Goal: Task Accomplishment & Management: Manage account settings

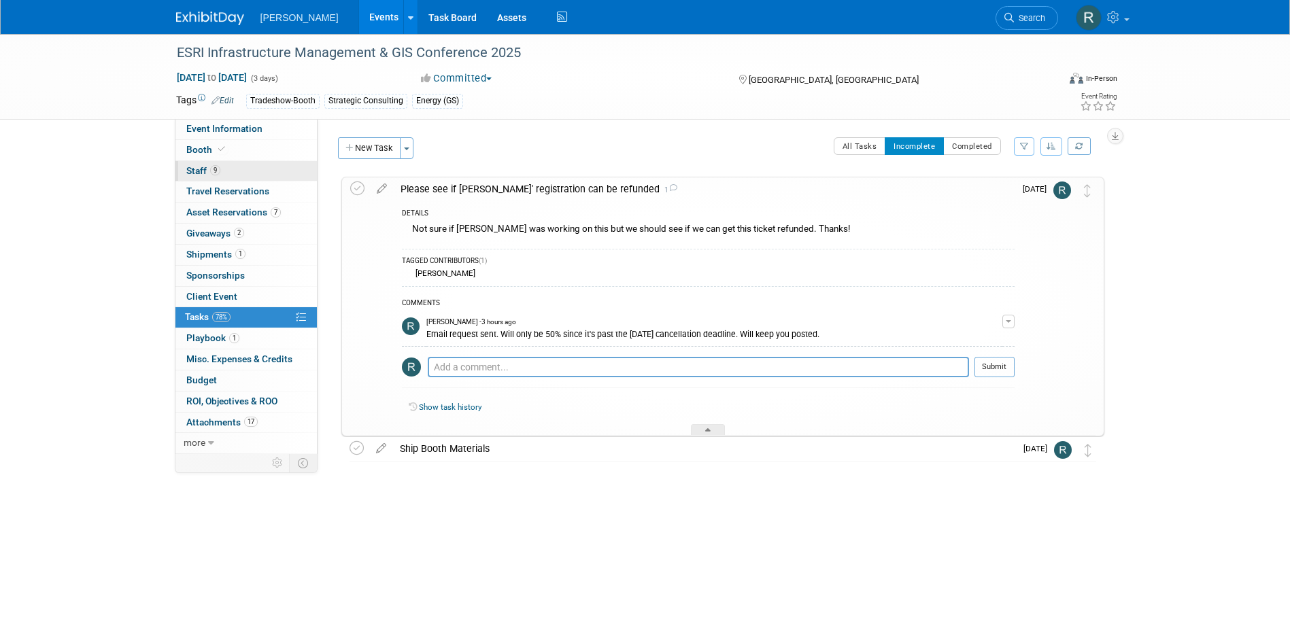
click at [211, 168] on span "9" at bounding box center [215, 170] width 10 height 10
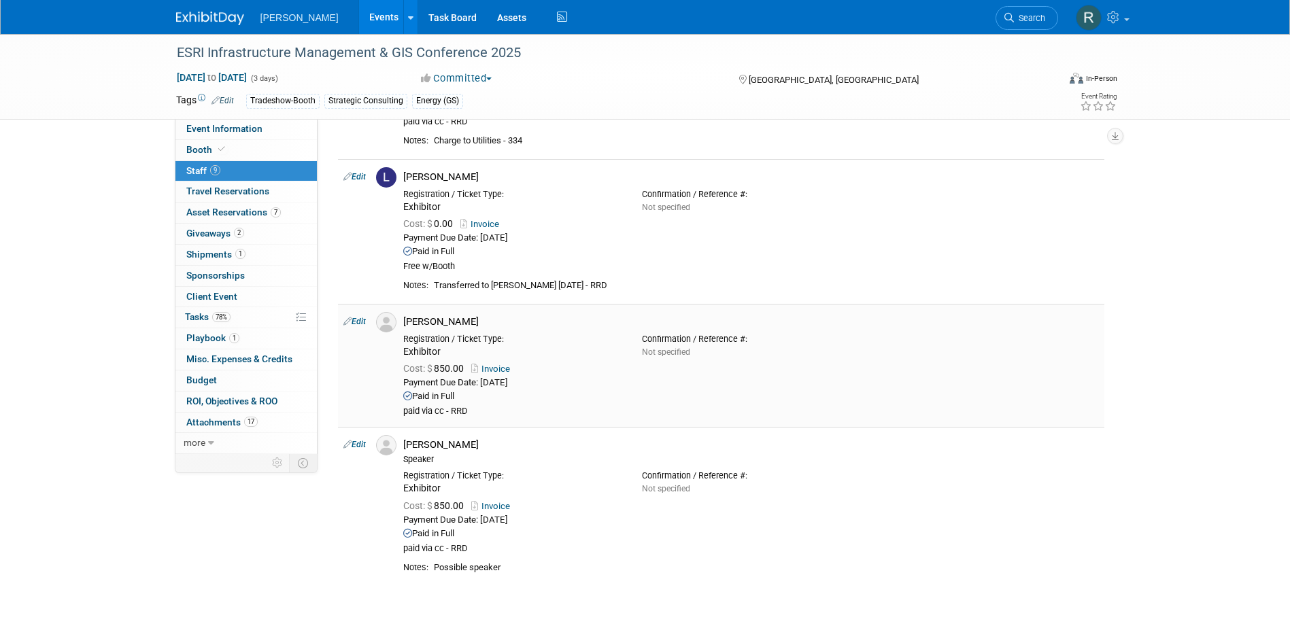
scroll to position [952, 0]
click at [356, 320] on link "Edit" at bounding box center [354, 321] width 22 height 10
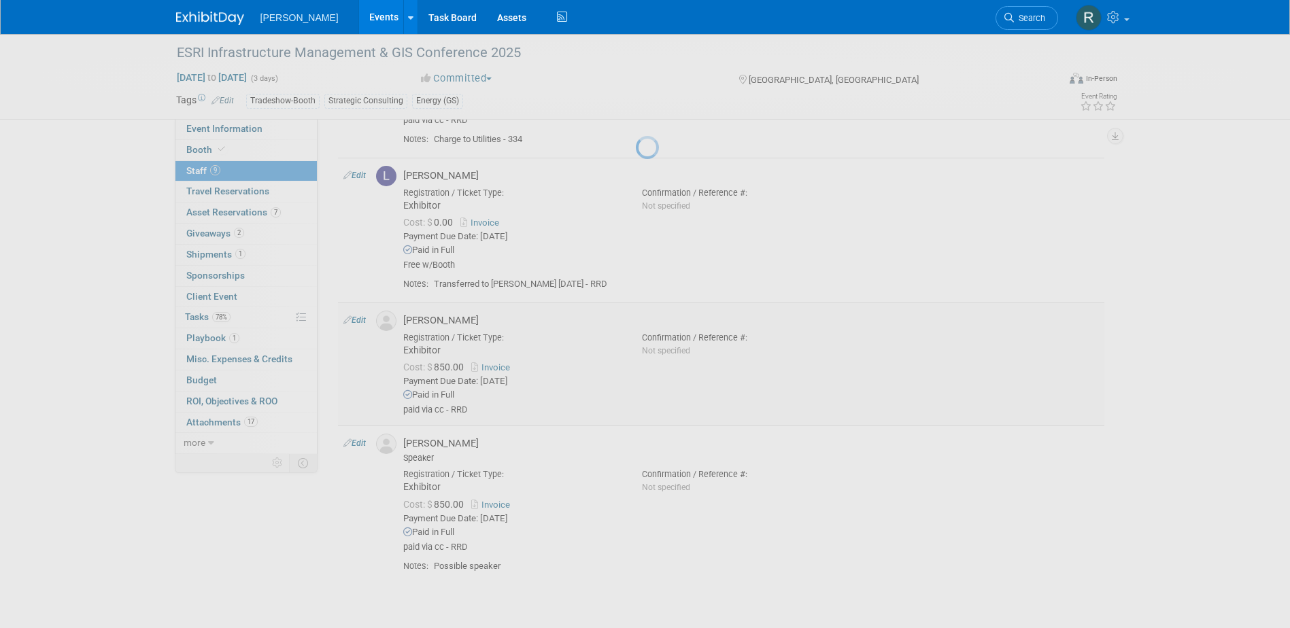
select select "8c714b54-d65a-41fc-bacb-fcdb8d625ffb"
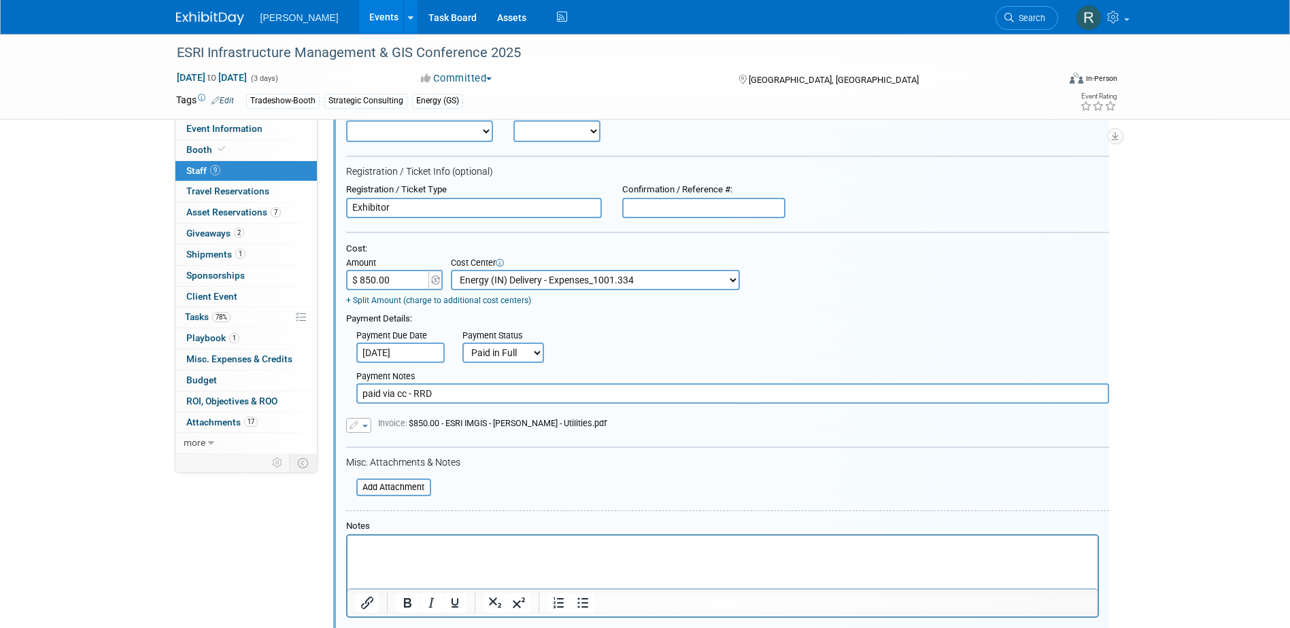
scroll to position [1236, 0]
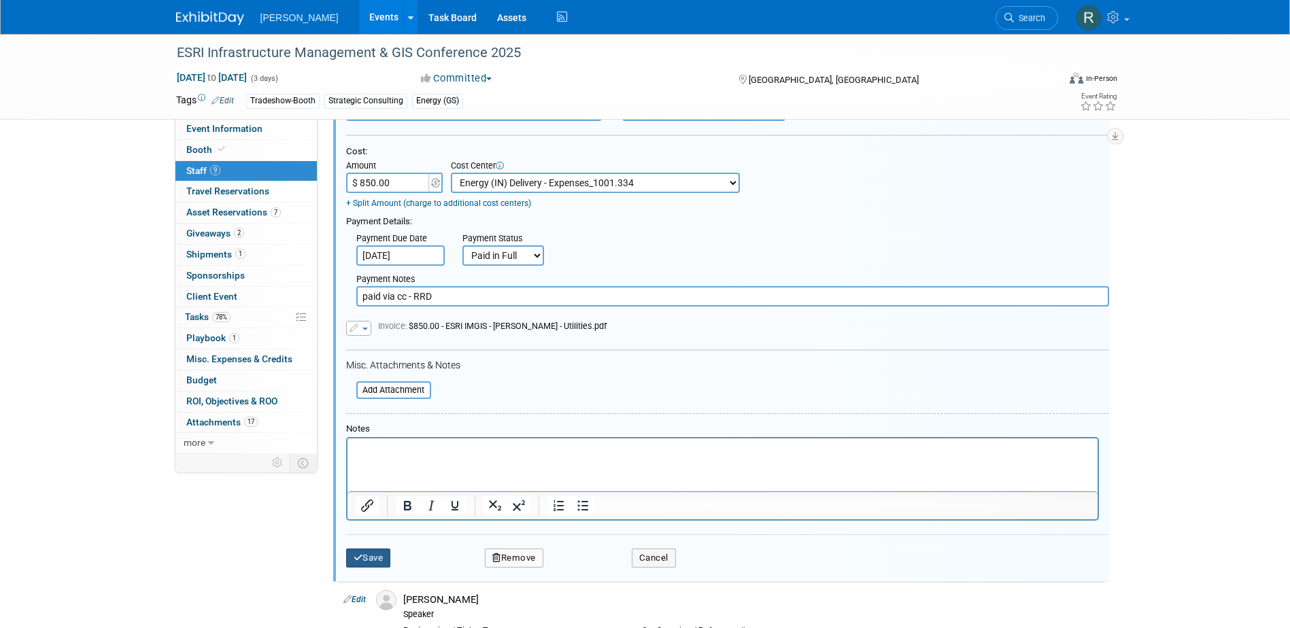
drag, startPoint x: 373, startPoint y: 561, endPoint x: 311, endPoint y: 466, distance: 113.5
click at [373, 561] on button "Save" at bounding box center [368, 558] width 45 height 19
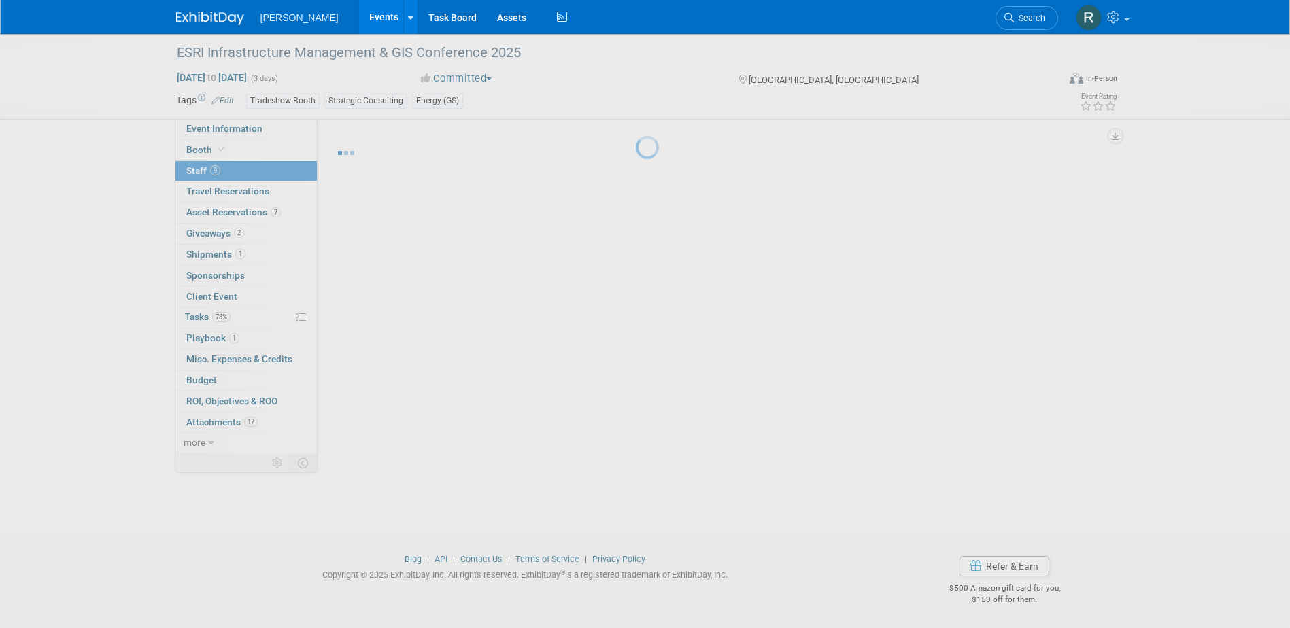
scroll to position [1068, 0]
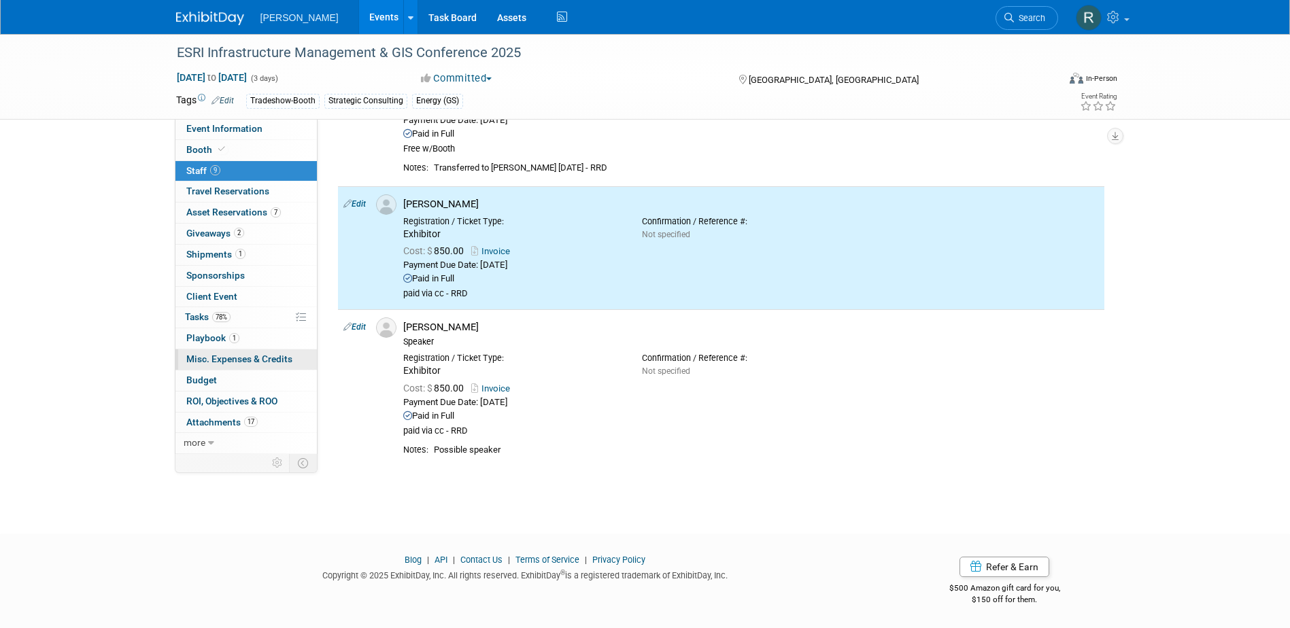
click at [227, 361] on span "Misc. Expenses & Credits 0" at bounding box center [239, 359] width 106 height 11
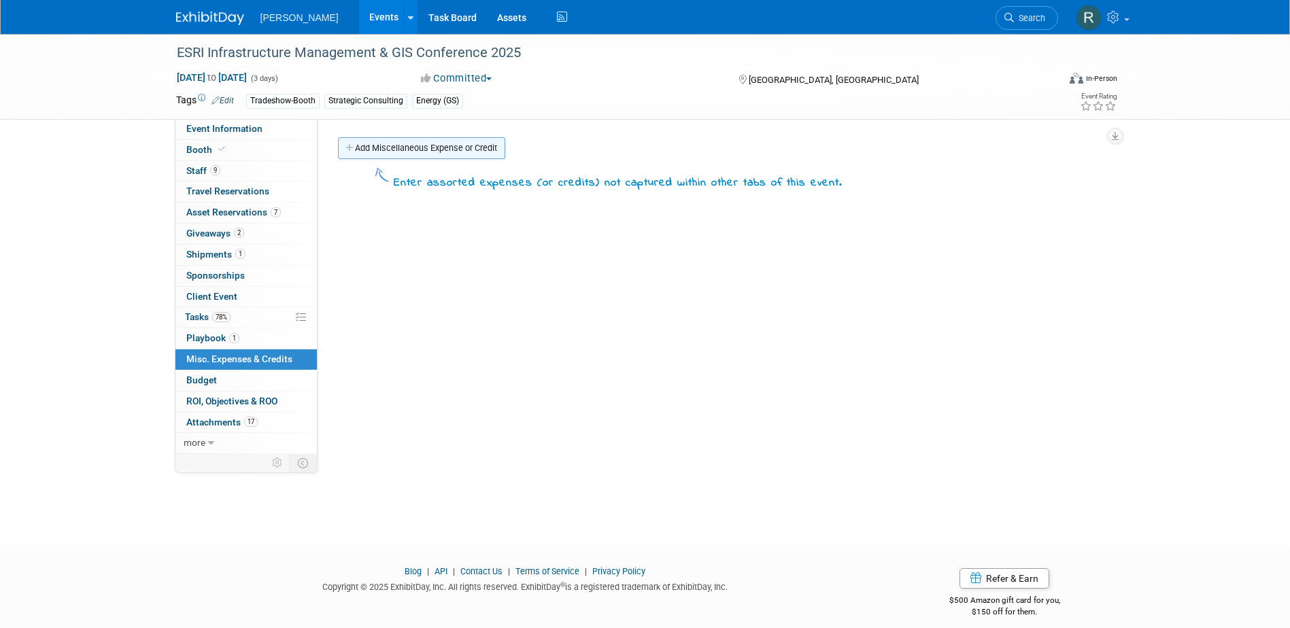
click at [394, 153] on link "Add Miscellaneous Expense or Credit" at bounding box center [421, 148] width 167 height 22
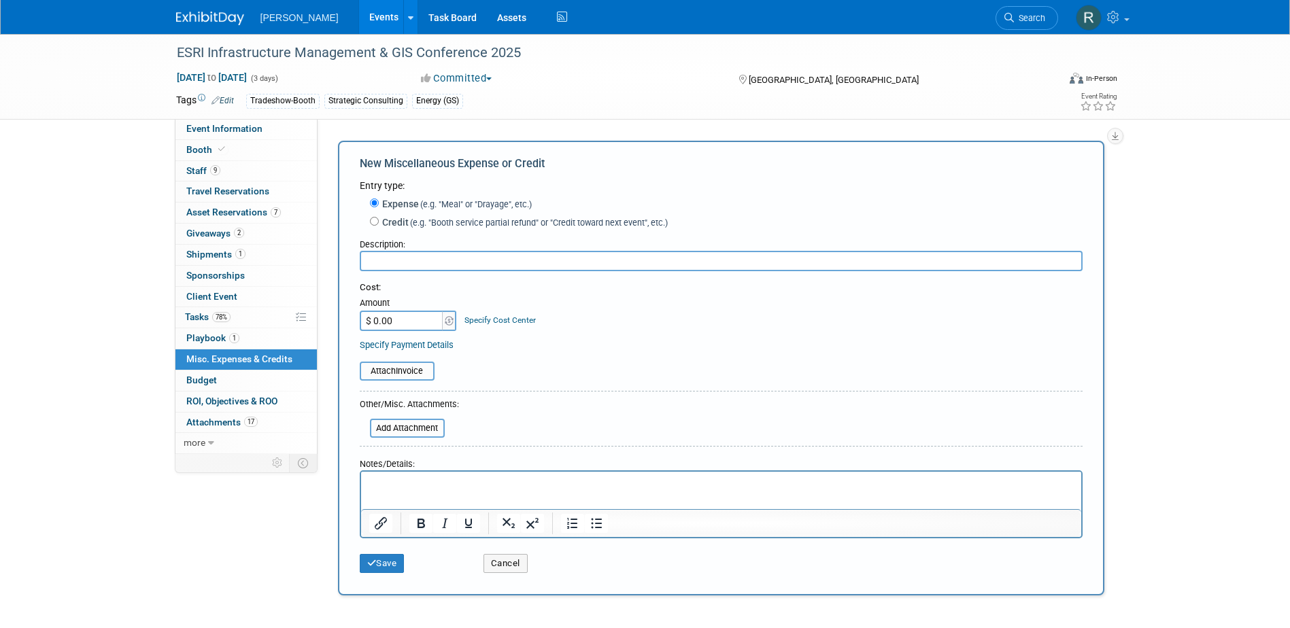
click at [387, 220] on label "Credit (e.g. "Booth service partial refund" or "Credit toward next event", etc.)" at bounding box center [523, 223] width 289 height 14
click at [379, 220] on input "Credit (e.g. "Booth service partial refund" or "Credit toward next event", etc.)" at bounding box center [374, 221] width 9 height 9
radio input "true"
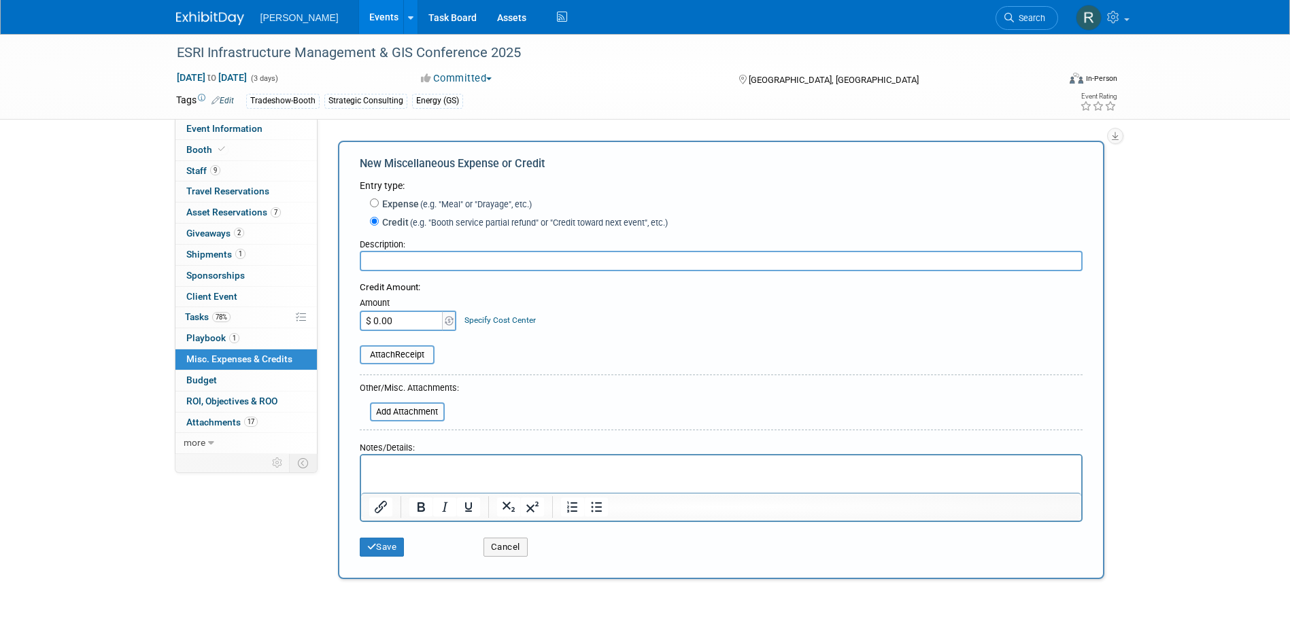
click at [398, 255] on input "text" at bounding box center [721, 261] width 723 height 20
type input "Mike Battles Registration Refund"
type input "$ 850.00"
click at [501, 324] on link "Specify Cost Center" at bounding box center [499, 321] width 71 height 10
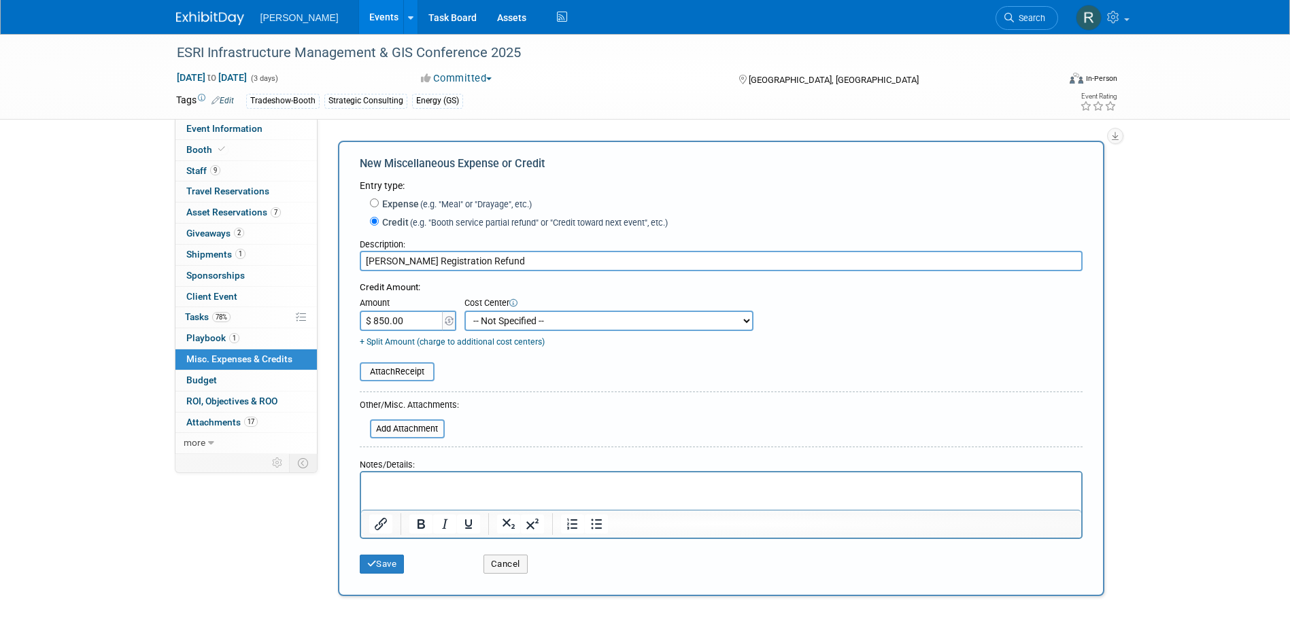
click at [503, 324] on select "-- Not Specified -- Advisory Services - Expenses_1001.502 Aerial Acquisition - …" at bounding box center [608, 321] width 289 height 20
select select "18966250"
click at [464, 311] on select "-- Not Specified -- Advisory Services - Expenses_1001.502 Aerial Acquisition - …" at bounding box center [608, 321] width 289 height 20
click at [403, 430] on input "file" at bounding box center [363, 429] width 162 height 16
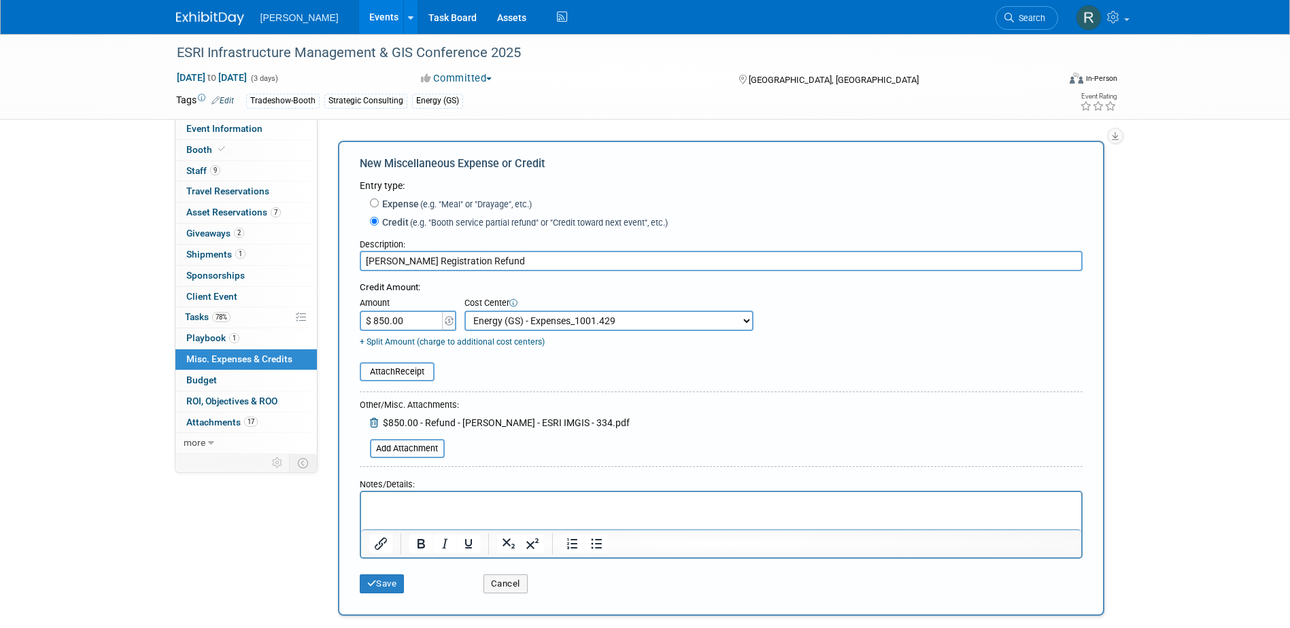
click at [422, 511] on html at bounding box center [720, 501] width 720 height 19
click at [381, 585] on button "Save" at bounding box center [382, 584] width 45 height 19
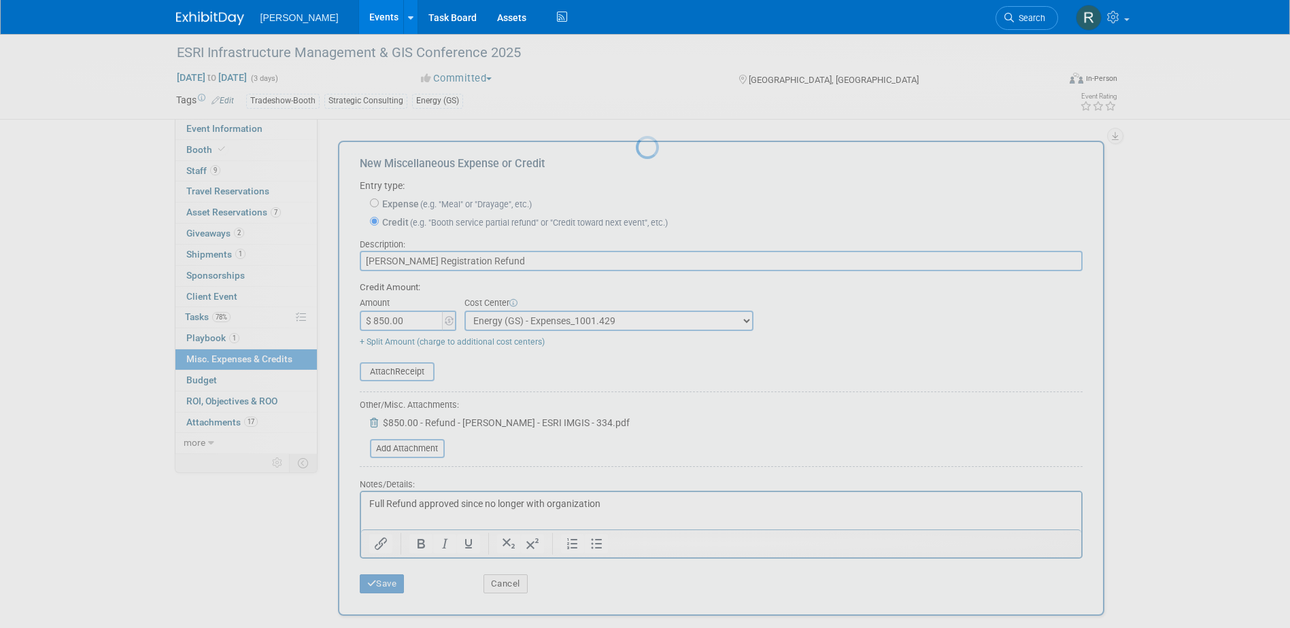
scroll to position [12, 0]
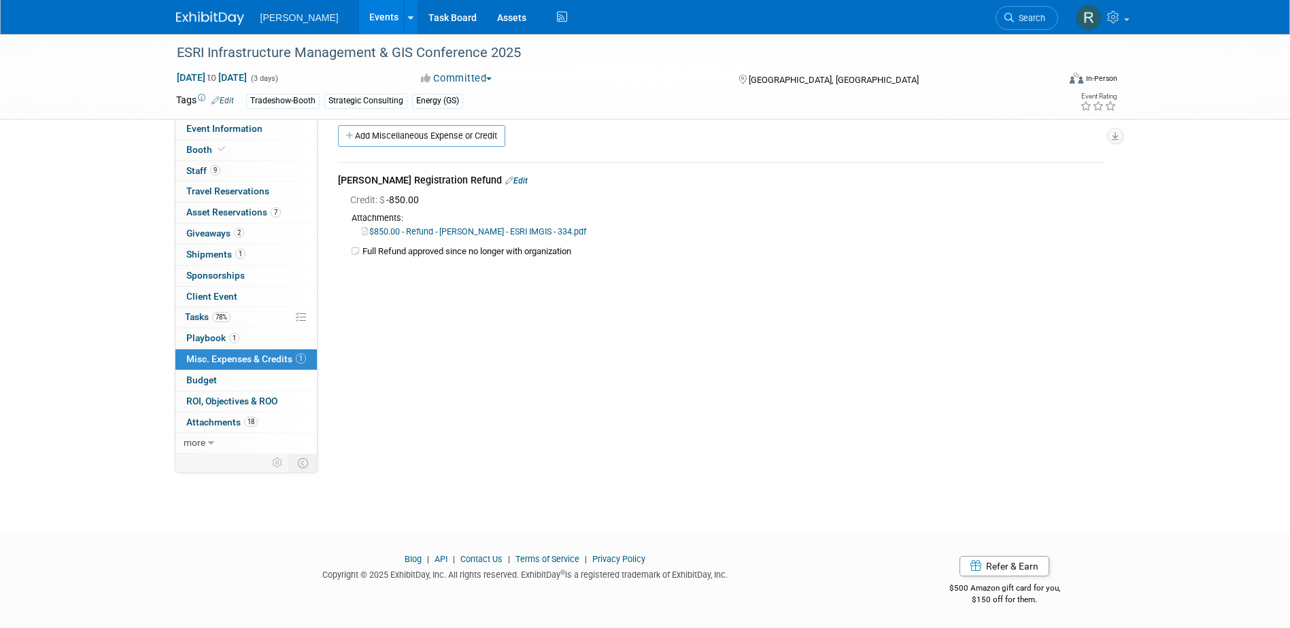
click at [1034, 12] on link "Search" at bounding box center [1027, 18] width 63 height 24
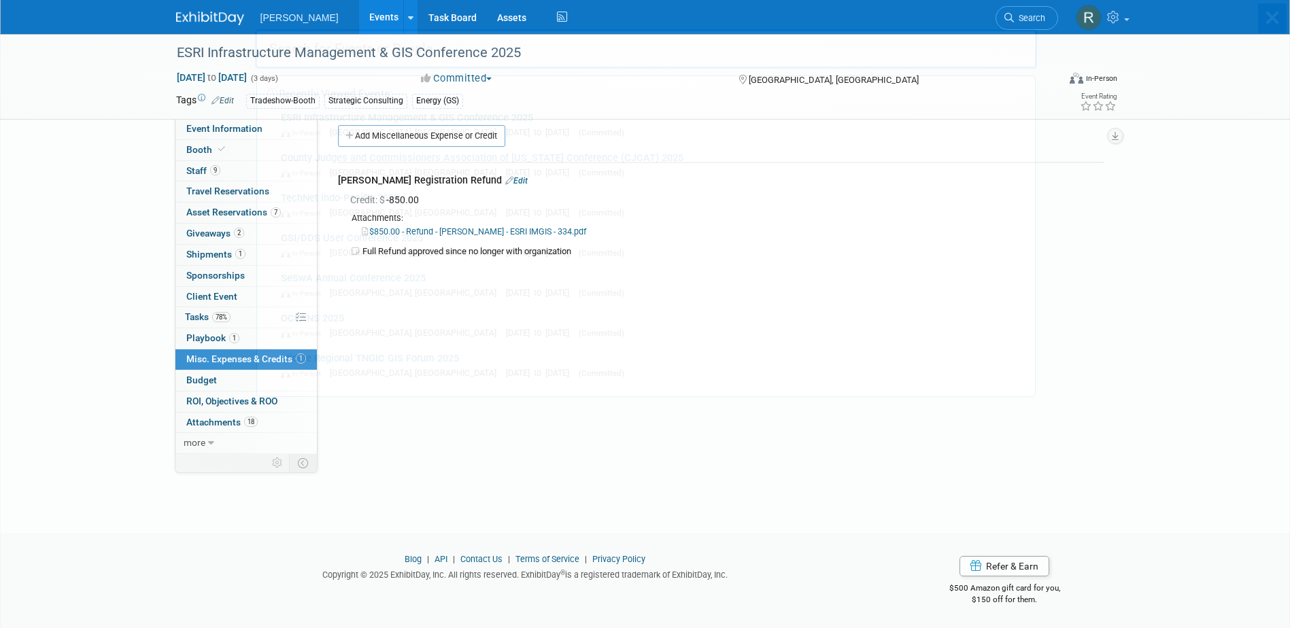
scroll to position [0, 0]
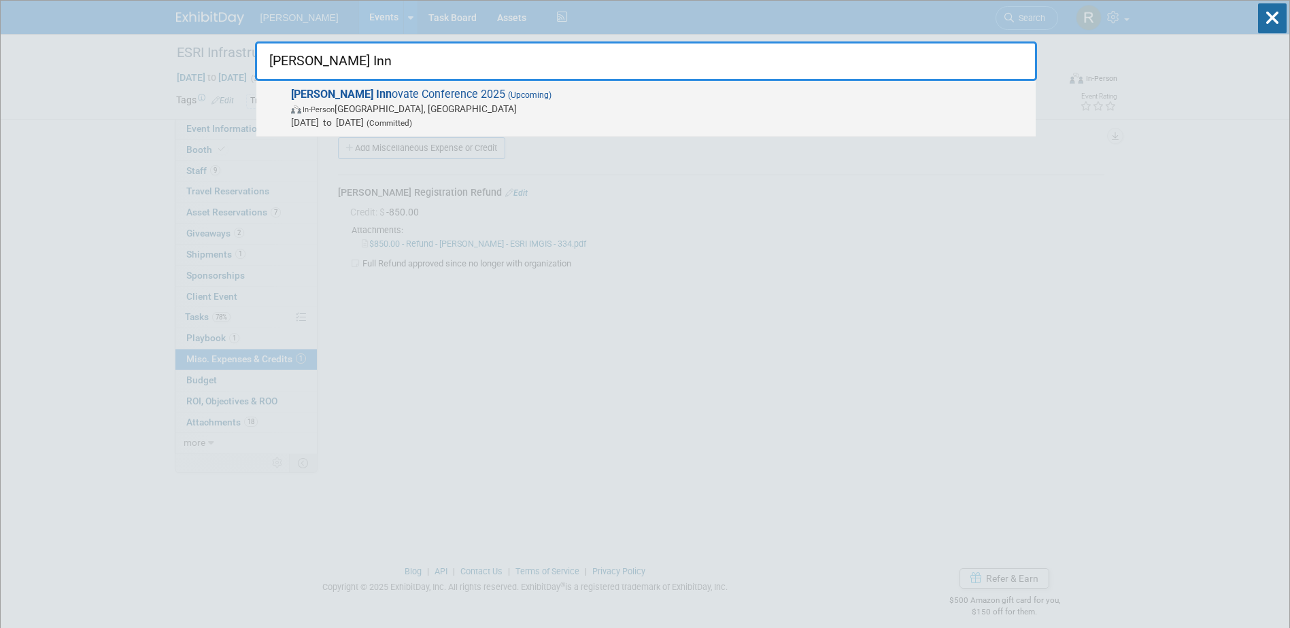
type input "Trimble Inn"
click at [378, 94] on span "Trimble Inn ovate Conference 2025 (Upcoming) In-Person Salt Lake City, UT Oct 1…" at bounding box center [658, 108] width 742 height 41
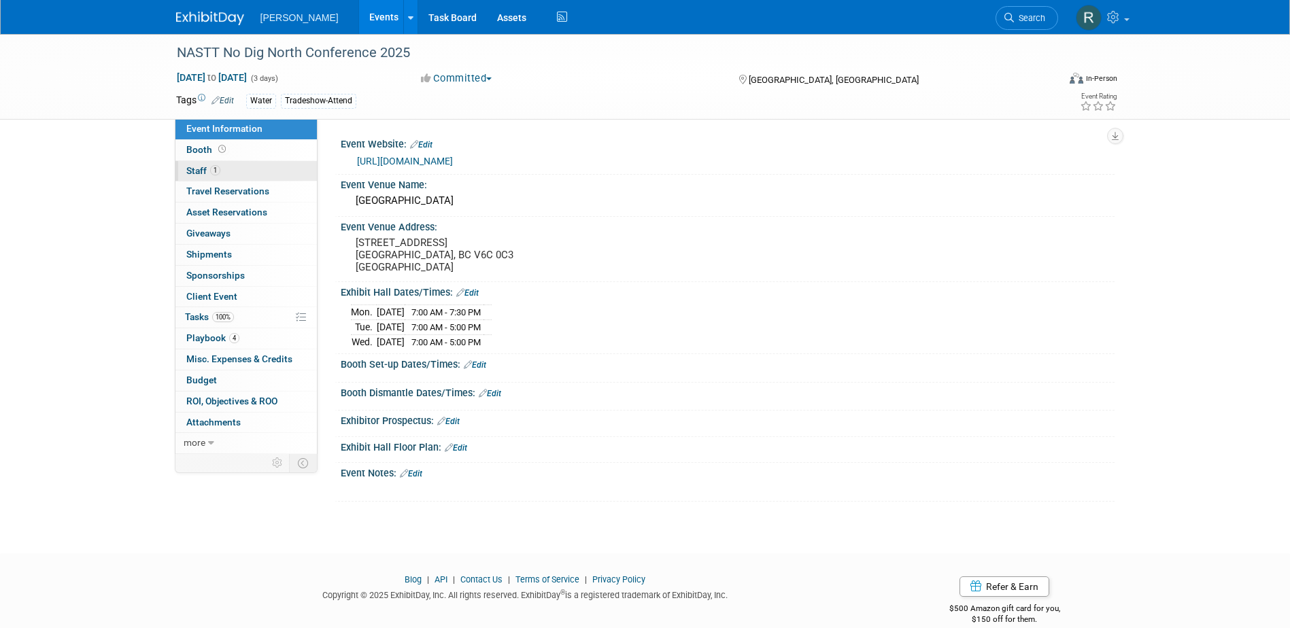
click at [254, 161] on link "1 Staff 1" at bounding box center [245, 171] width 141 height 20
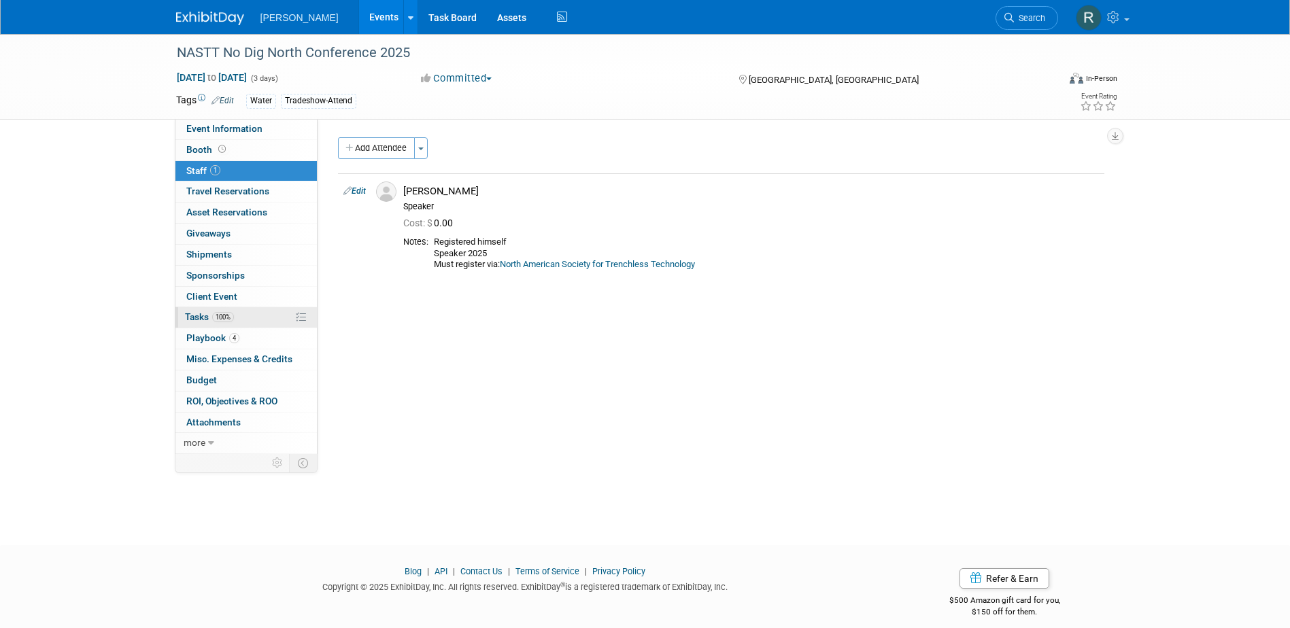
drag, startPoint x: 224, startPoint y: 319, endPoint x: 233, endPoint y: 327, distance: 12.0
click at [224, 319] on span "100%" at bounding box center [223, 317] width 22 height 10
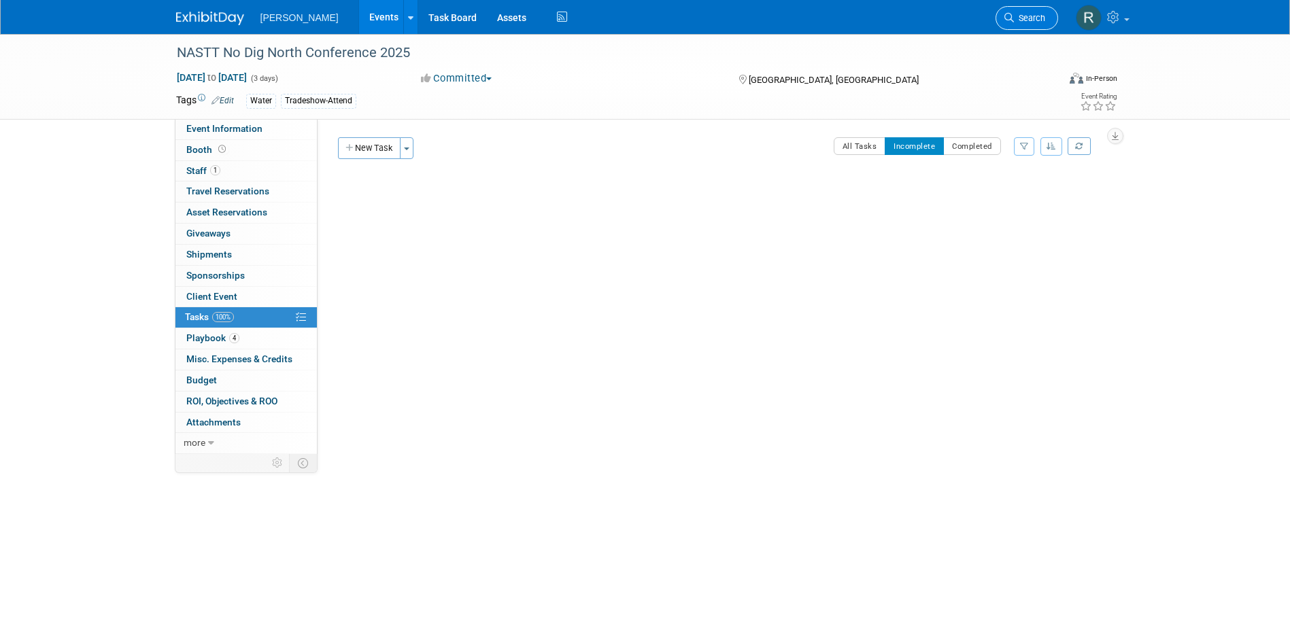
click at [1015, 14] on span "Search" at bounding box center [1029, 18] width 31 height 10
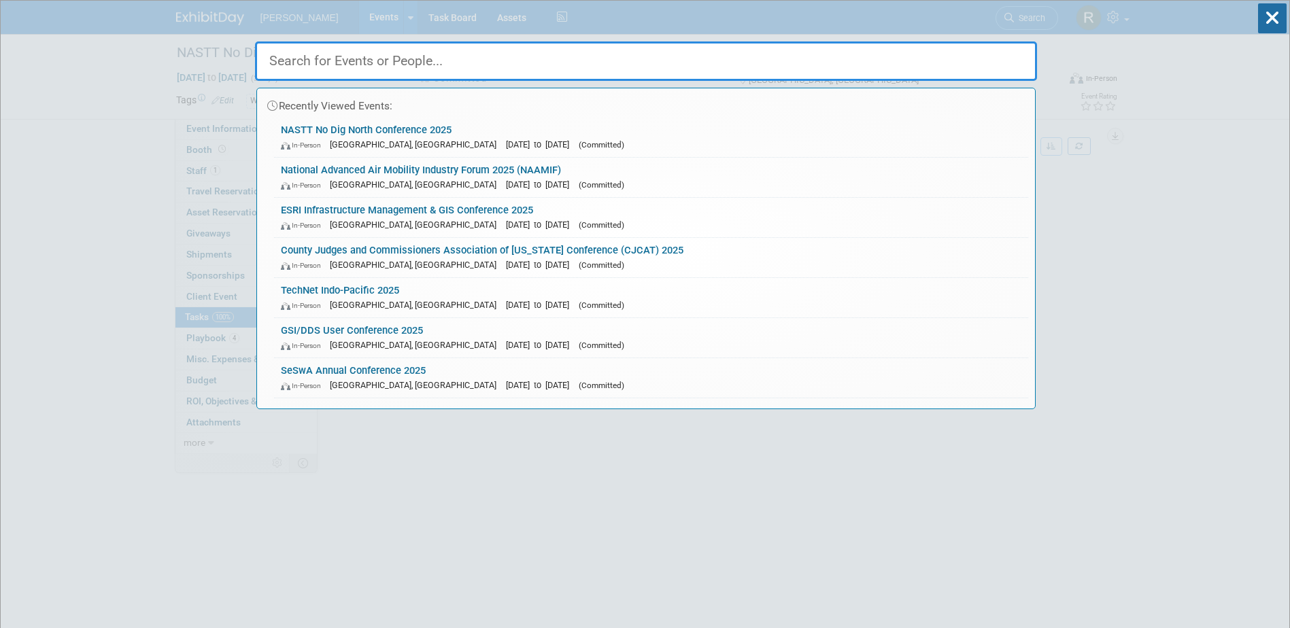
click at [343, 71] on input "text" at bounding box center [646, 60] width 782 height 39
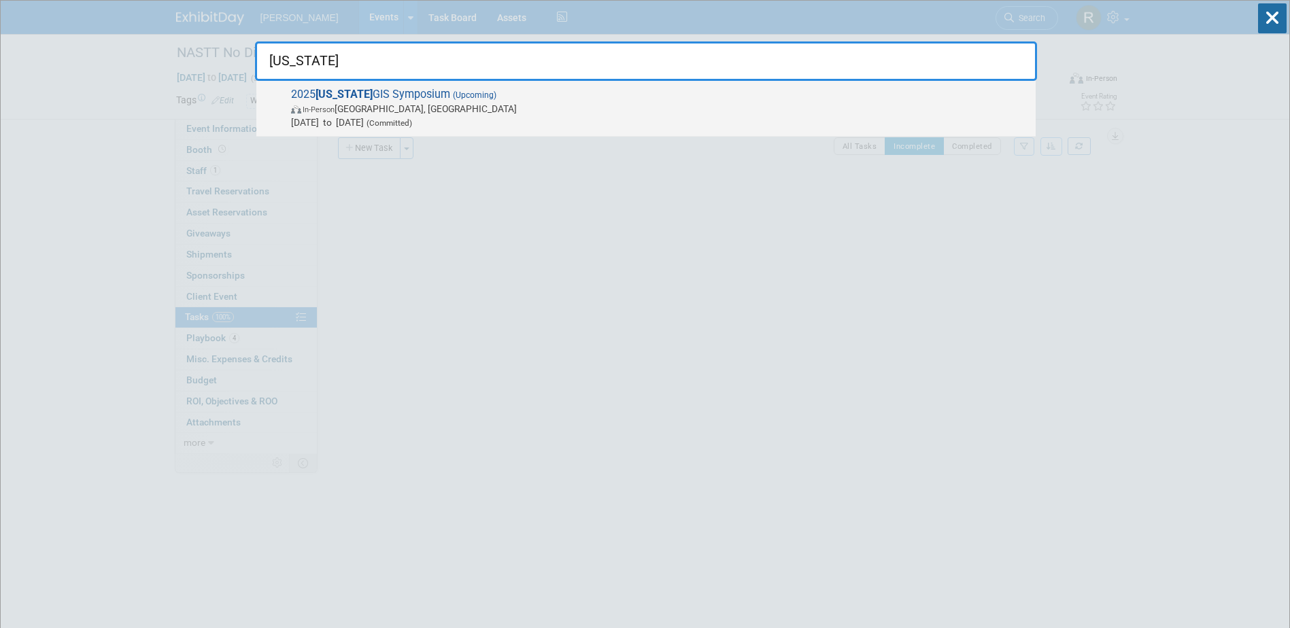
type input "Arkansas"
click at [352, 98] on strong "Arkansas" at bounding box center [344, 94] width 57 height 13
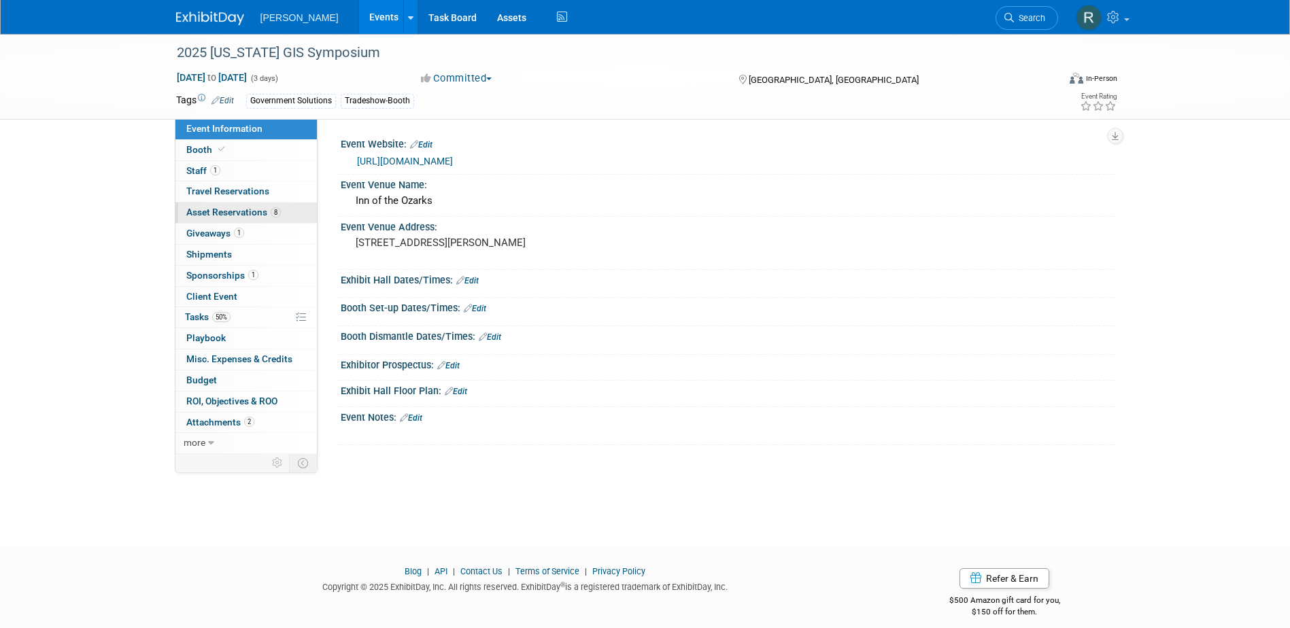
click at [231, 208] on span "Asset Reservations 8" at bounding box center [233, 212] width 95 height 11
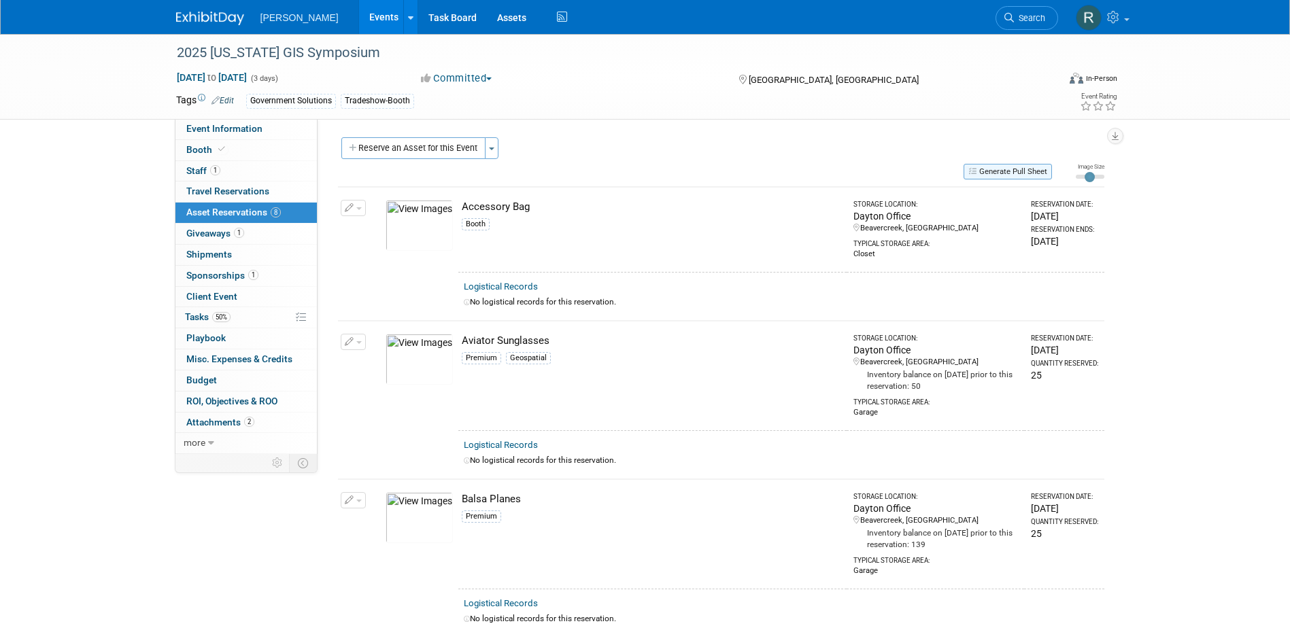
click at [999, 169] on button "Generate Pull Sheet" at bounding box center [1008, 172] width 88 height 16
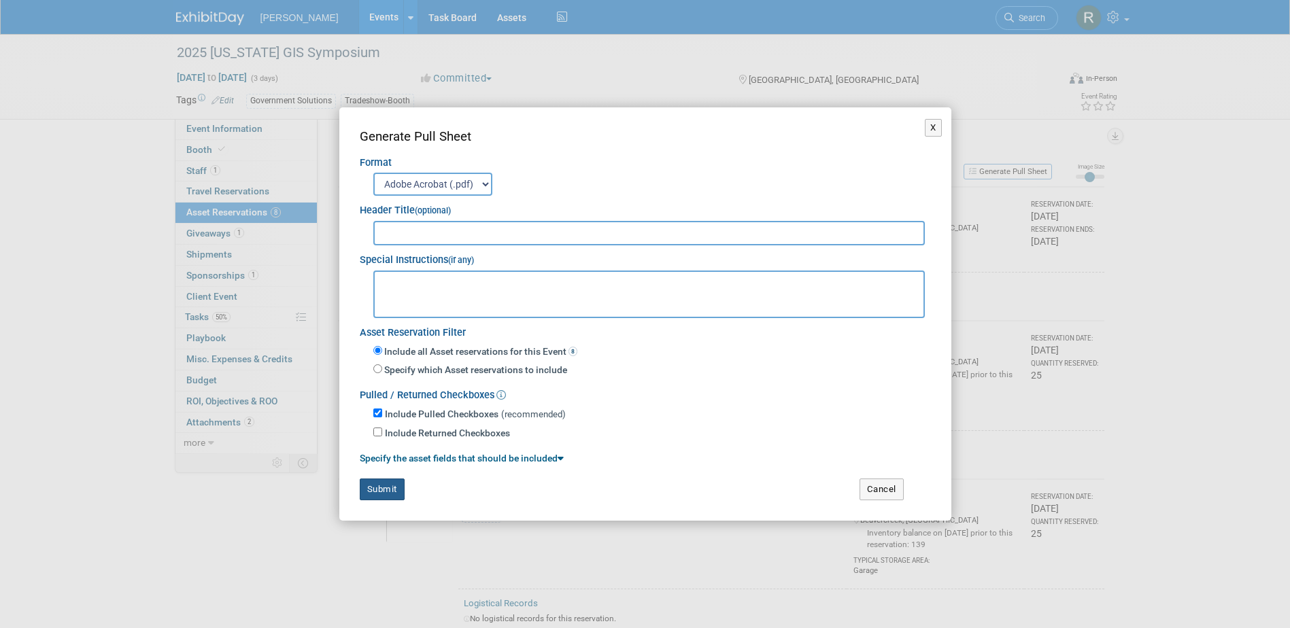
click at [382, 483] on button "Submit" at bounding box center [382, 490] width 45 height 22
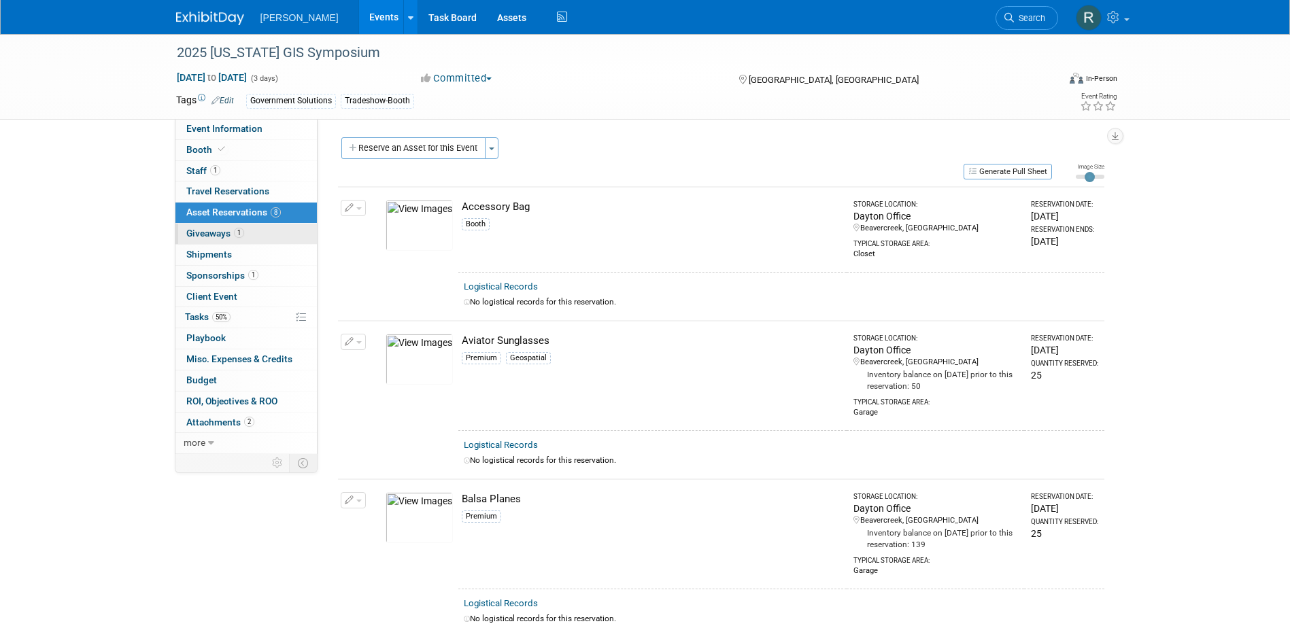
click at [228, 231] on span "Giveaways 1" at bounding box center [215, 233] width 58 height 11
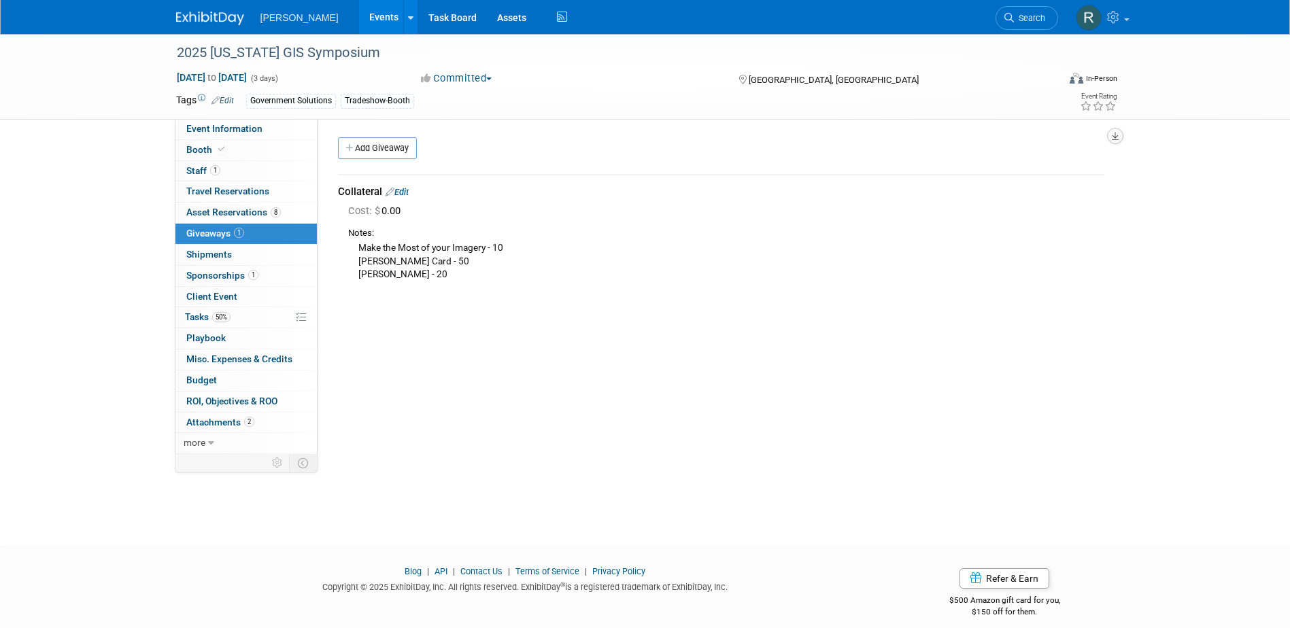
click at [1114, 137] on icon "button" at bounding box center [1115, 136] width 7 height 9
click at [982, 175] on link "Export tab to PDF" at bounding box center [1033, 175] width 158 height 19
click at [230, 257] on span "Shipments 0" at bounding box center [209, 254] width 46 height 11
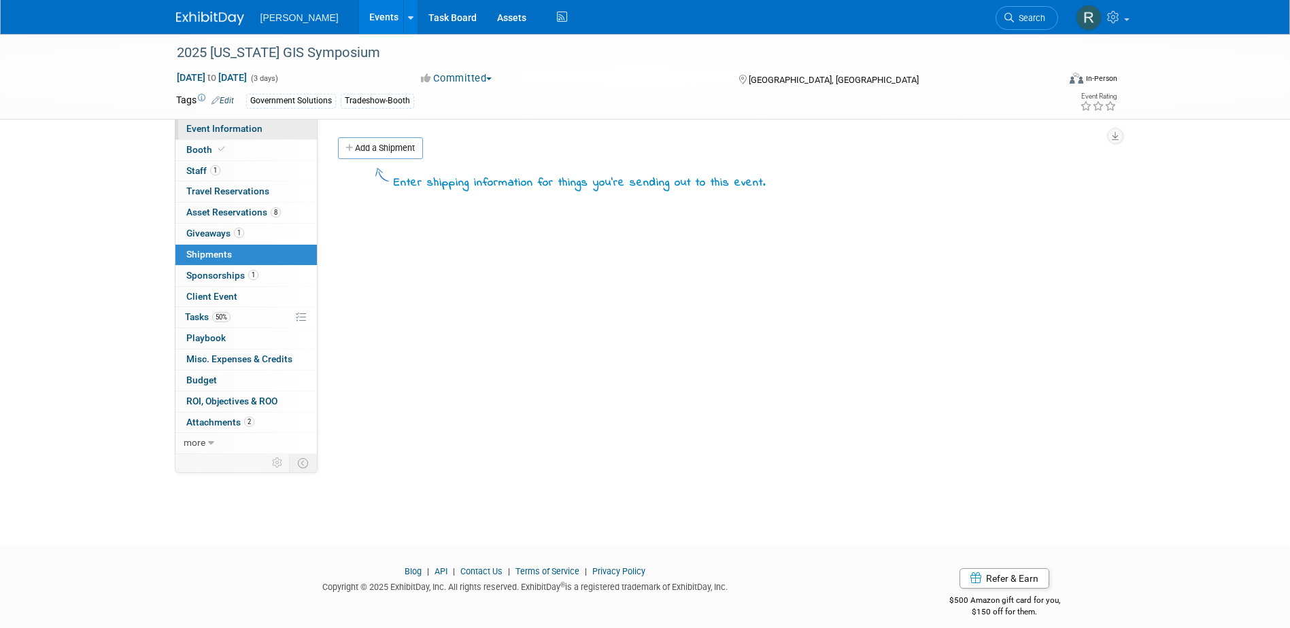
click at [255, 132] on span "Event Information" at bounding box center [224, 128] width 76 height 11
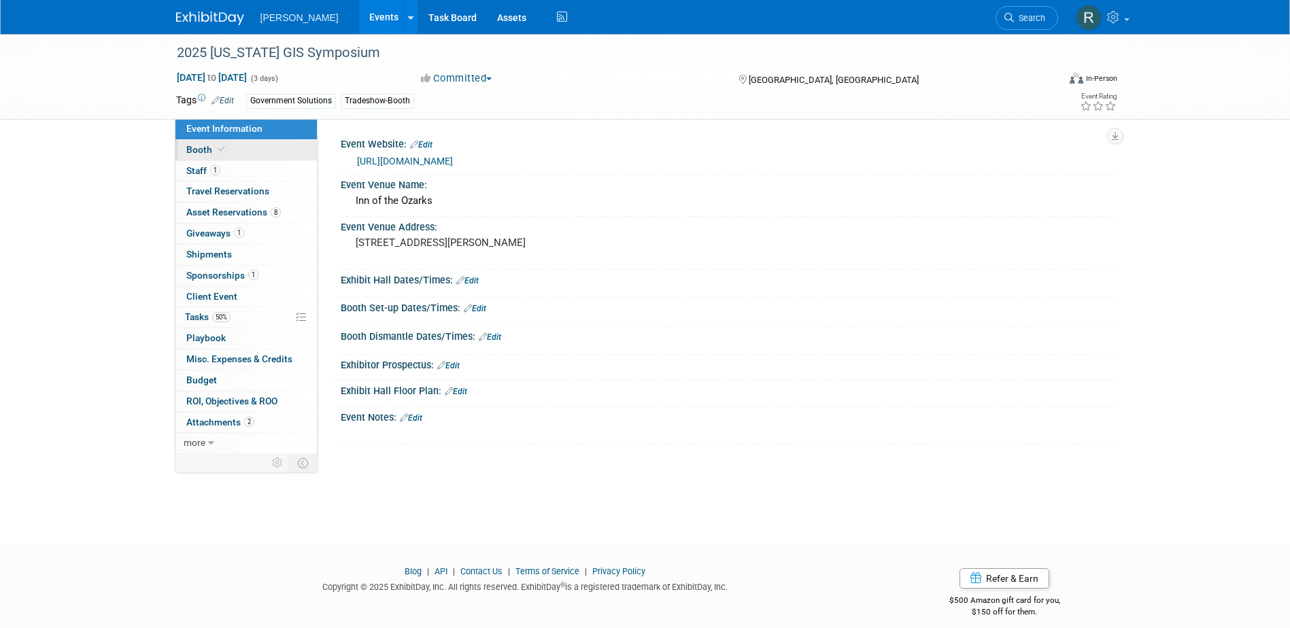
click at [251, 155] on link "Booth" at bounding box center [245, 150] width 141 height 20
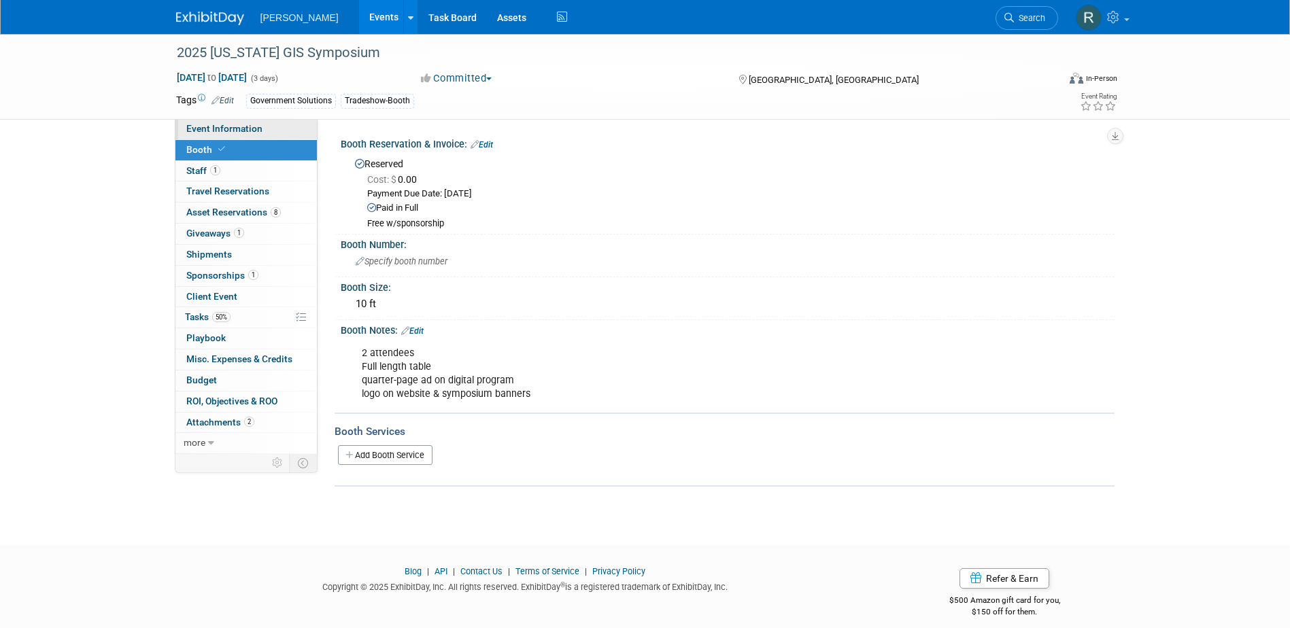
click at [258, 132] on span "Event Information" at bounding box center [224, 128] width 76 height 11
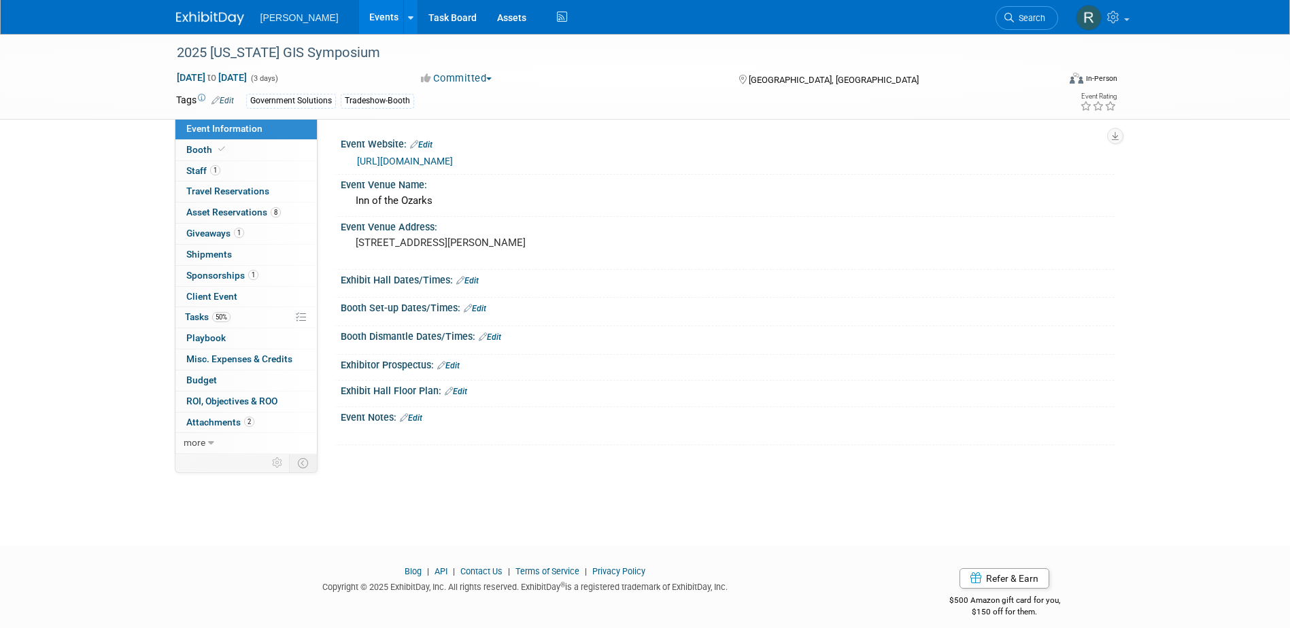
click at [401, 161] on link "https://www.argisusers.org/events" at bounding box center [405, 161] width 96 height 11
click at [211, 255] on span "Shipments 0" at bounding box center [209, 254] width 46 height 11
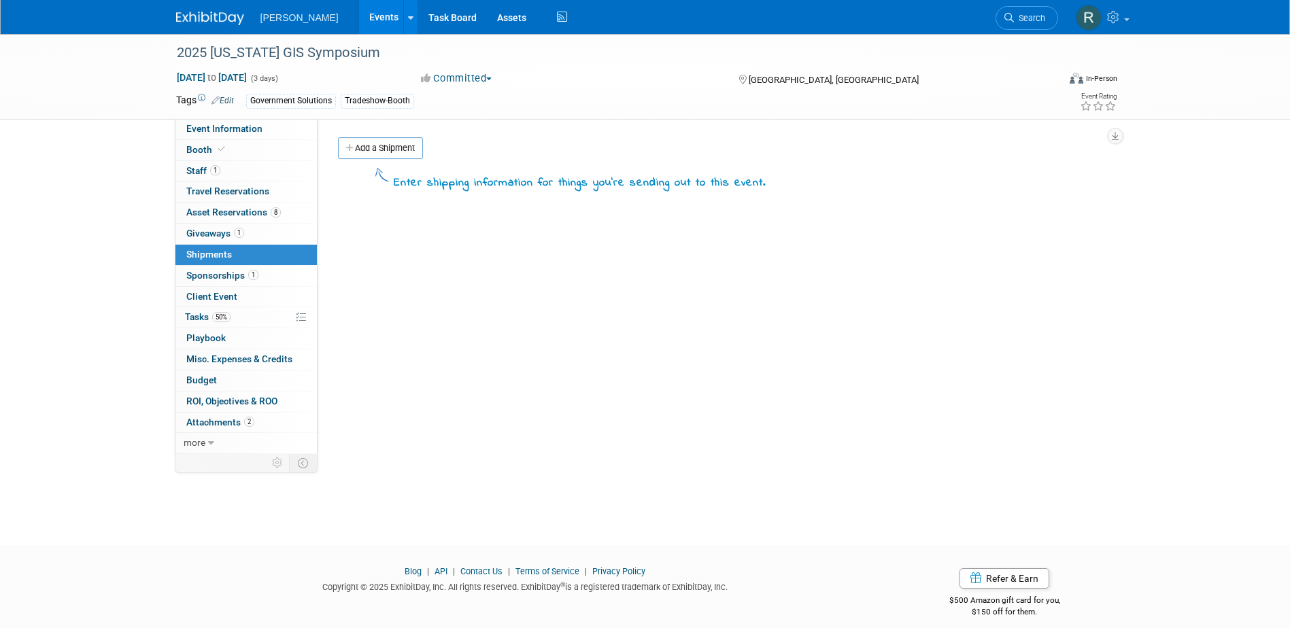
click at [380, 139] on link "Add a Shipment" at bounding box center [380, 148] width 85 height 22
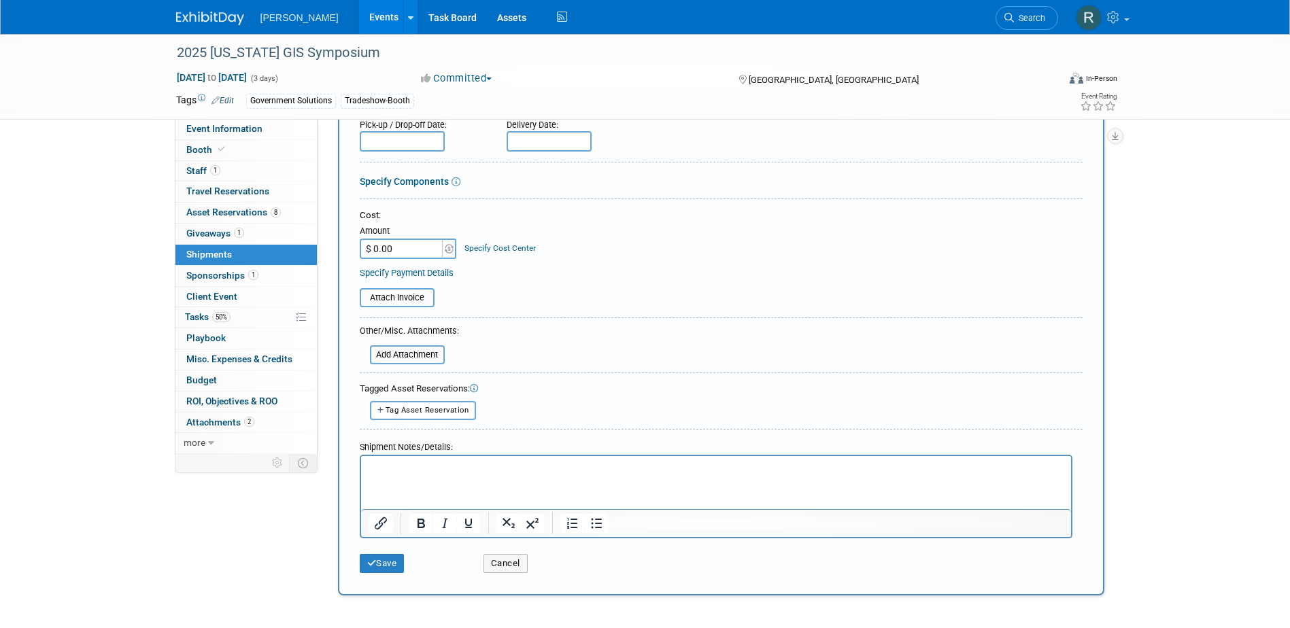
scroll to position [204, 0]
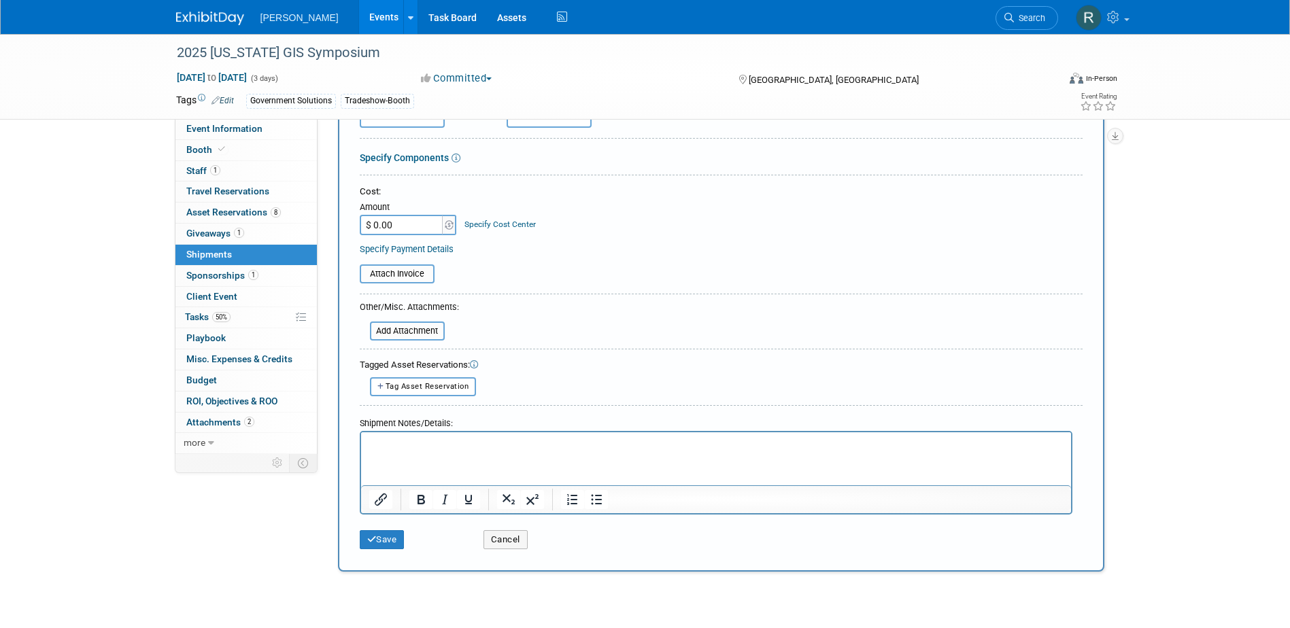
type input "Booth Material"
click at [505, 434] on html at bounding box center [715, 441] width 710 height 19
click at [374, 543] on icon "submit" at bounding box center [372, 539] width 10 height 9
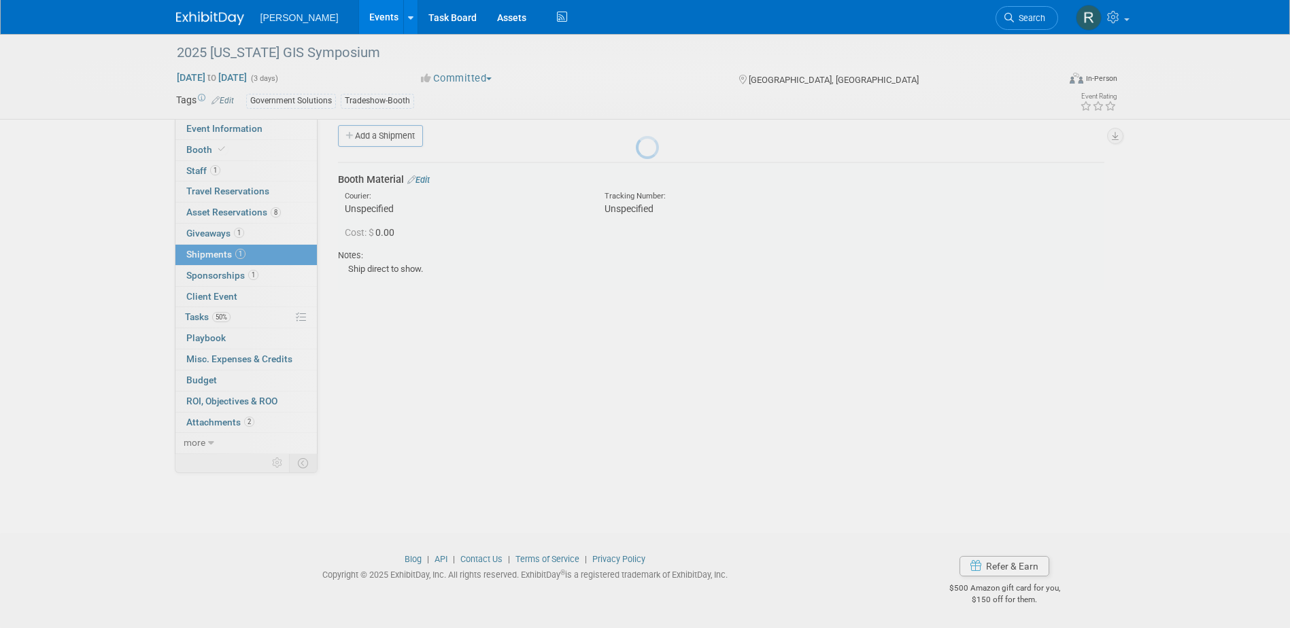
scroll to position [12, 0]
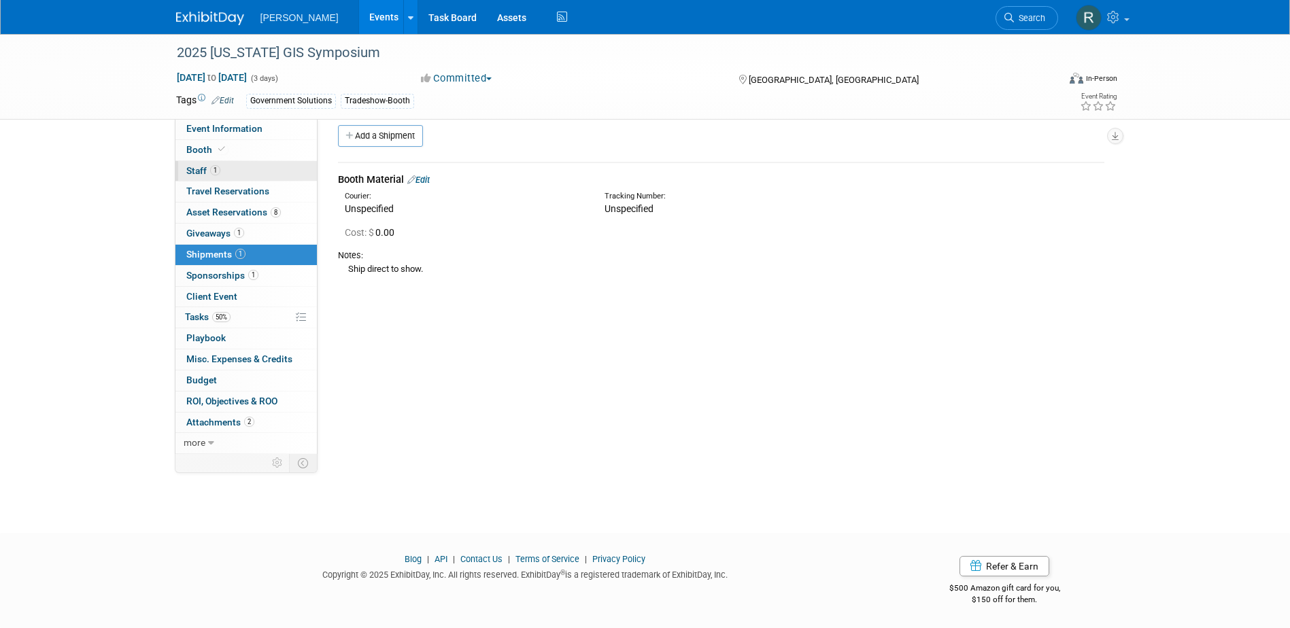
click at [238, 171] on link "1 Staff 1" at bounding box center [245, 171] width 141 height 20
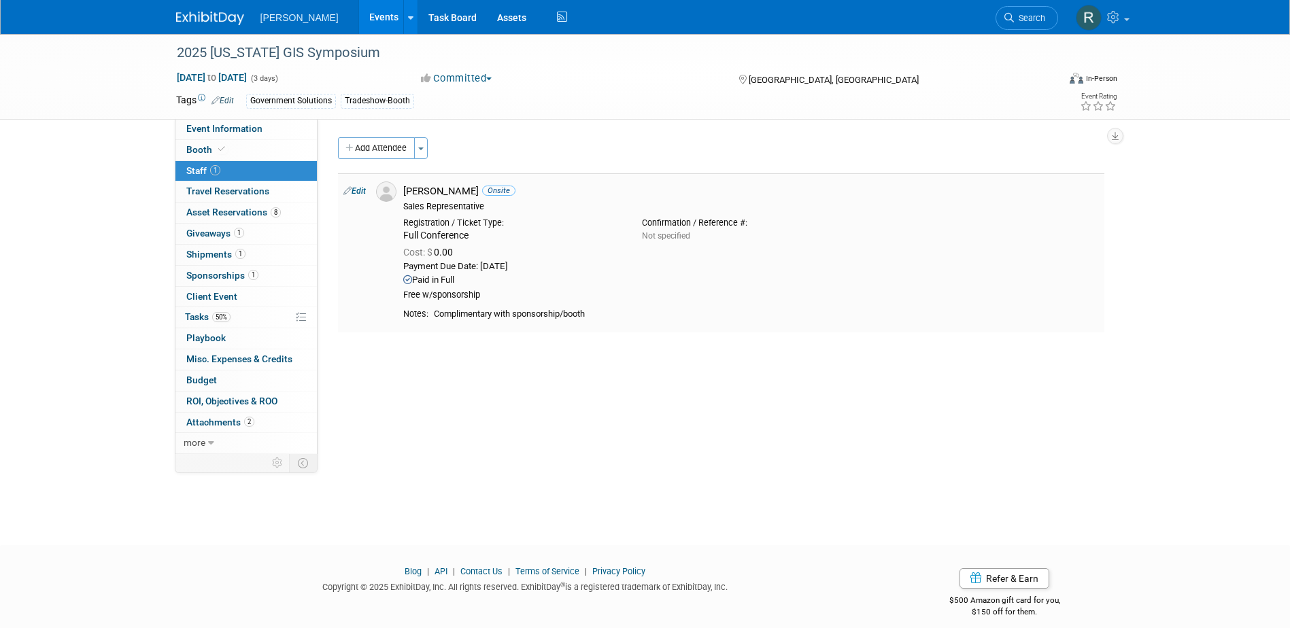
click at [362, 193] on link "Edit" at bounding box center [354, 191] width 22 height 10
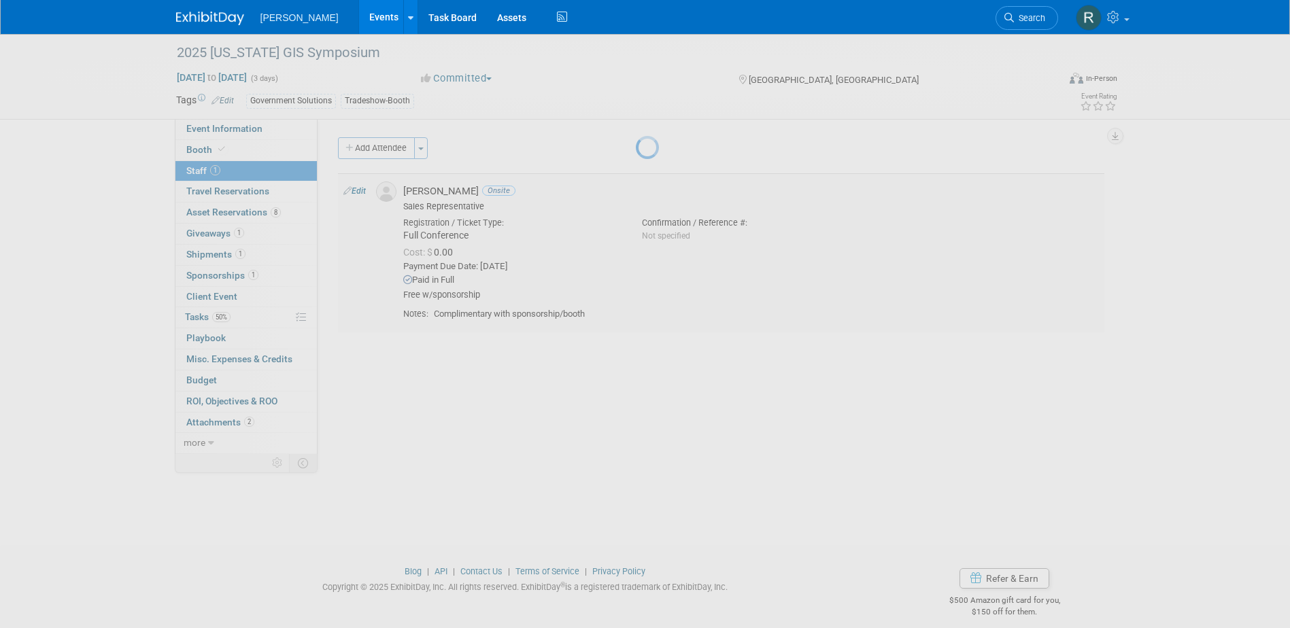
select select "fe33c52f-a1c6-46fa-aa91-df85e3eb2d37"
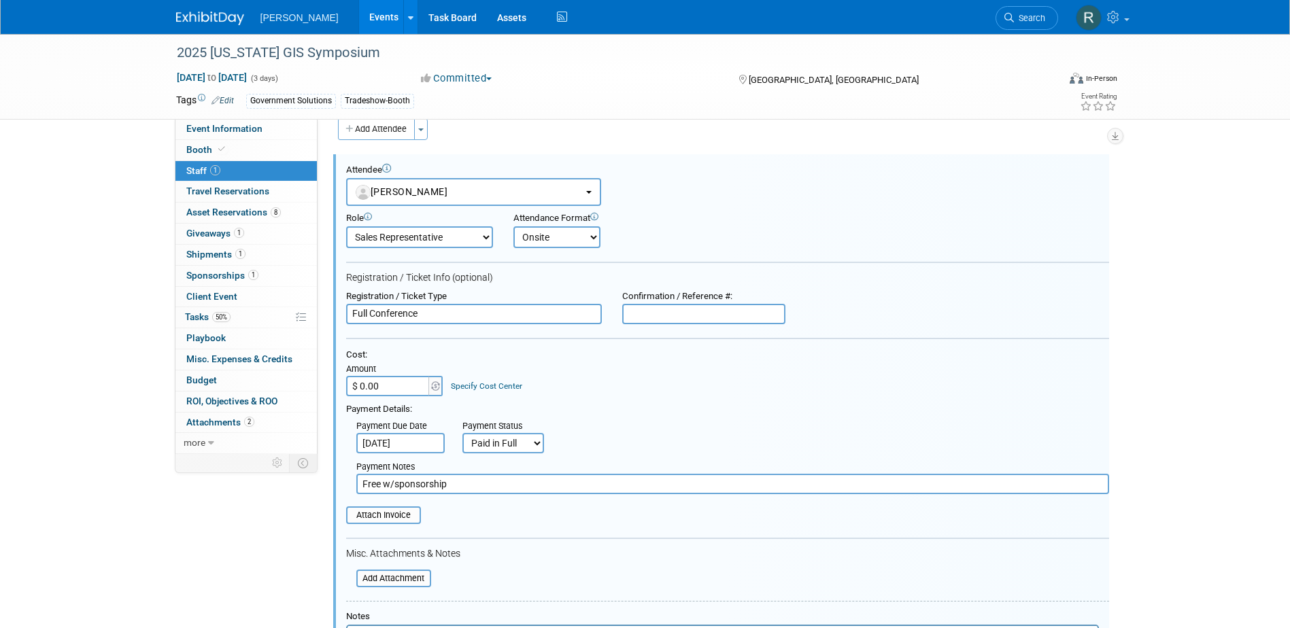
click at [488, 386] on link "Specify Cost Center" at bounding box center [486, 386] width 71 height 10
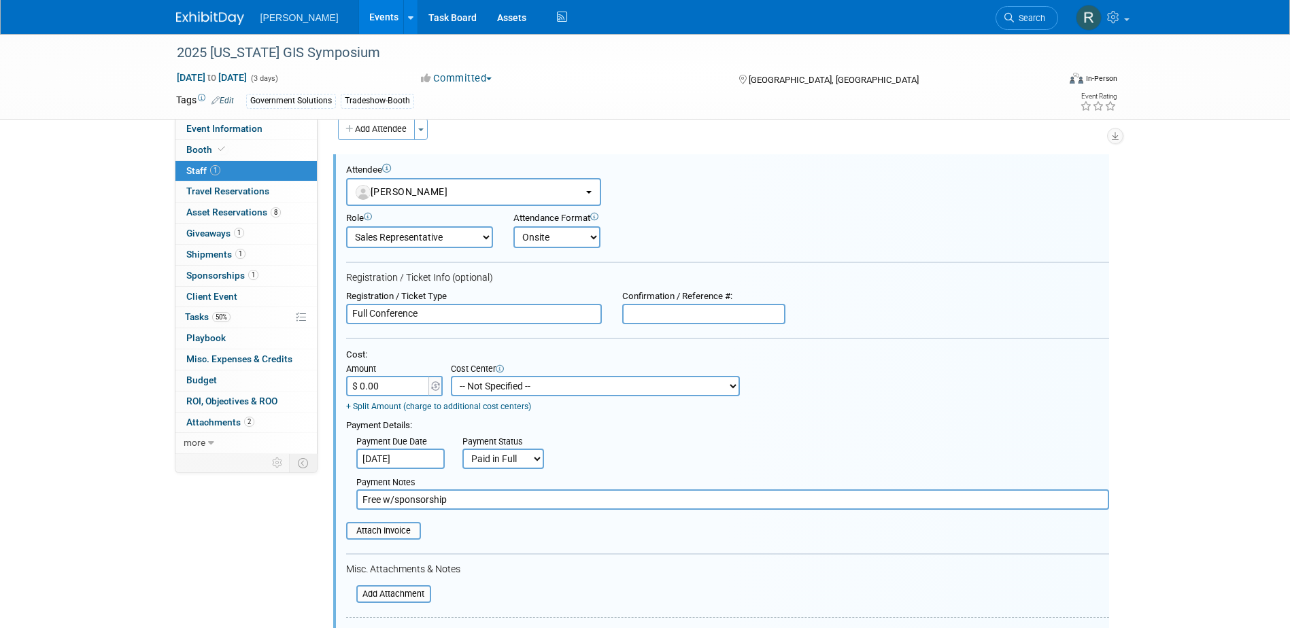
click at [488, 386] on select "-- Not Specified -- Advisory Services - Expenses_1001.502 Aerial Acquisition - …" at bounding box center [595, 386] width 289 height 20
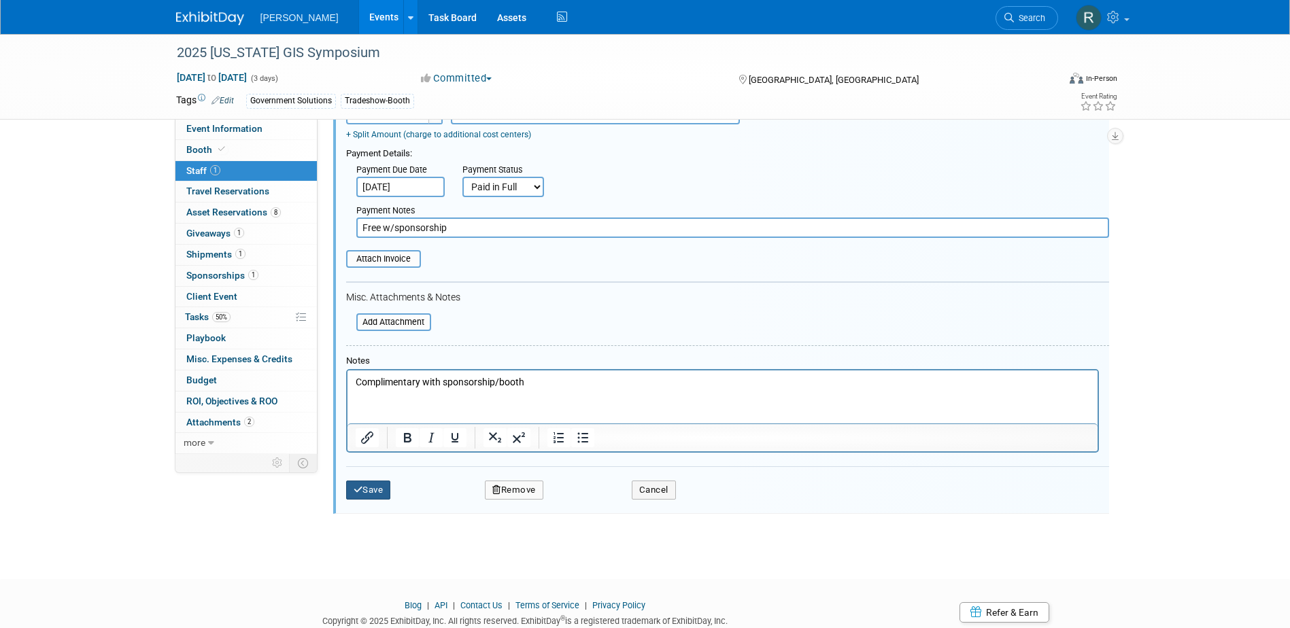
click at [386, 496] on button "Save" at bounding box center [368, 490] width 45 height 19
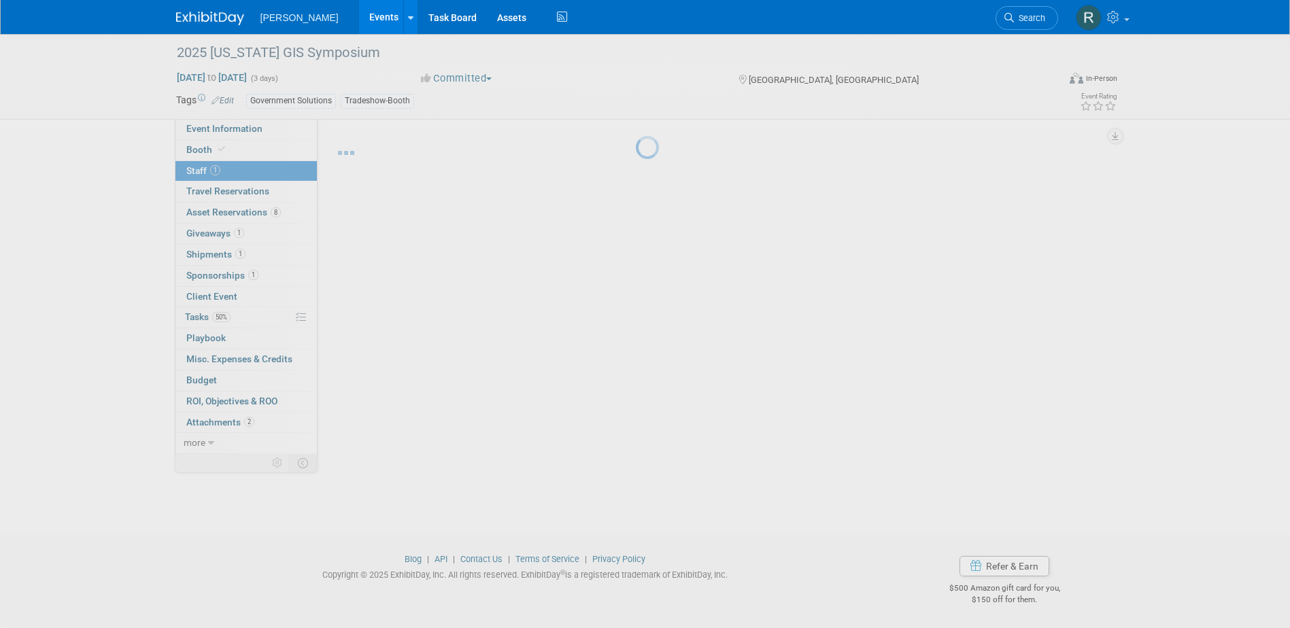
scroll to position [12, 0]
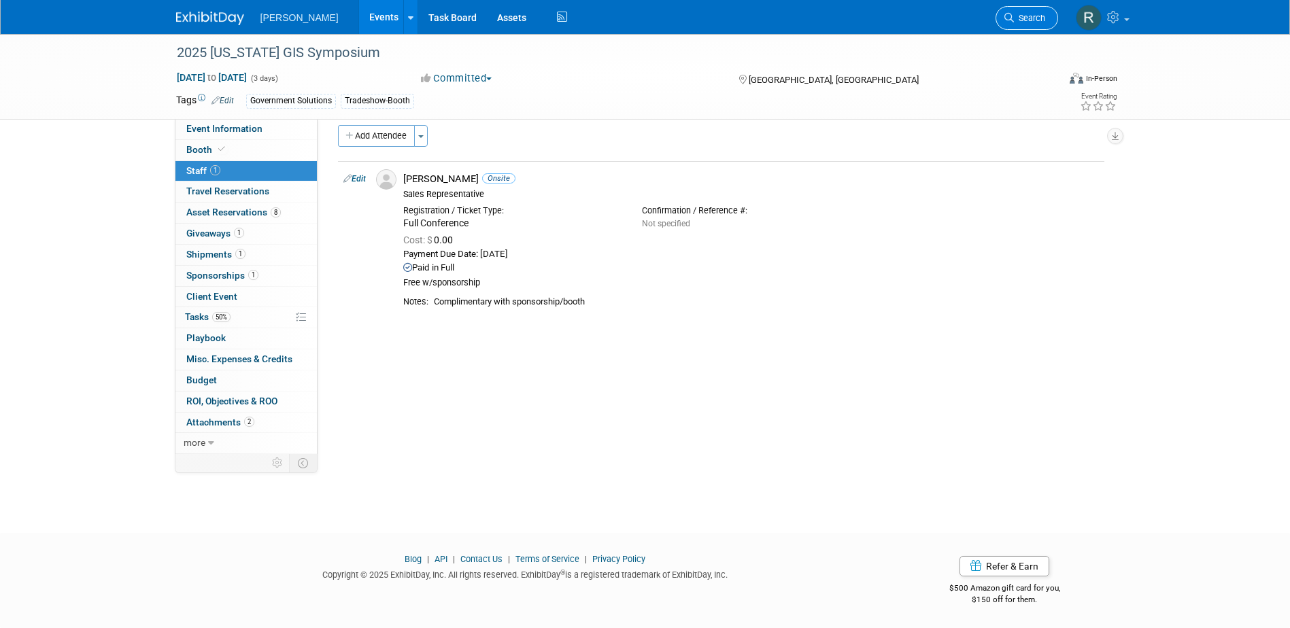
click at [1022, 18] on span "Search" at bounding box center [1029, 18] width 31 height 10
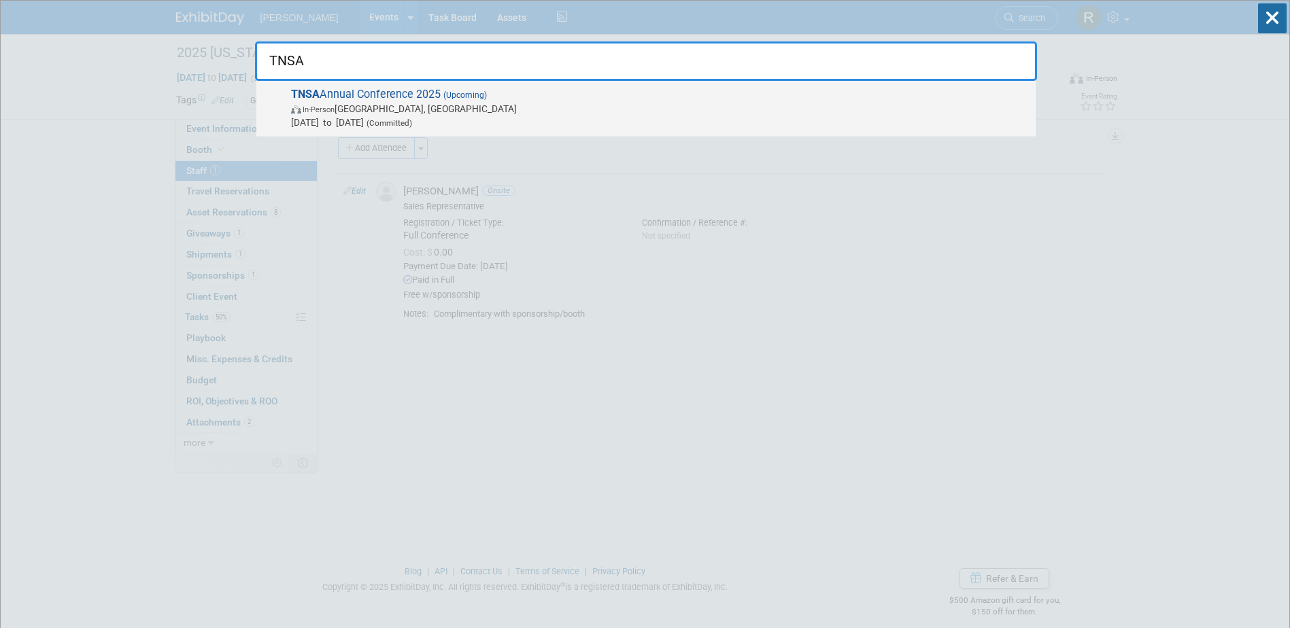
type input "TNSA"
click at [459, 104] on span "In-Person Chattanooga, TN" at bounding box center [660, 109] width 738 height 14
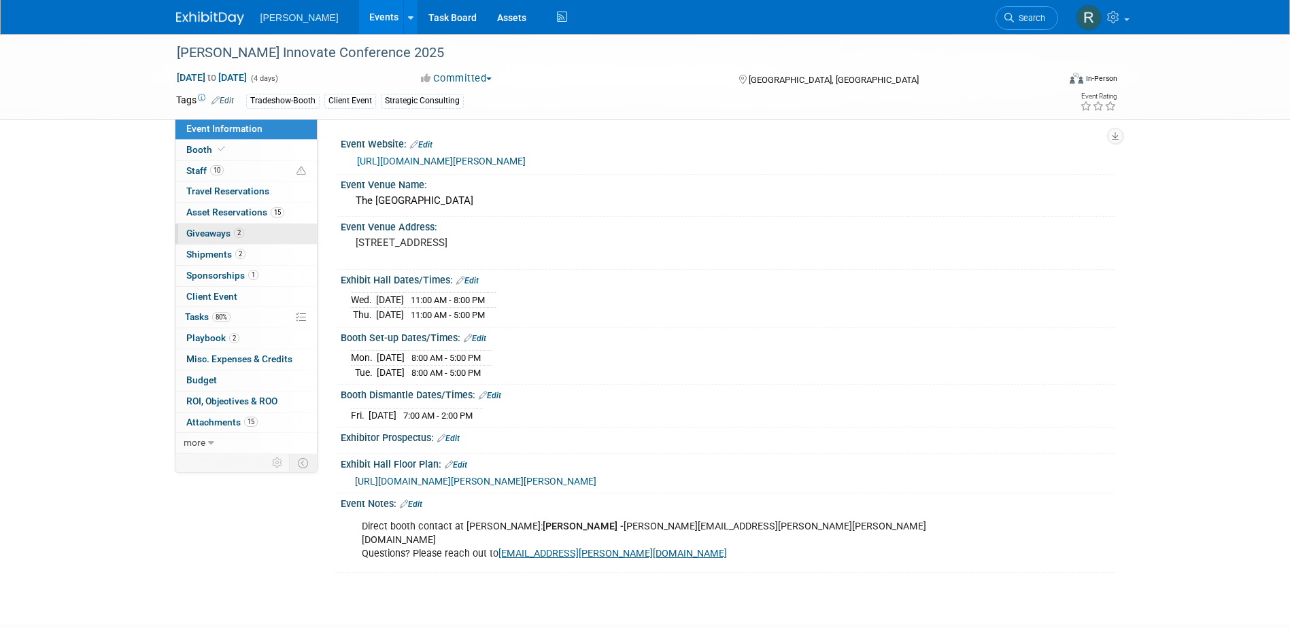
click at [219, 241] on link "2 Giveaways 2" at bounding box center [245, 234] width 141 height 20
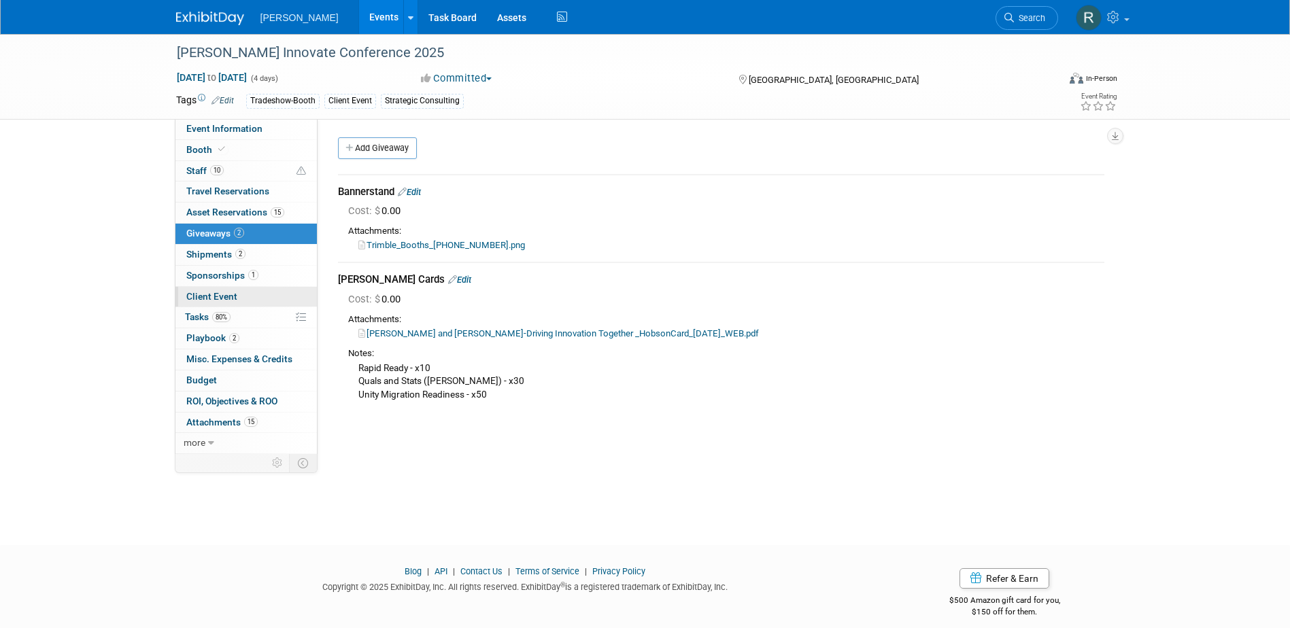
click at [219, 299] on span "Client Event" at bounding box center [211, 296] width 51 height 11
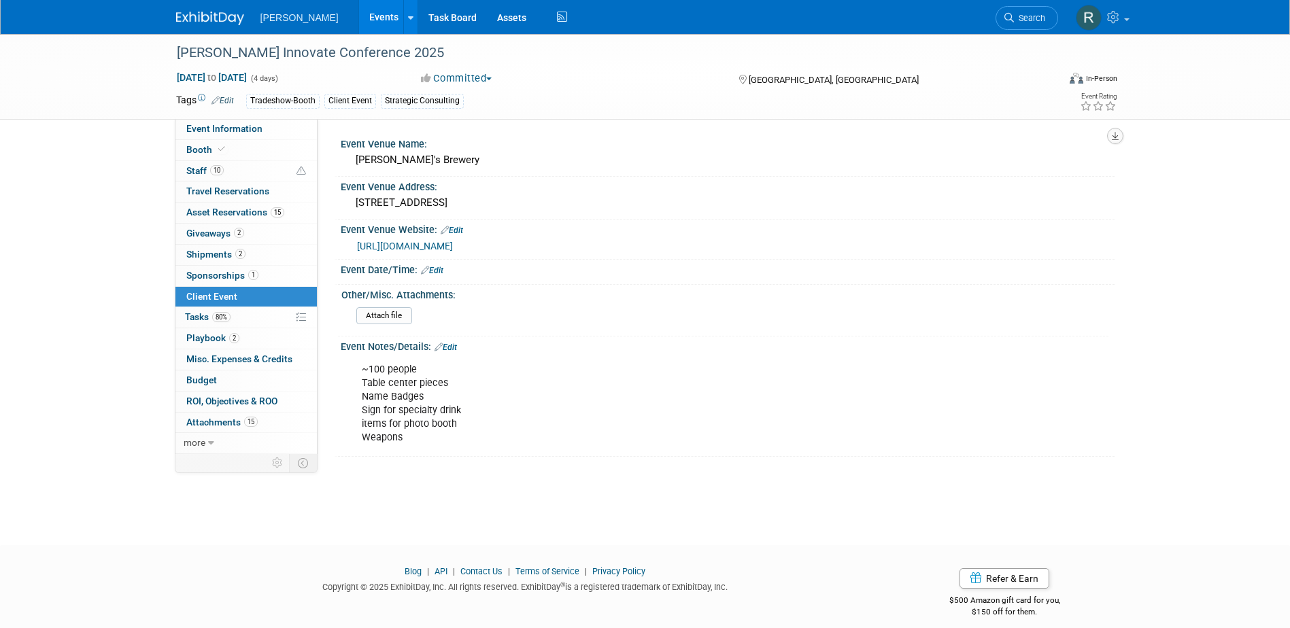
click at [1114, 139] on icon "button" at bounding box center [1115, 136] width 7 height 9
click at [1038, 177] on link "Export tab to PDF" at bounding box center [1055, 175] width 114 height 19
drag, startPoint x: 232, startPoint y: 211, endPoint x: 271, endPoint y: 213, distance: 38.8
click at [232, 211] on span "Asset Reservations 15" at bounding box center [235, 212] width 98 height 11
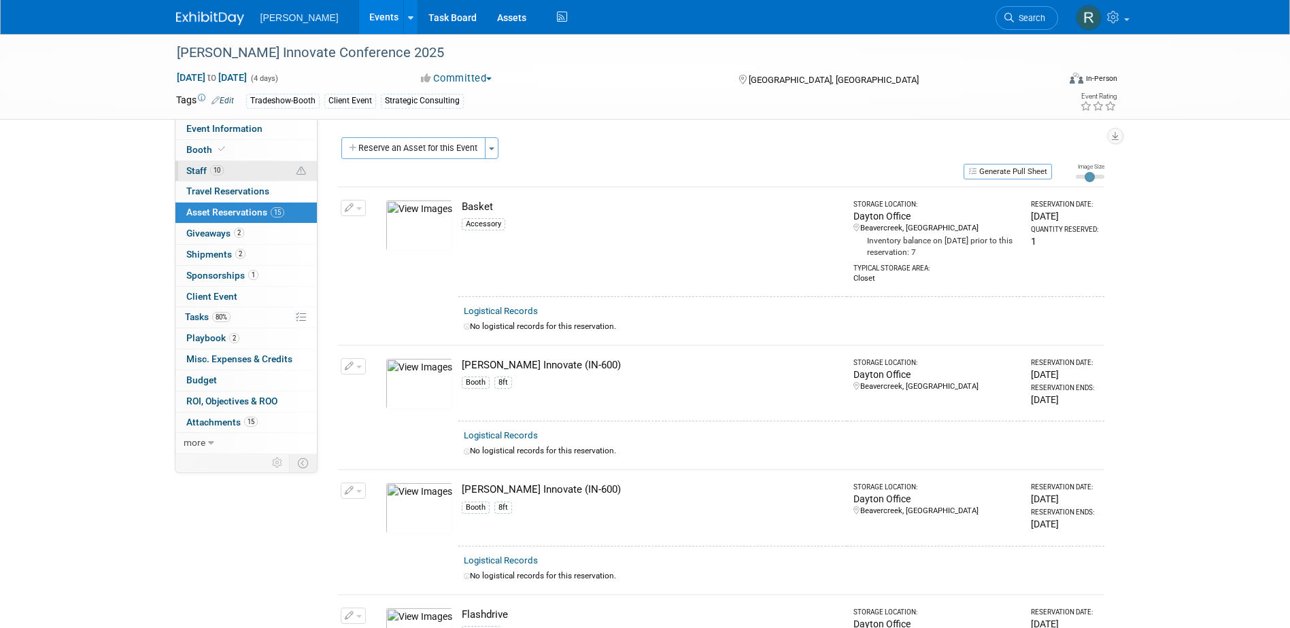
click at [247, 169] on link "10 Staff 10" at bounding box center [245, 171] width 141 height 20
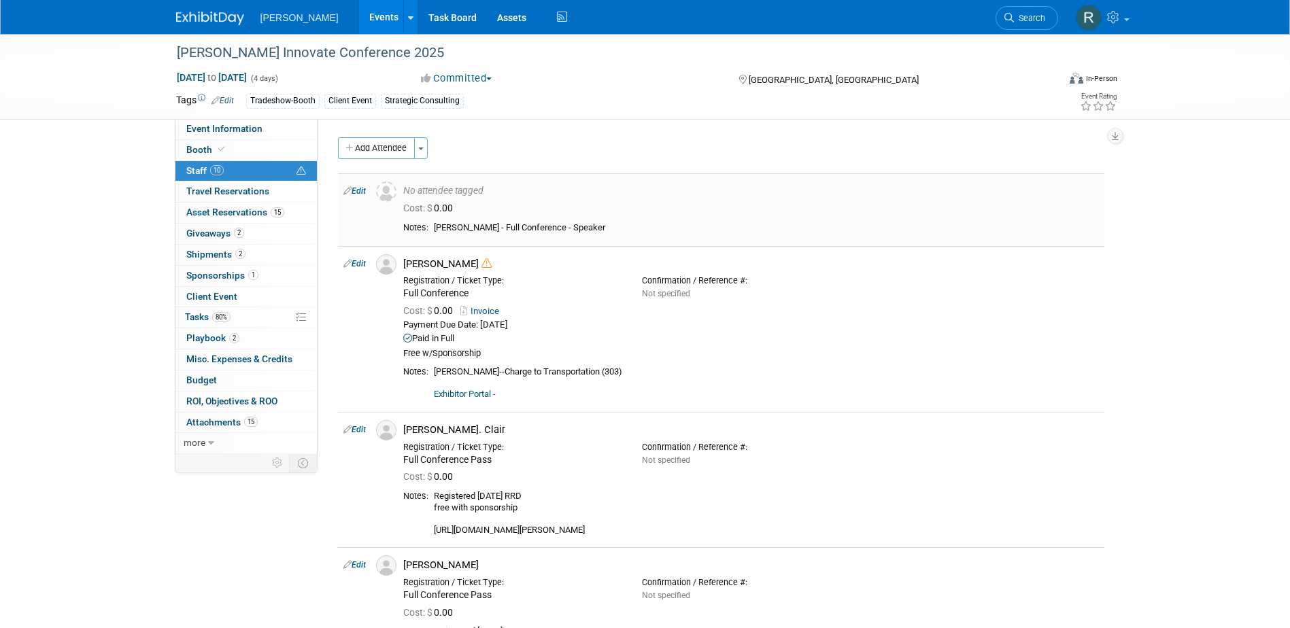
click at [362, 190] on link "Edit" at bounding box center [354, 191] width 22 height 10
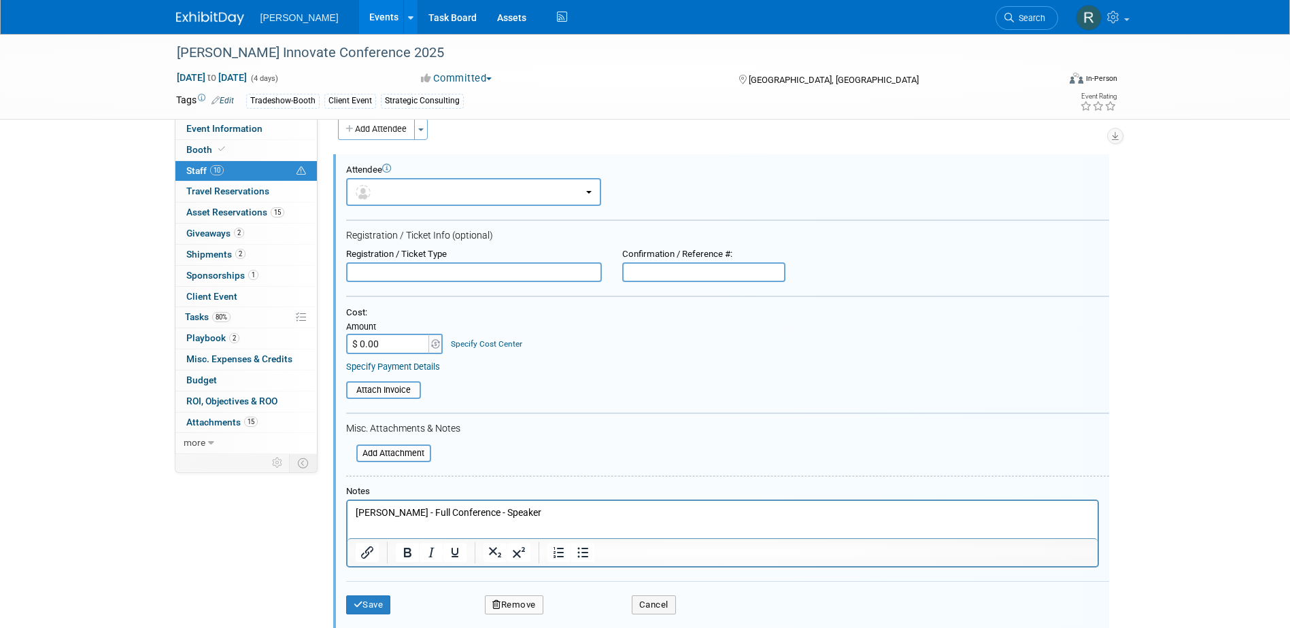
click at [514, 341] on link "Specify Cost Center" at bounding box center [486, 344] width 71 height 10
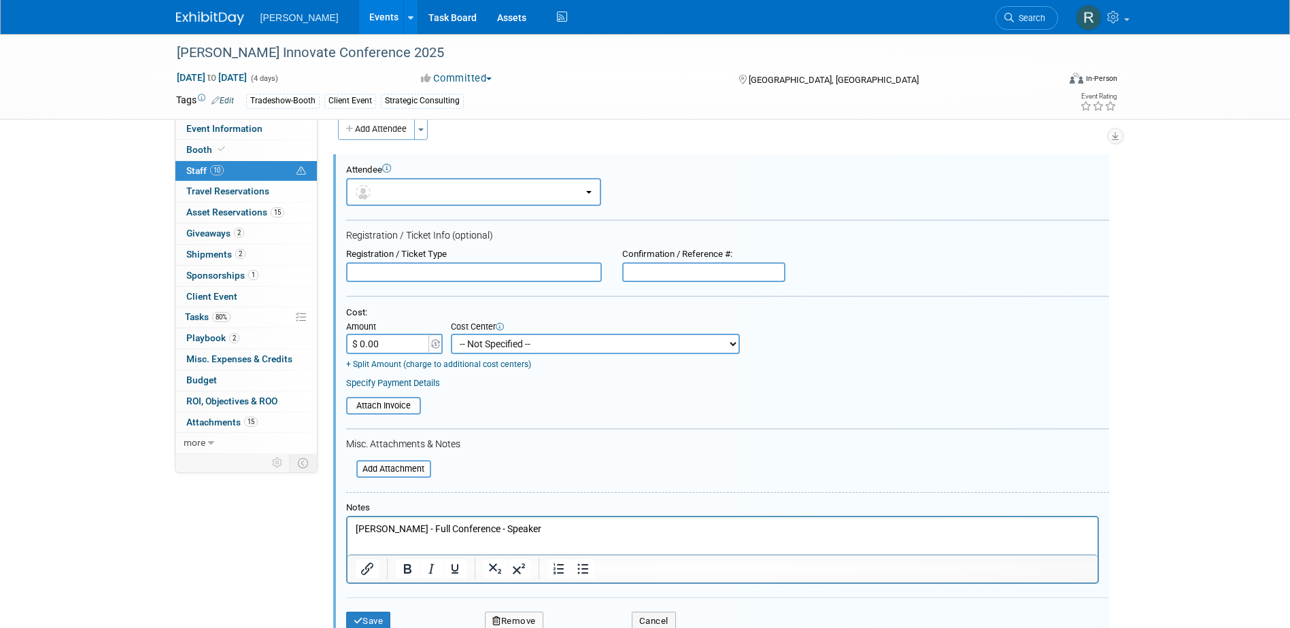
click at [514, 341] on select "-- Not Specified -- Advisory Services - Expenses_1001.502 Aerial Acquisition - …" at bounding box center [595, 344] width 289 height 20
click at [375, 622] on button "Save" at bounding box center [368, 621] width 45 height 19
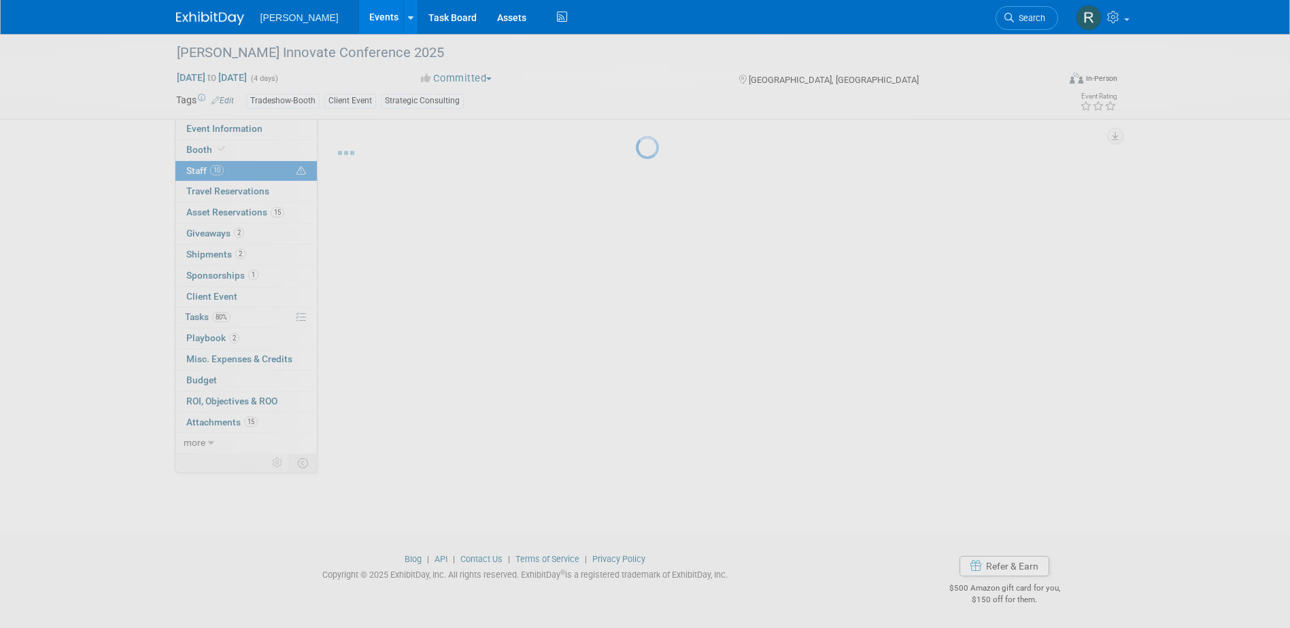
scroll to position [19, 0]
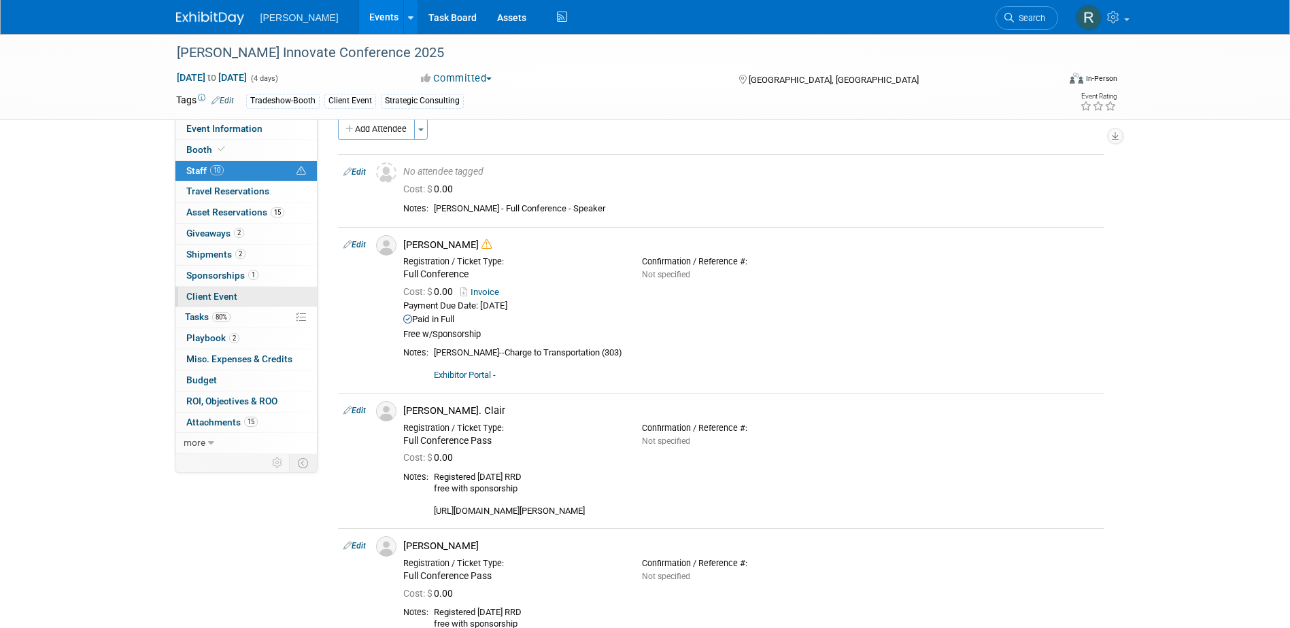
drag, startPoint x: 211, startPoint y: 295, endPoint x: 218, endPoint y: 303, distance: 9.7
click at [211, 295] on span "Client Event" at bounding box center [211, 296] width 51 height 11
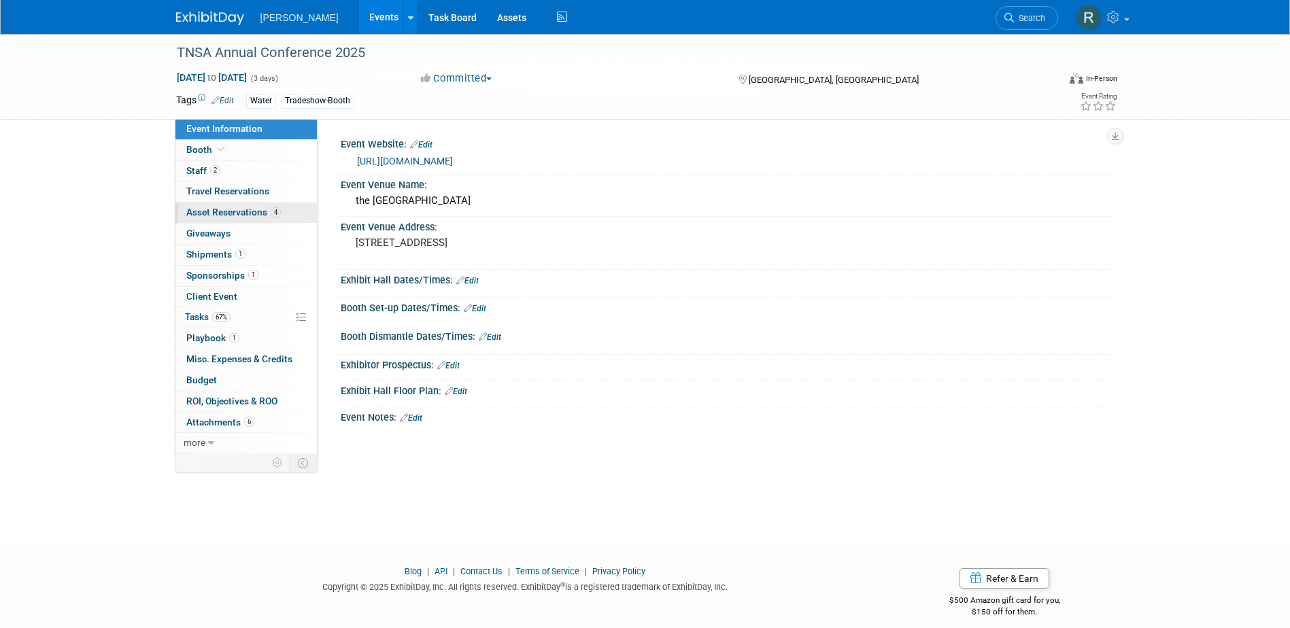
click at [244, 216] on span "Asset Reservations 4" at bounding box center [233, 212] width 95 height 11
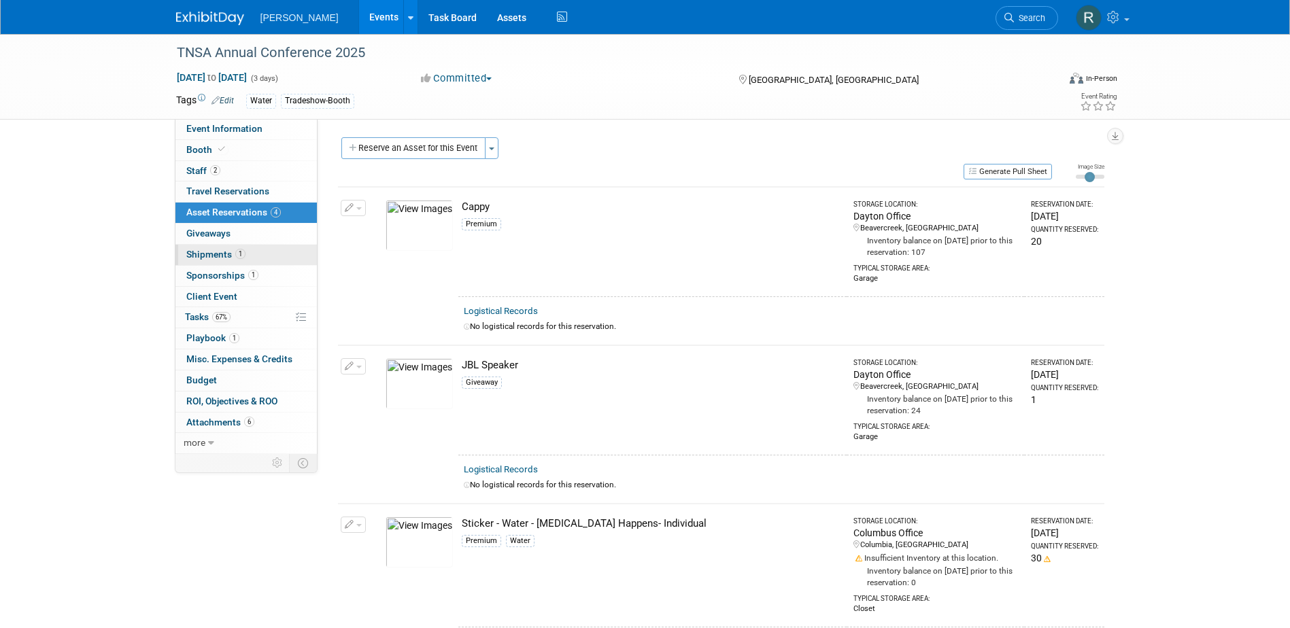
click at [239, 259] on span "Shipments 1" at bounding box center [215, 254] width 59 height 11
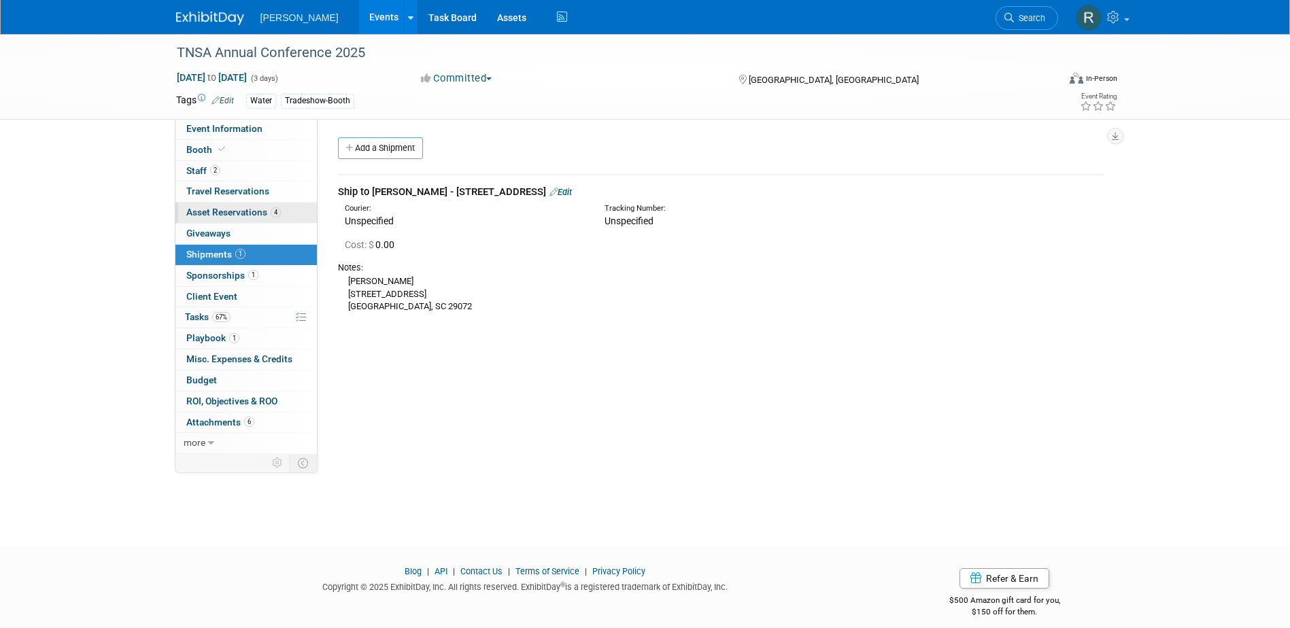
click at [219, 213] on span "Asset Reservations 4" at bounding box center [233, 212] width 95 height 11
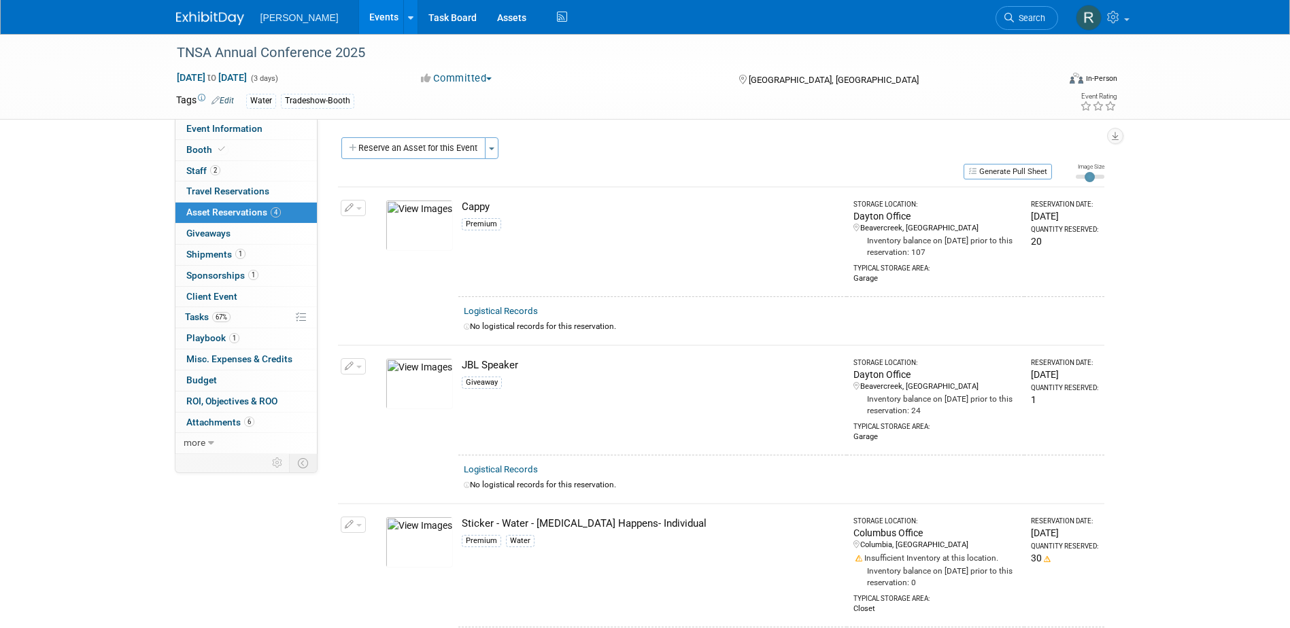
click at [362, 525] on button "button" at bounding box center [353, 525] width 25 height 16
click at [388, 550] on button "Change Reservation" at bounding box center [405, 547] width 115 height 18
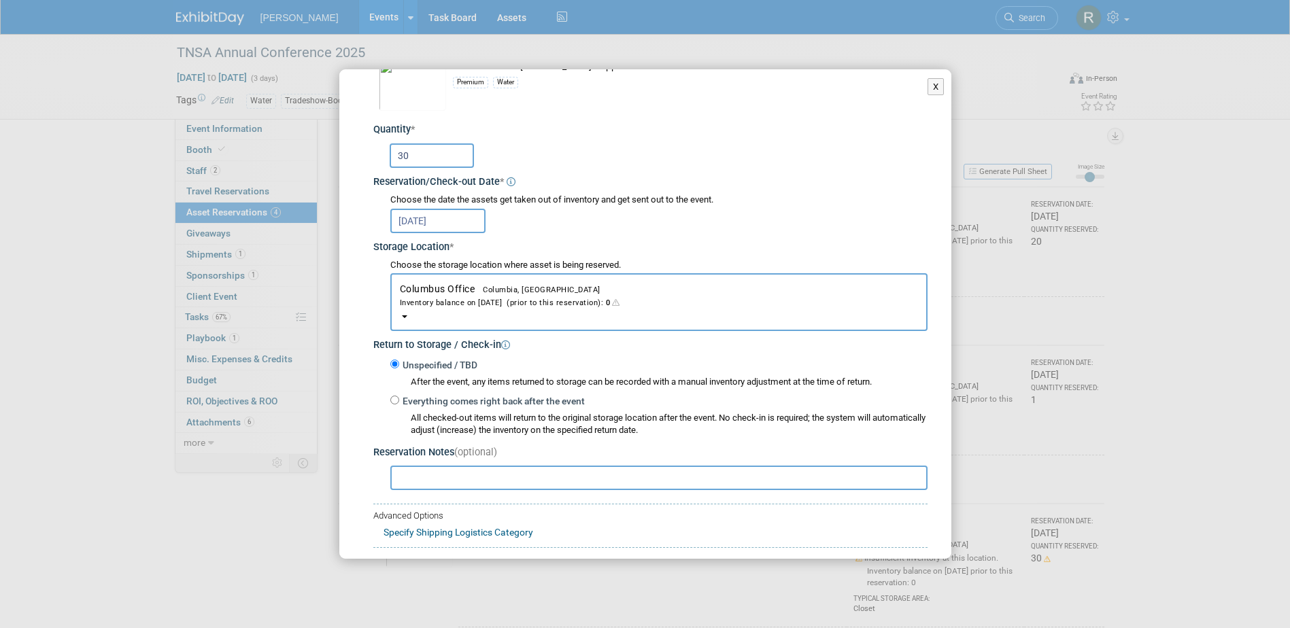
scroll to position [68, 0]
click at [496, 274] on button "Columbus Office Columbia, SC Inventory balance on Oct 7, 2025 (prior to this re…" at bounding box center [658, 300] width 537 height 58
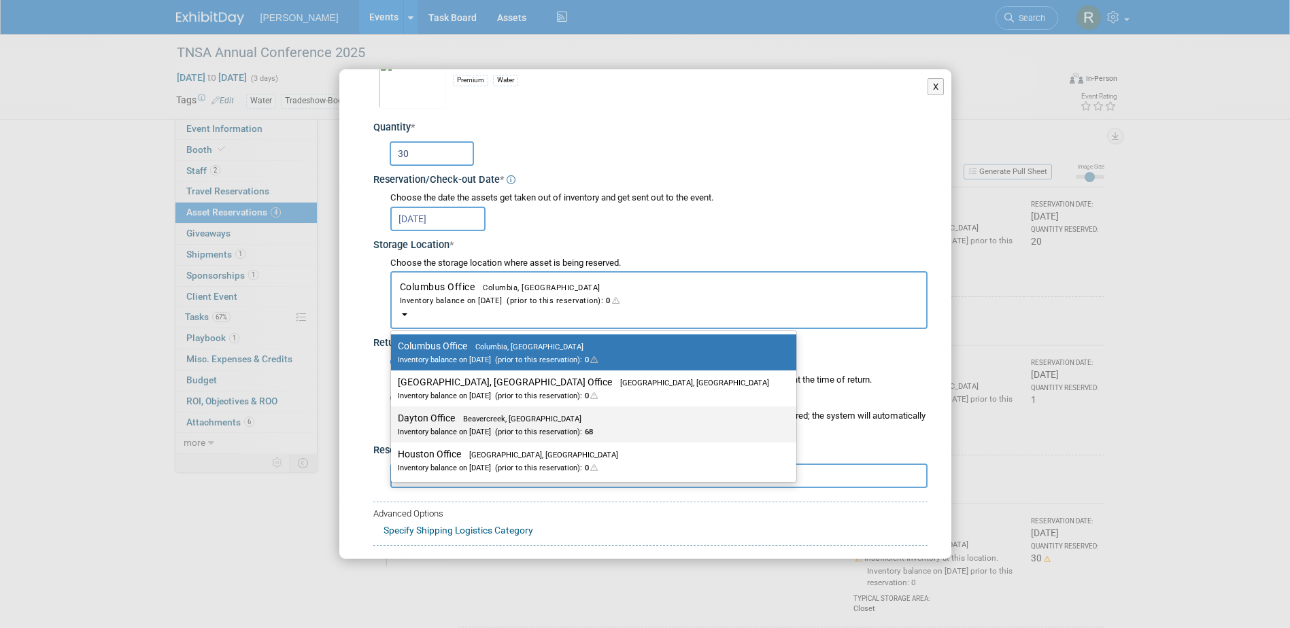
click at [466, 418] on span "Beavercreek, [GEOGRAPHIC_DATA]" at bounding box center [518, 419] width 126 height 9
click at [393, 418] on input "Dayton Office Beavercreek, OH Inventory balance on Oct 7, 2025 (prior to this r…" at bounding box center [388, 418] width 9 height 9
select select "11223930"
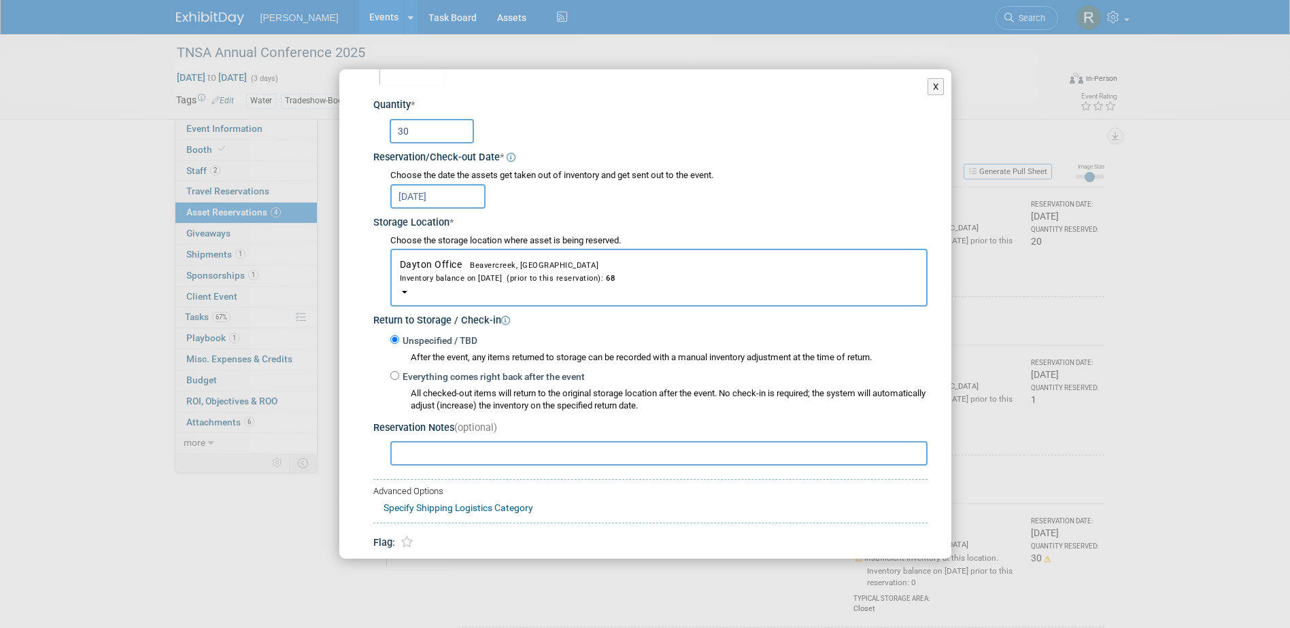
scroll to position [143, 0]
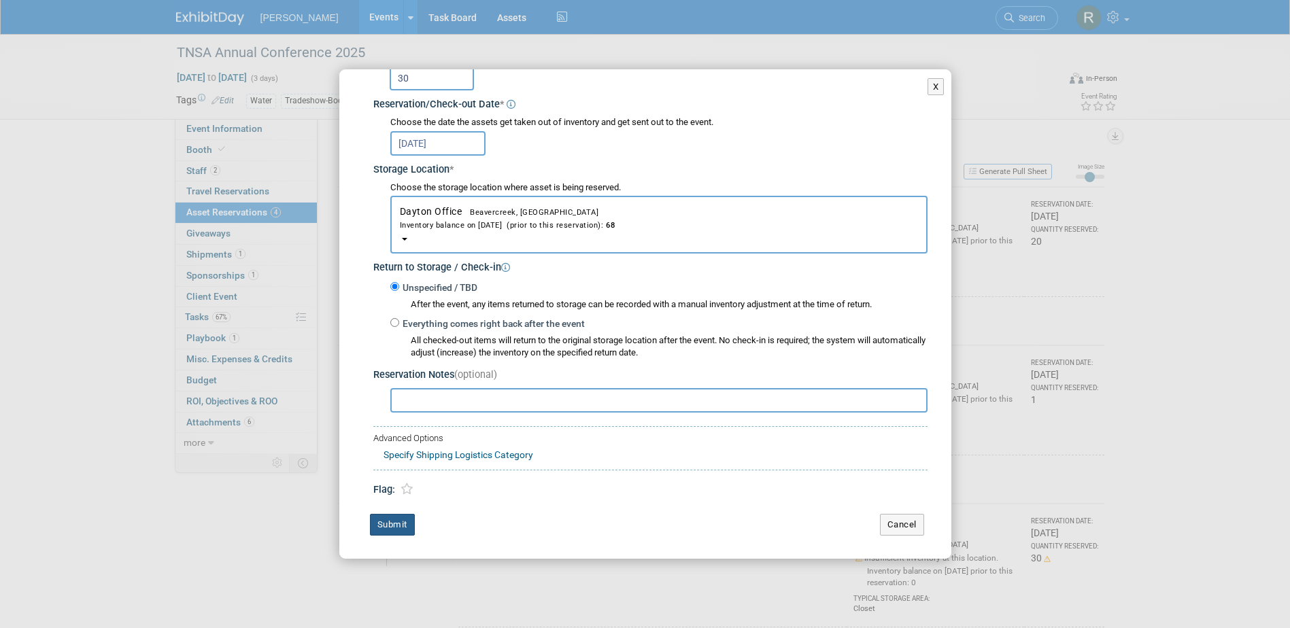
click at [404, 528] on button "Submit" at bounding box center [392, 525] width 45 height 22
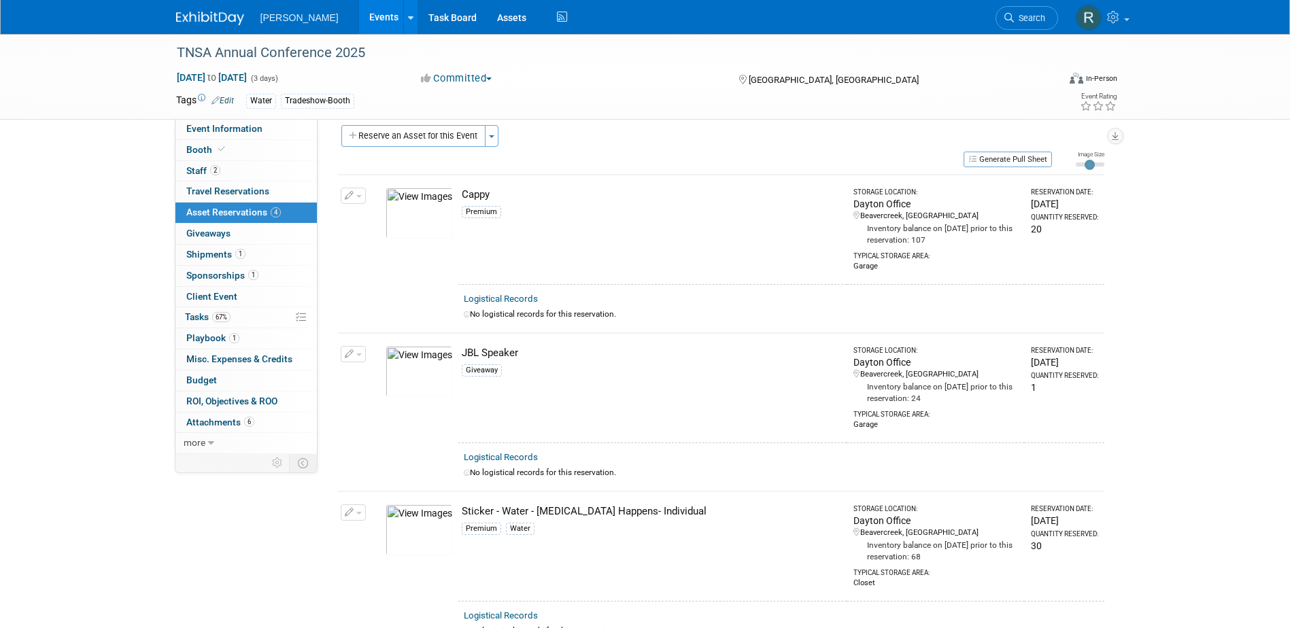
scroll to position [0, 0]
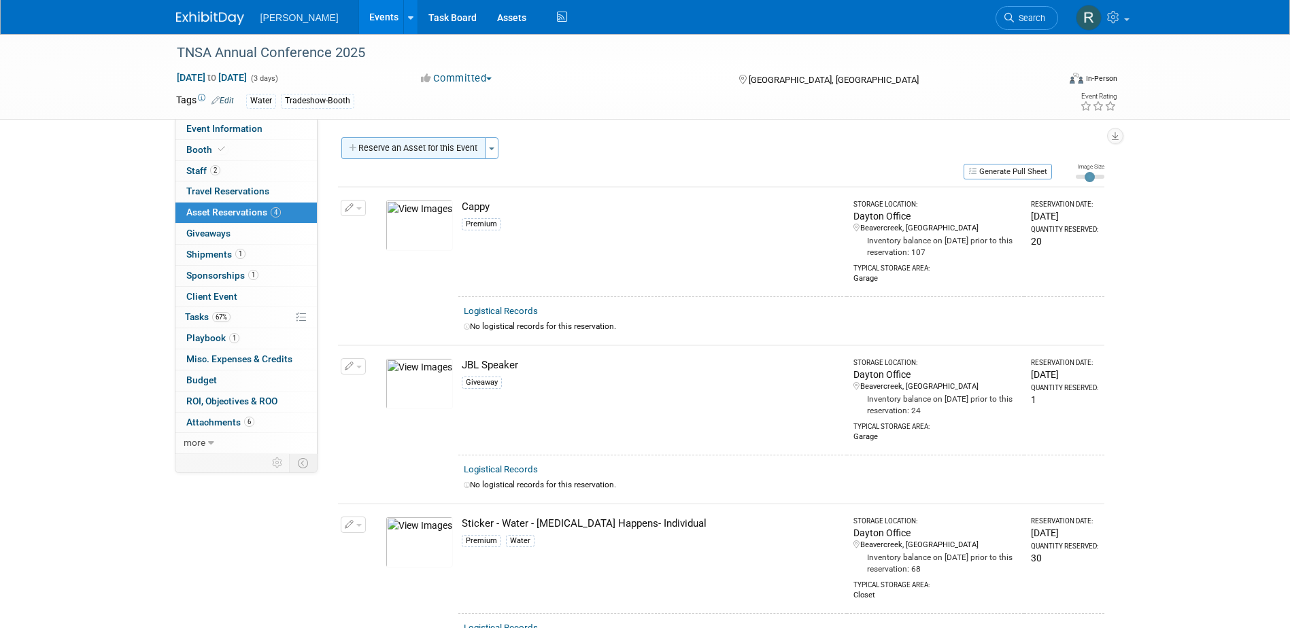
click at [403, 152] on button "Reserve an Asset for this Event" at bounding box center [413, 148] width 144 height 22
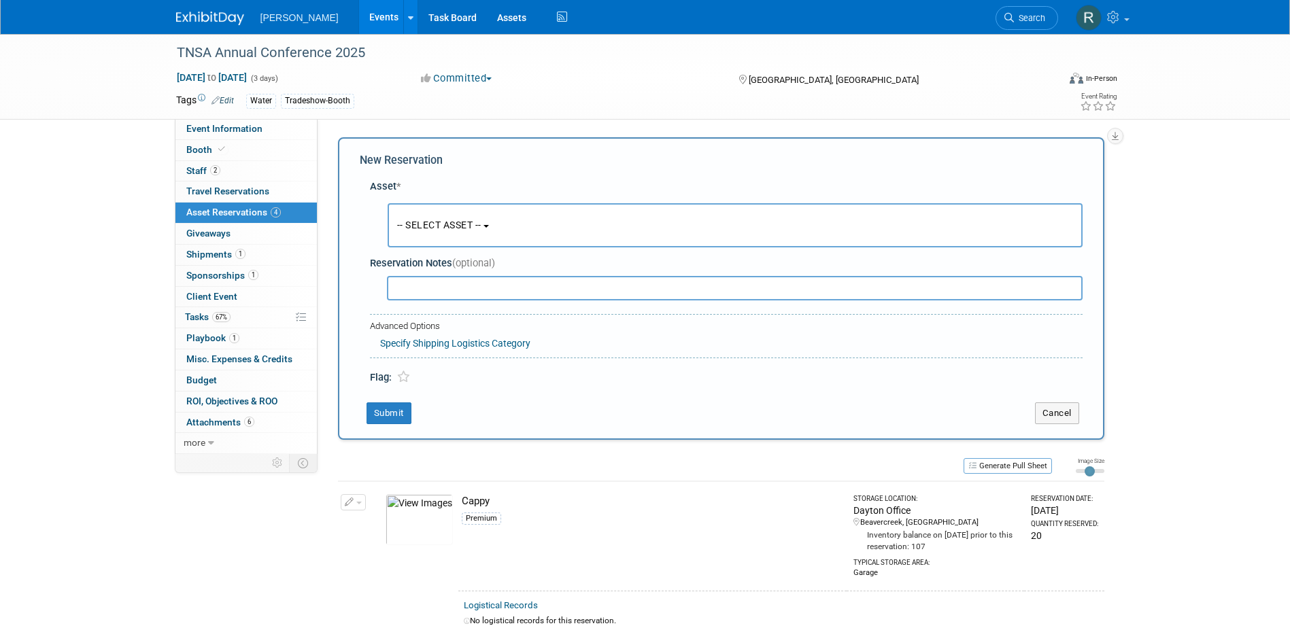
scroll to position [13, 0]
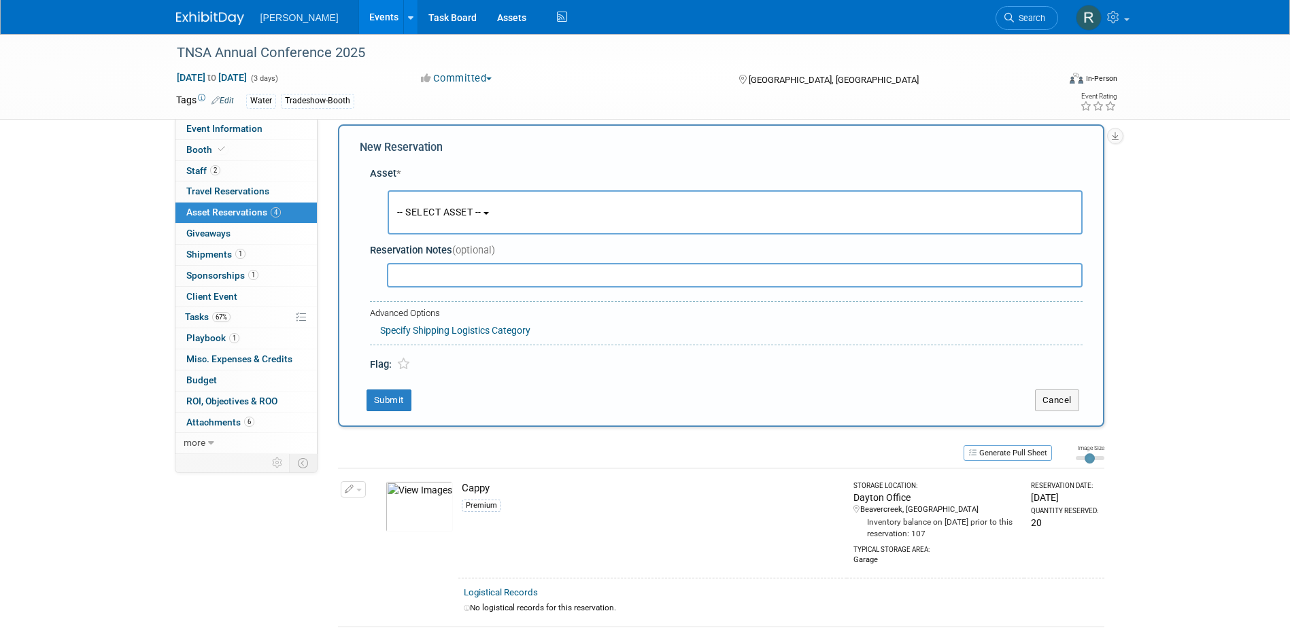
click at [420, 207] on span "-- SELECT ASSET --" at bounding box center [439, 212] width 84 height 11
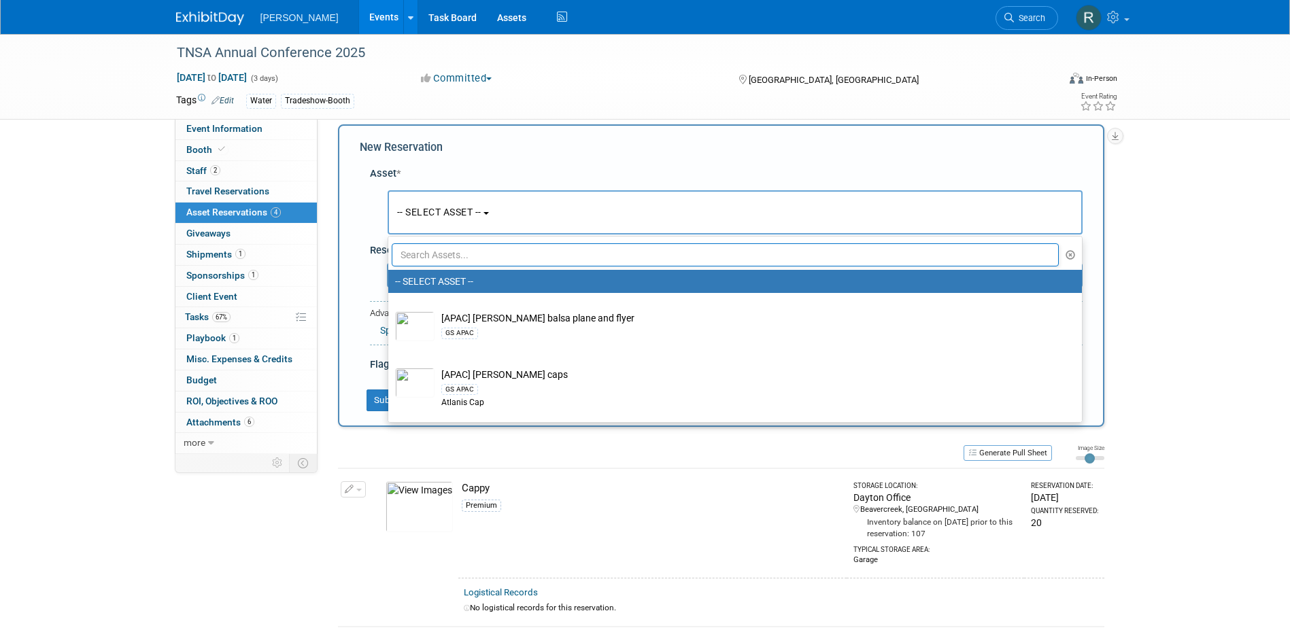
click at [432, 262] on input "text" at bounding box center [726, 254] width 668 height 23
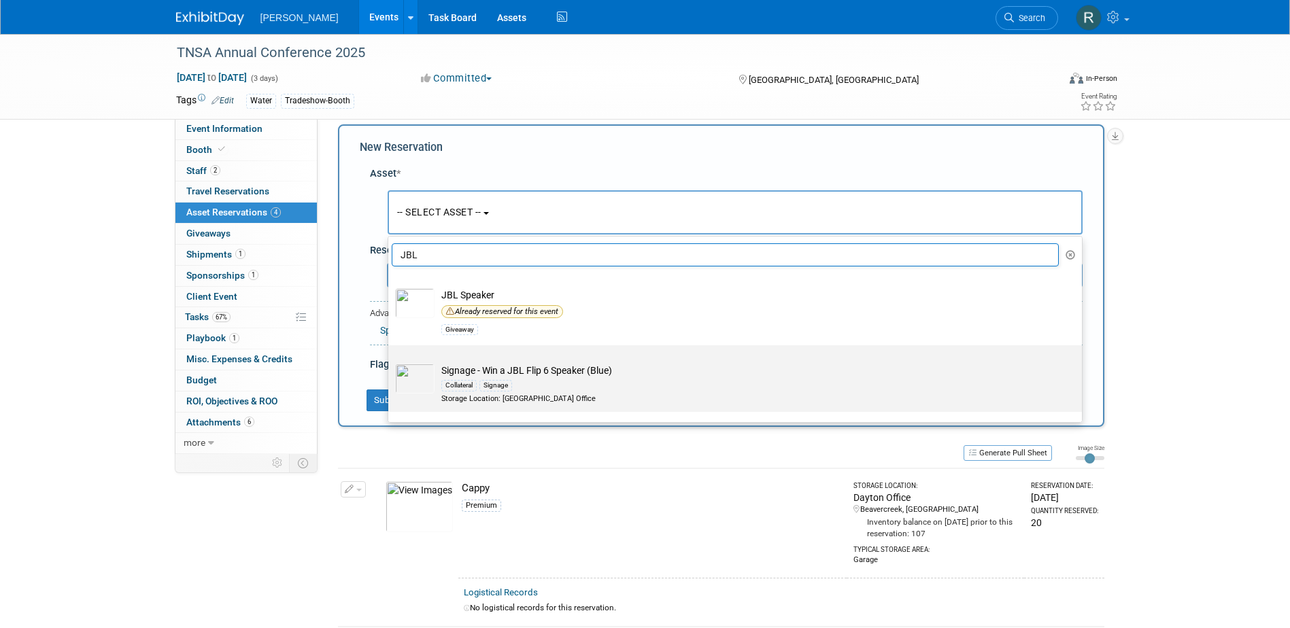
type input "JBL"
click at [456, 384] on div "Collateral" at bounding box center [458, 385] width 35 height 11
click at [390, 362] on input "Signage - Win a JBL Flip 6 Speaker (Blue) Collateral Signage Storage Location: …" at bounding box center [385, 357] width 9 height 9
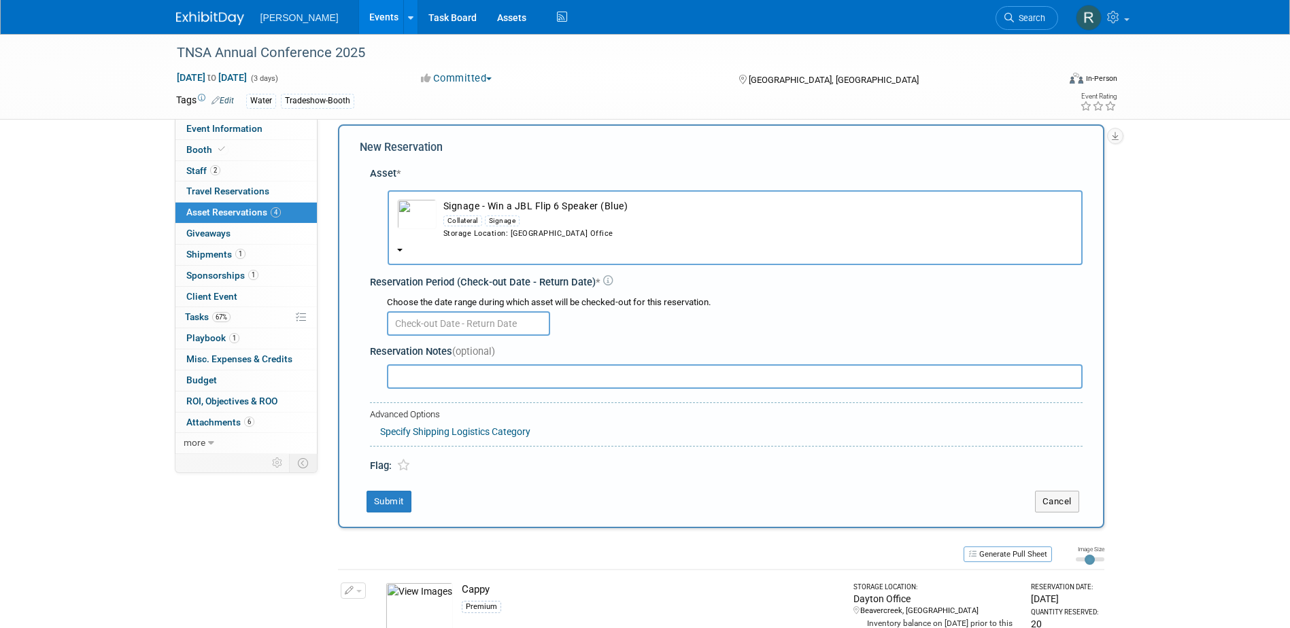
click at [466, 325] on input "text" at bounding box center [468, 323] width 163 height 24
click at [482, 233] on div "Storage Location: Dayton Office" at bounding box center [758, 233] width 630 height 11
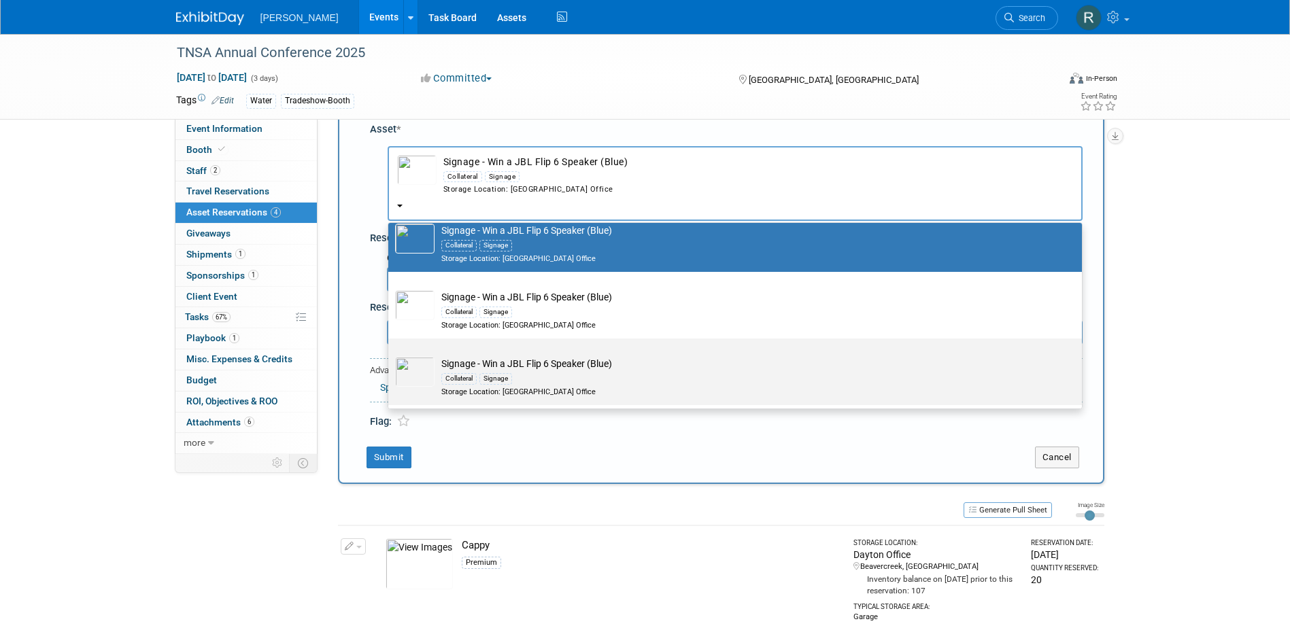
scroll to position [81, 0]
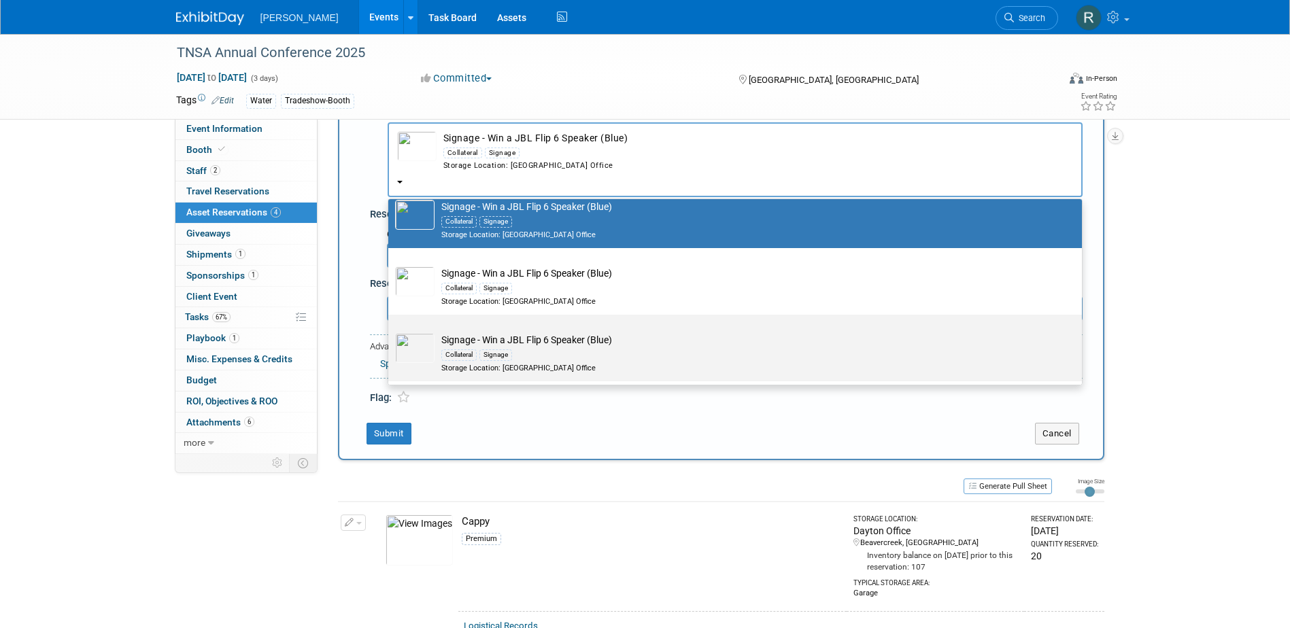
click at [475, 356] on div "Collateral" at bounding box center [458, 355] width 35 height 11
click at [390, 331] on input "Signage - Win a JBL Flip 6 Speaker (Blue) Collateral Signage Storage Location: …" at bounding box center [385, 326] width 9 height 9
select select "10728416"
select select "9"
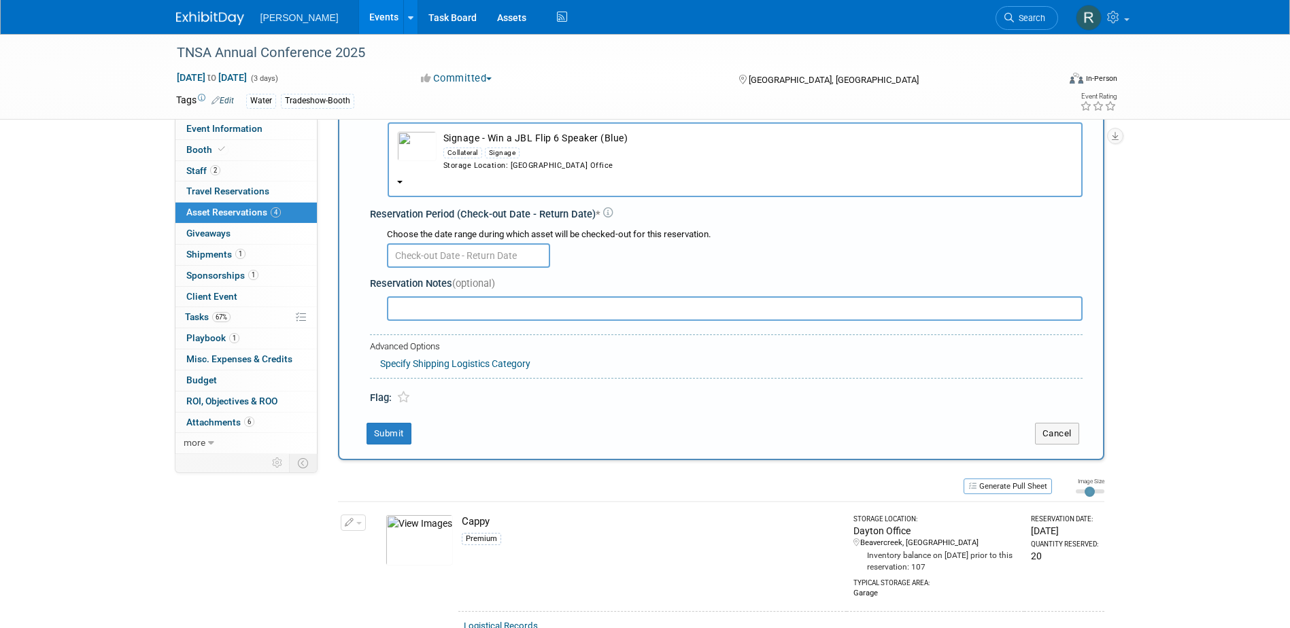
click at [455, 254] on input "text" at bounding box center [468, 255] width 163 height 24
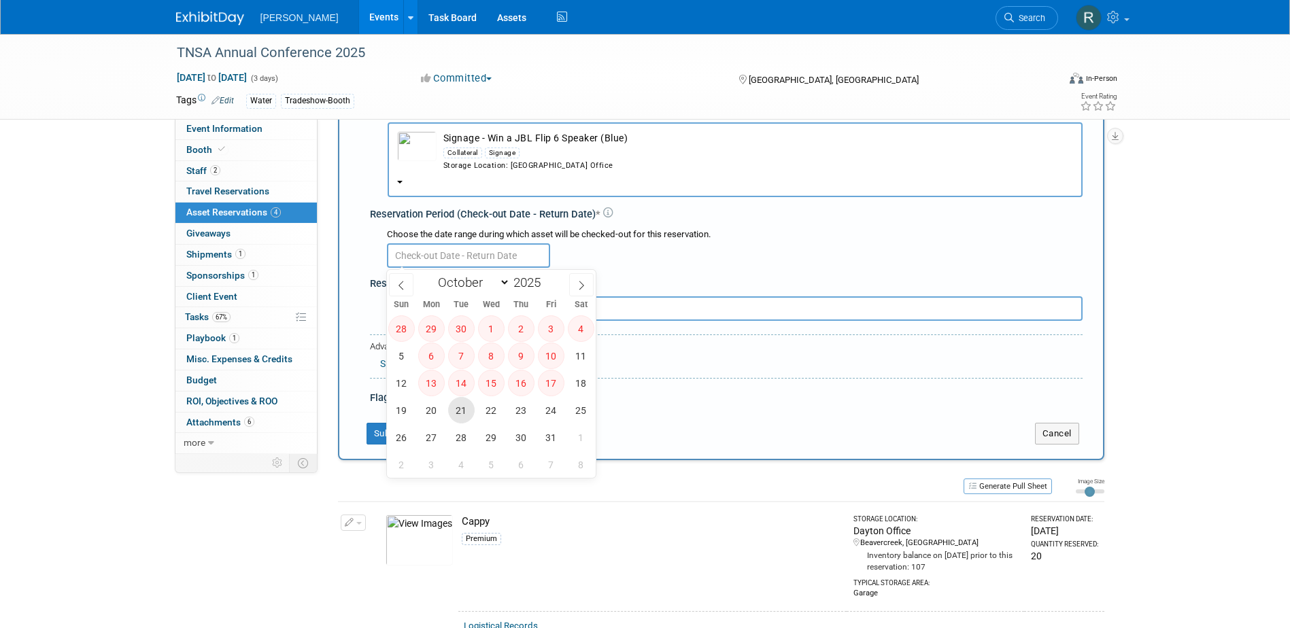
click at [462, 414] on span "21" at bounding box center [461, 410] width 27 height 27
click at [554, 432] on span "31" at bounding box center [551, 437] width 27 height 27
type input "Oct 21, 2025 to Oct 31, 2025"
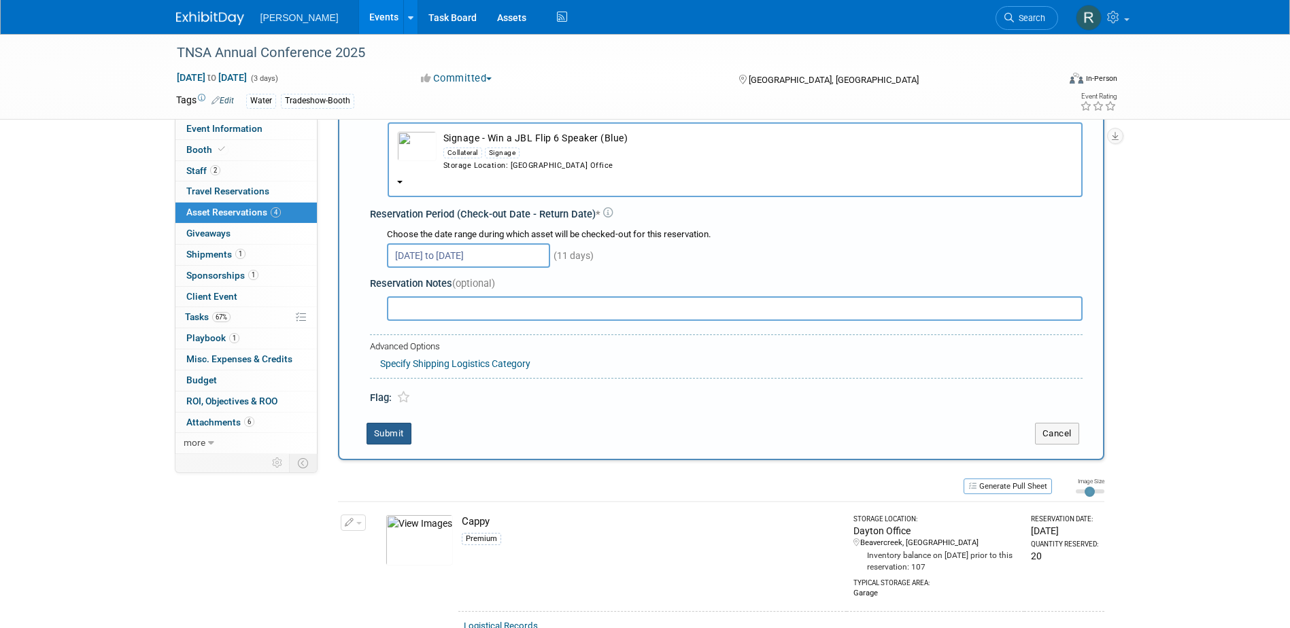
click at [392, 434] on button "Submit" at bounding box center [389, 434] width 45 height 22
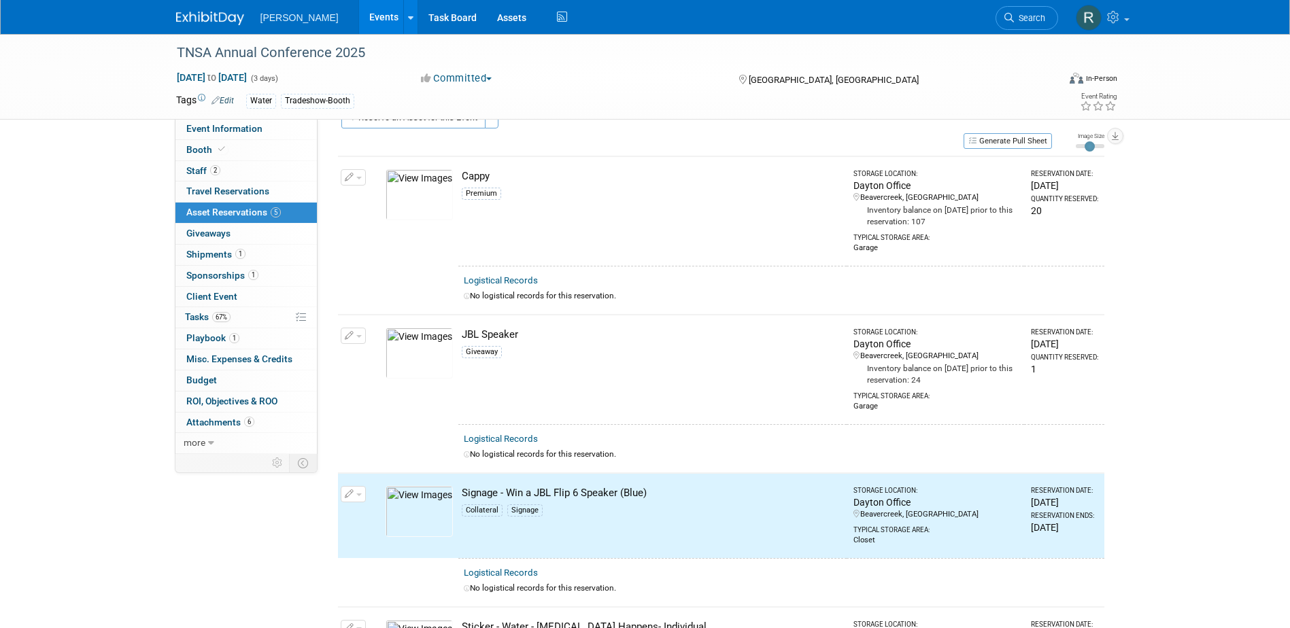
scroll to position [0, 0]
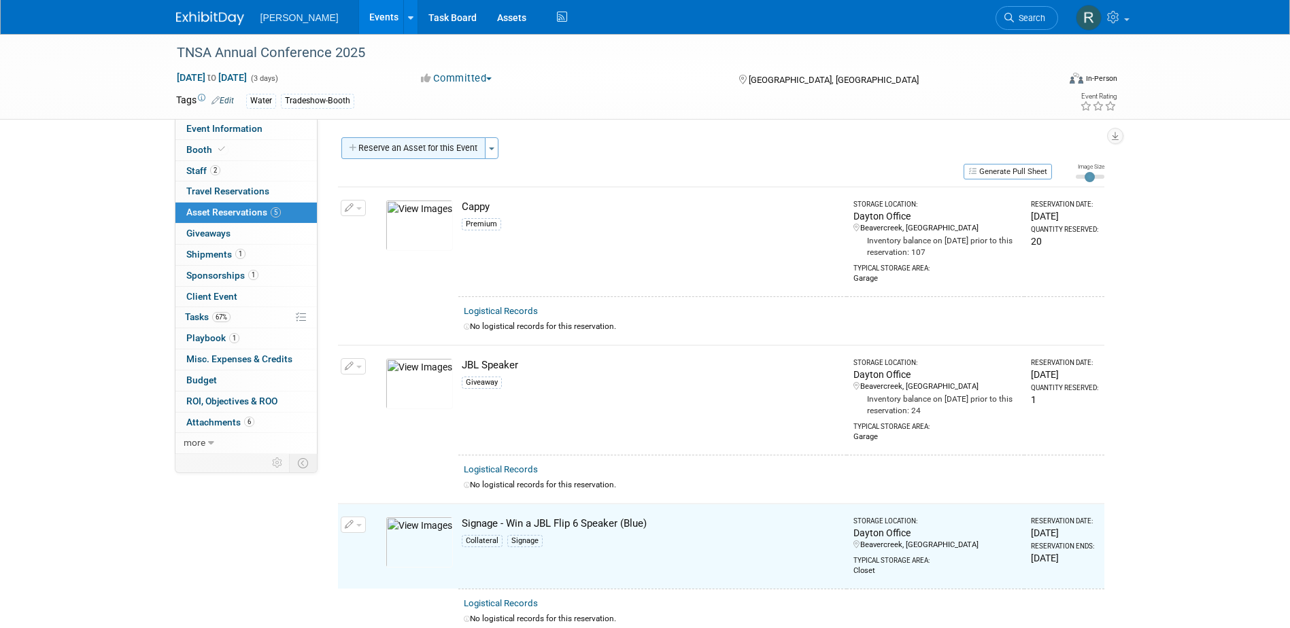
click at [404, 148] on button "Reserve an Asset for this Event" at bounding box center [413, 148] width 144 height 22
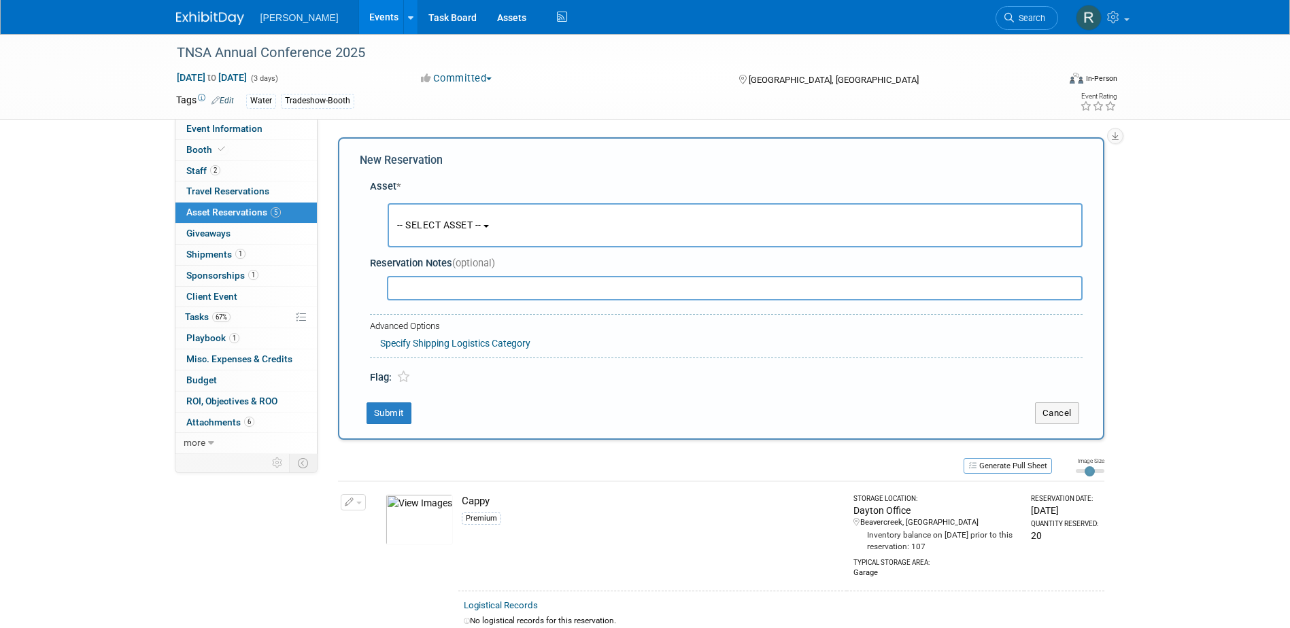
scroll to position [13, 0]
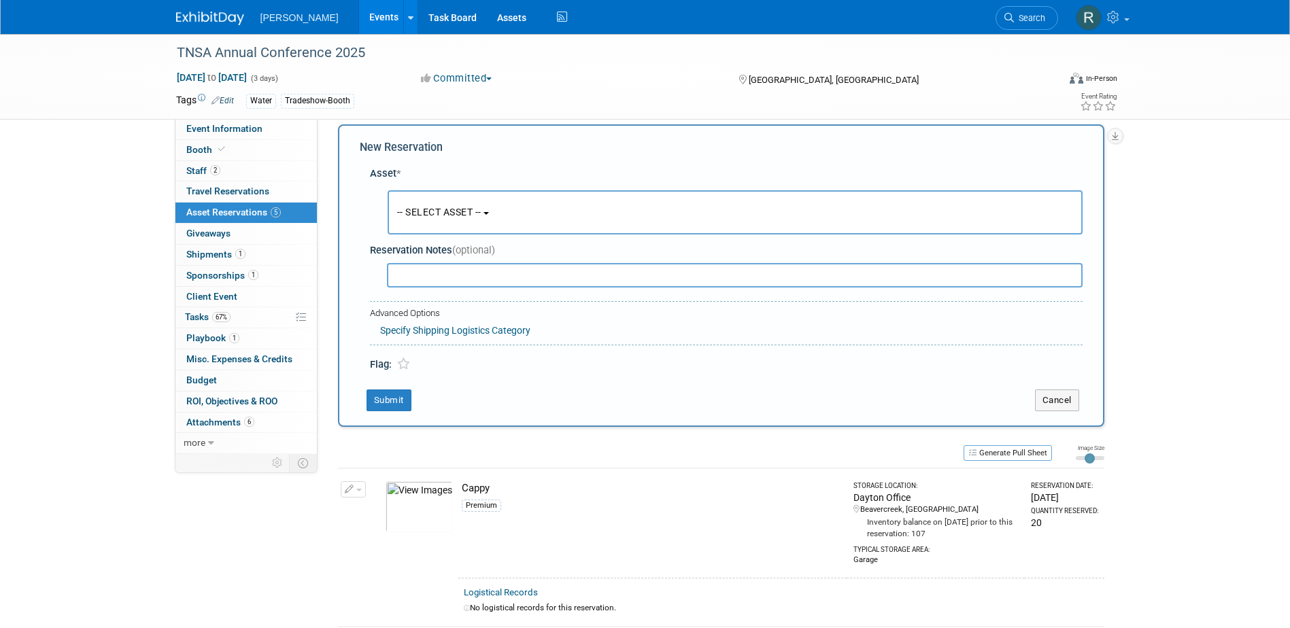
click at [424, 201] on button "-- SELECT ASSET --" at bounding box center [735, 212] width 695 height 44
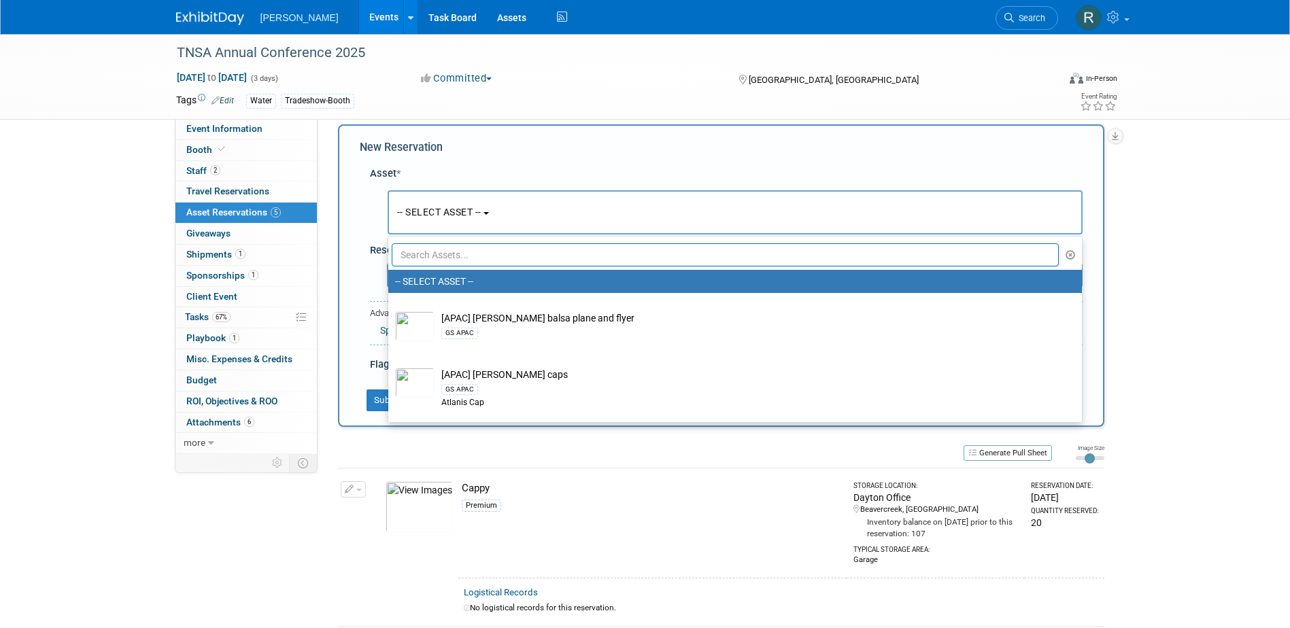
drag, startPoint x: 436, startPoint y: 258, endPoint x: 452, endPoint y: 259, distance: 15.7
click at [441, 259] on input "text" at bounding box center [726, 254] width 668 height 23
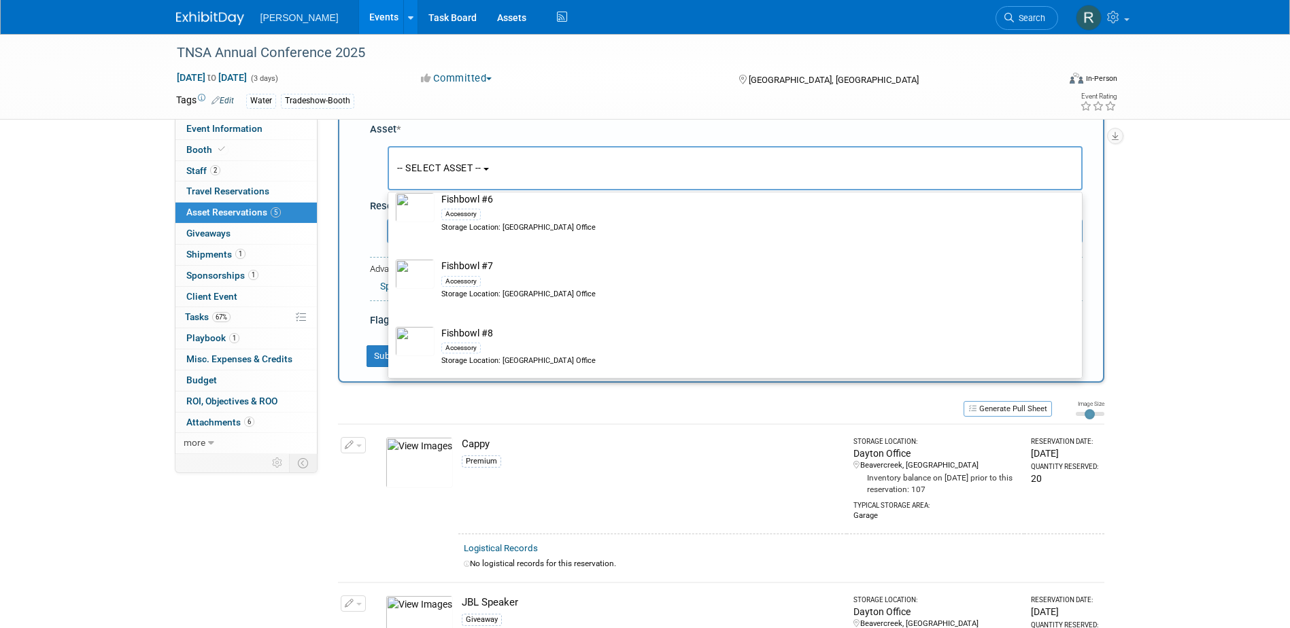
scroll to position [81, 0]
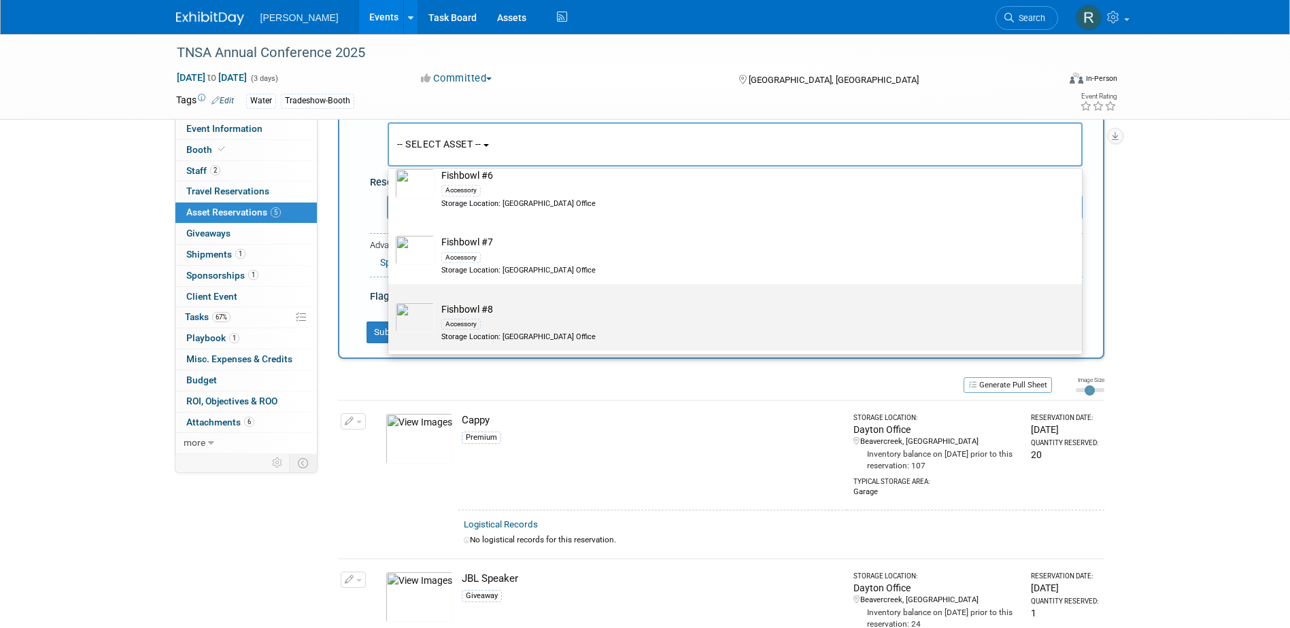
type input "Fishbowl"
click at [463, 313] on td "Fishbowl #8 Accessory Storage Location: Dayton Office" at bounding box center [745, 323] width 620 height 40
click at [390, 301] on input "Fishbowl #8 Accessory Storage Location: Dayton Office" at bounding box center [385, 296] width 9 height 9
select select "10726289"
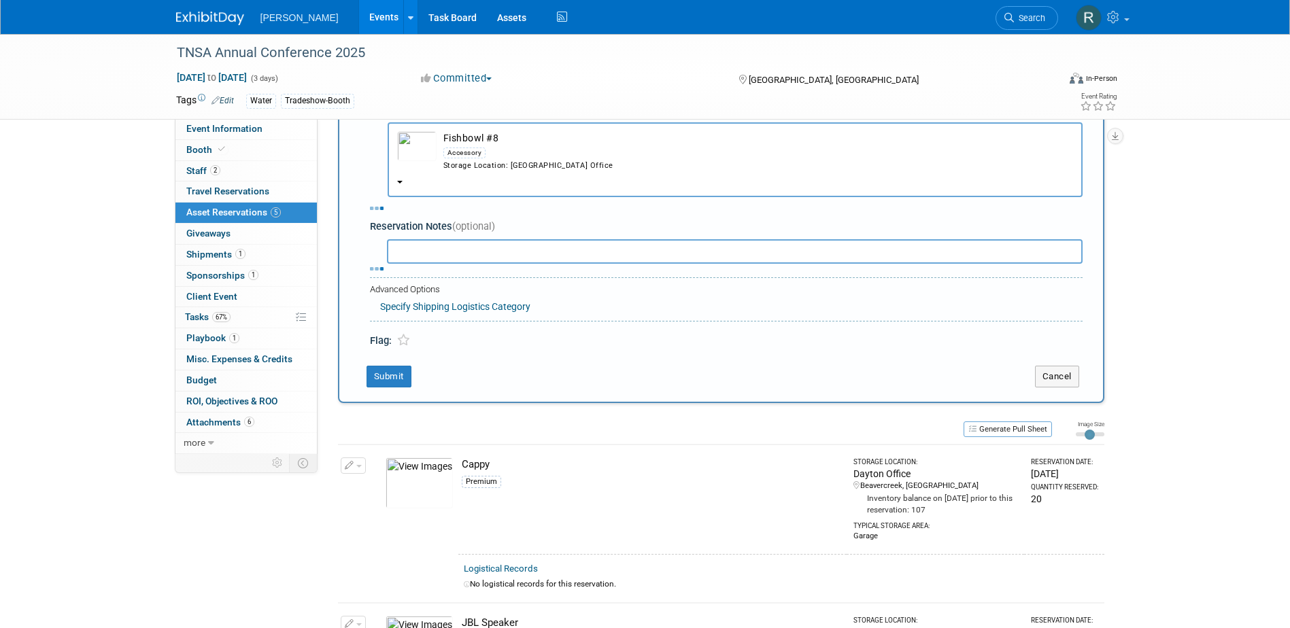
select select "9"
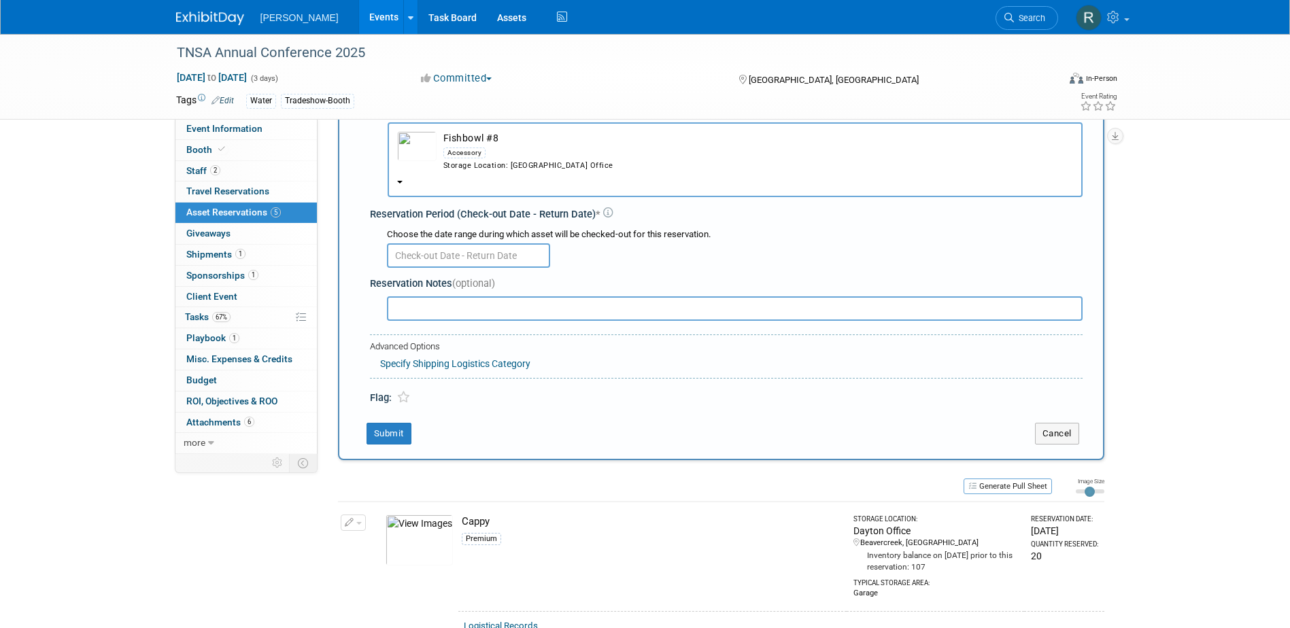
click at [454, 266] on body "Woolpert Events Add Event Bulk Upload Events Shareable Event Boards Recently Vi…" at bounding box center [645, 233] width 1290 height 628
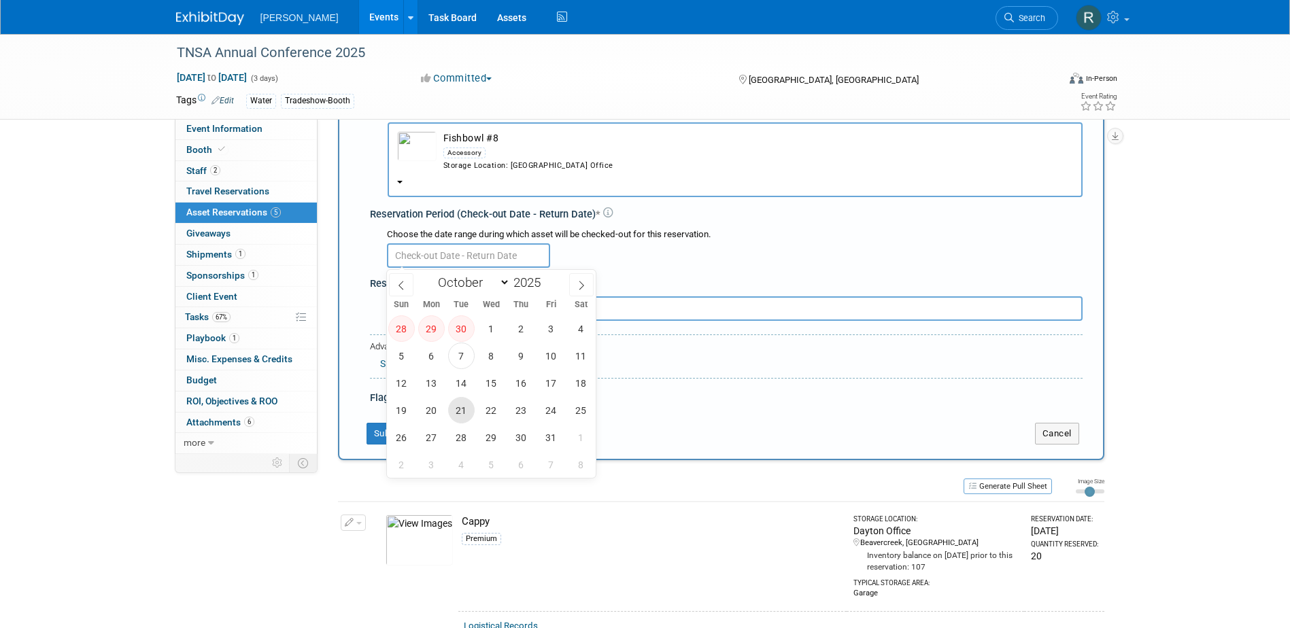
click at [463, 408] on span "21" at bounding box center [461, 410] width 27 height 27
click at [556, 443] on span "31" at bounding box center [551, 437] width 27 height 27
type input "Oct 21, 2025 to Oct 31, 2025"
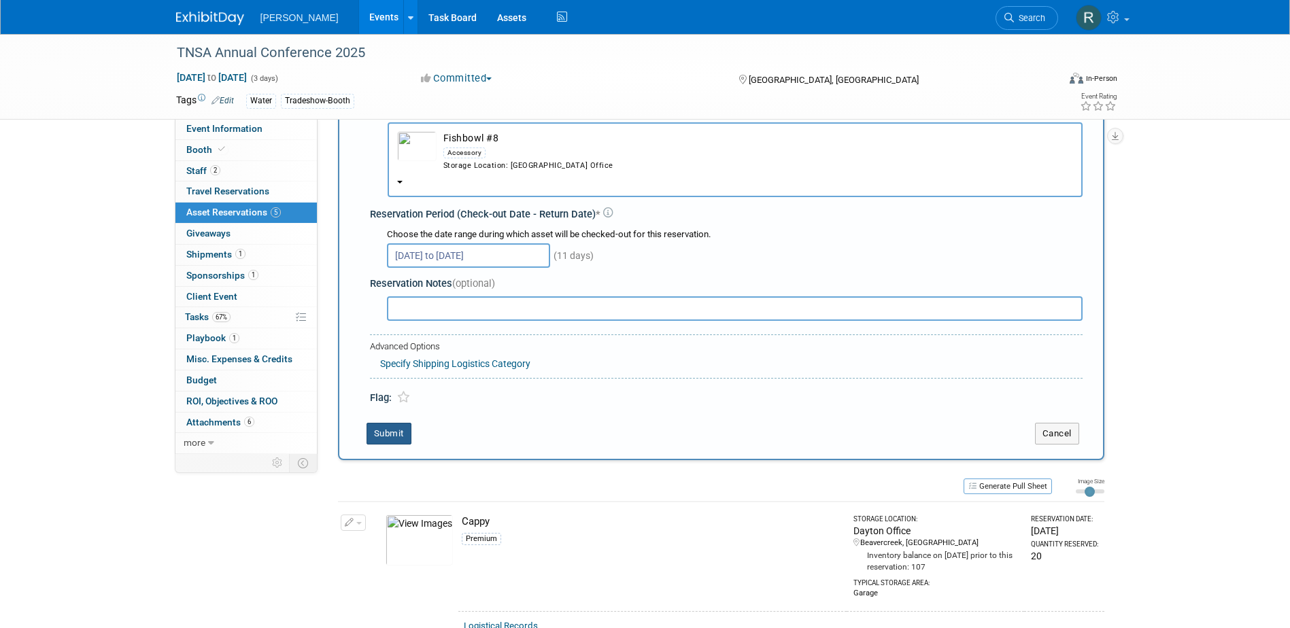
click at [399, 435] on button "Submit" at bounding box center [389, 434] width 45 height 22
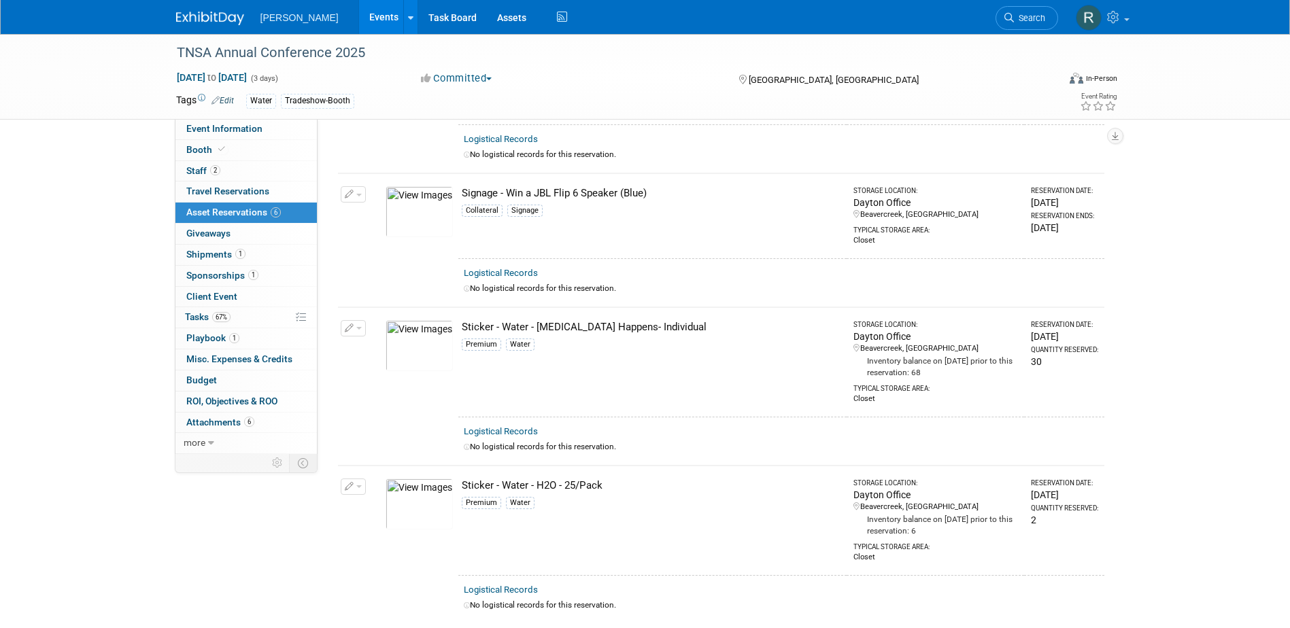
scroll to position [476, 0]
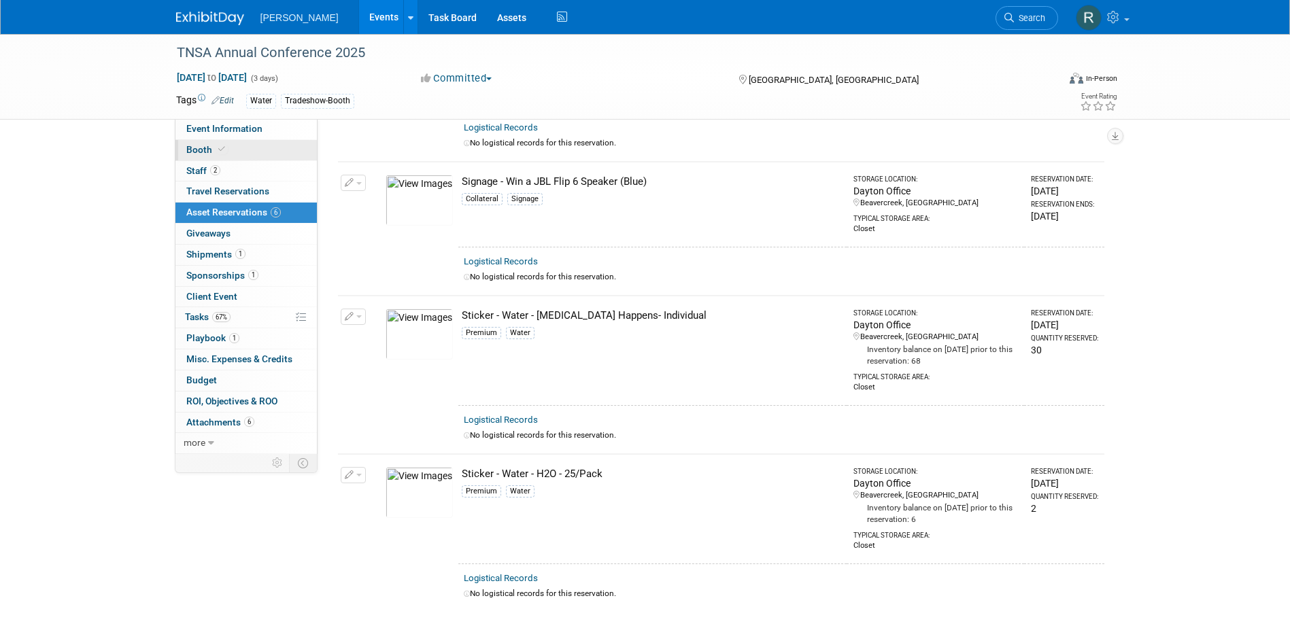
click at [233, 149] on link "Booth" at bounding box center [245, 150] width 141 height 20
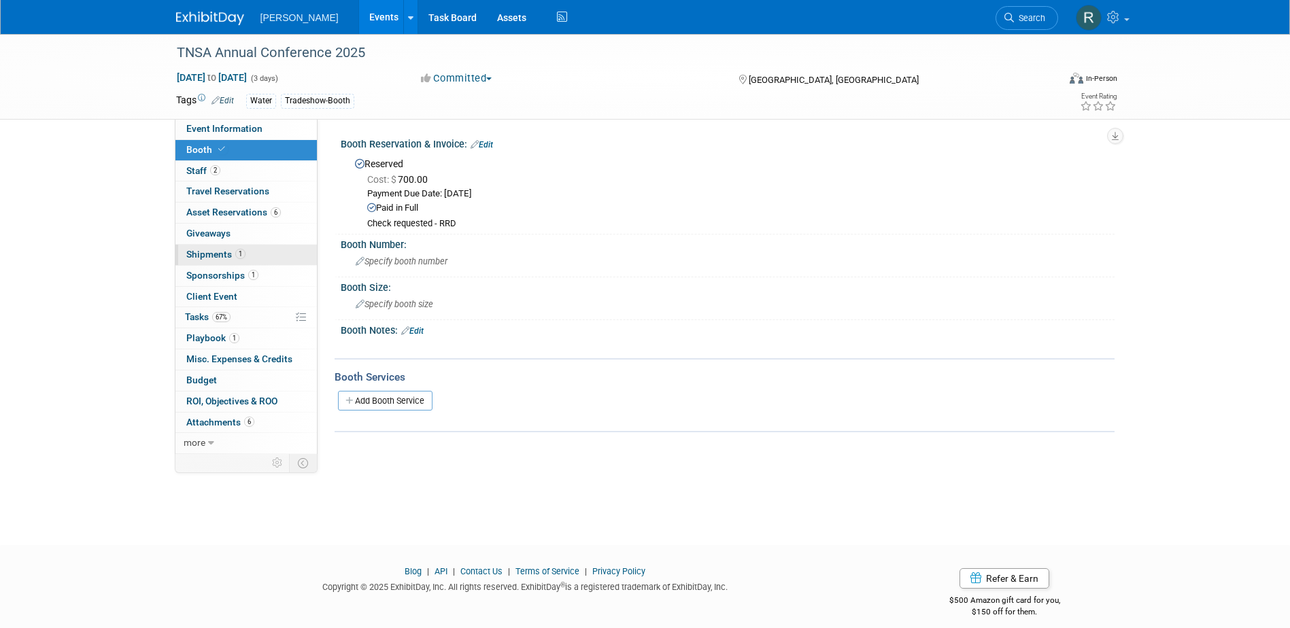
click at [224, 256] on span "Shipments 1" at bounding box center [215, 254] width 59 height 11
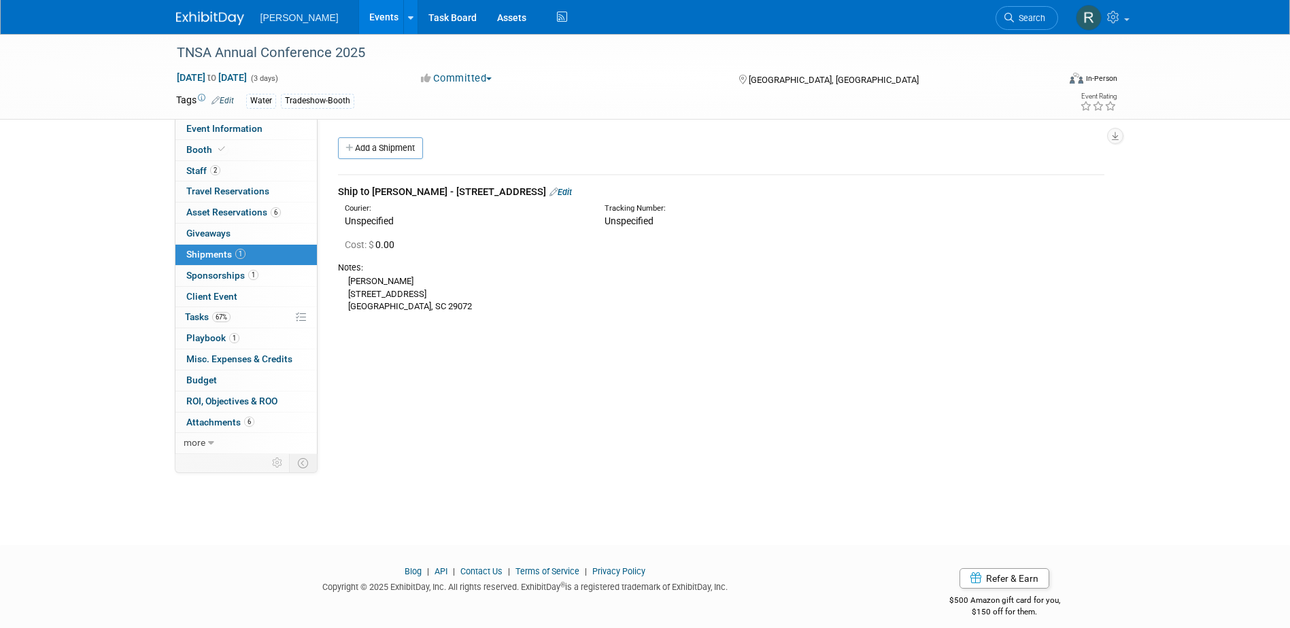
drag, startPoint x: 350, startPoint y: 279, endPoint x: 411, endPoint y: 297, distance: 64.4
click at [411, 297] on div "James Riddle 209 Royal Creek Drive Lexington, SC 29072" at bounding box center [721, 293] width 766 height 39
drag, startPoint x: 411, startPoint y: 297, endPoint x: 365, endPoint y: 297, distance: 46.2
click at [365, 297] on div "James Riddle 209 Royal Creek Drive Lexington, SC 29072" at bounding box center [721, 293] width 766 height 39
drag, startPoint x: 353, startPoint y: 294, endPoint x: 428, endPoint y: 307, distance: 76.5
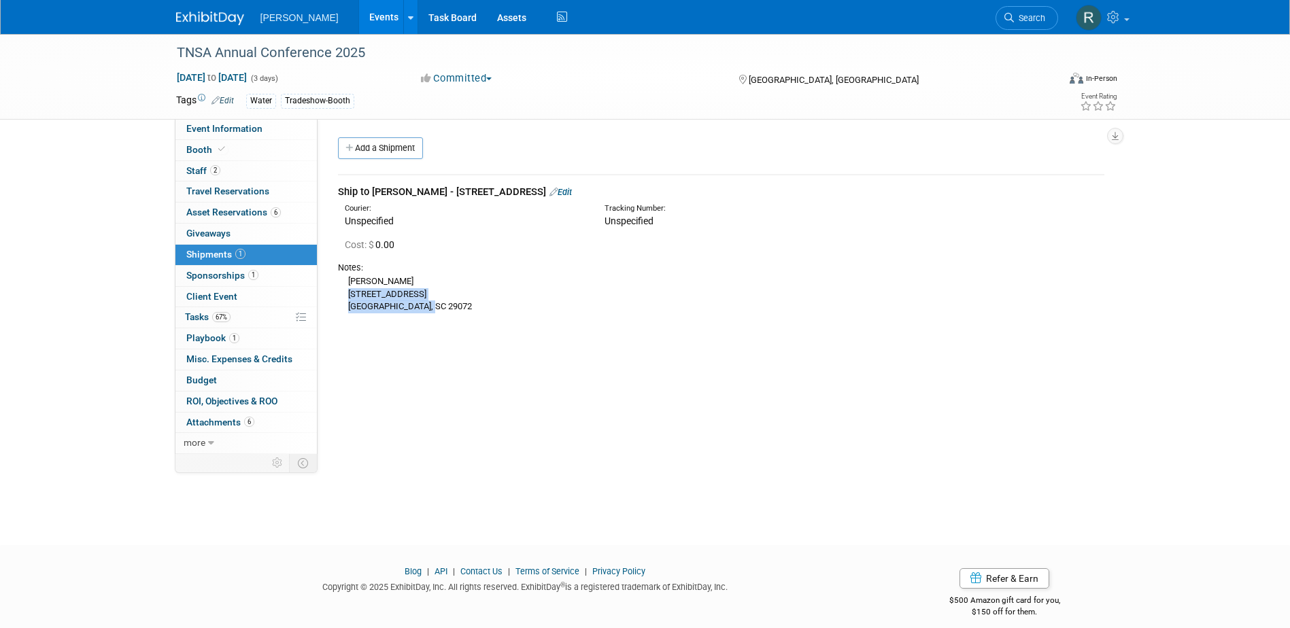
click at [428, 307] on div "James Riddle 209 Royal Creek Drive Lexington, SC 29072" at bounding box center [721, 293] width 766 height 39
copy div "209 Royal Creek Drive Lexington, SC 29072"
click at [496, 307] on div "James Riddle 209 Royal Creek Drive Lexington, SC 29072" at bounding box center [721, 293] width 766 height 39
click at [258, 212] on span "Asset Reservations 6" at bounding box center [233, 212] width 95 height 11
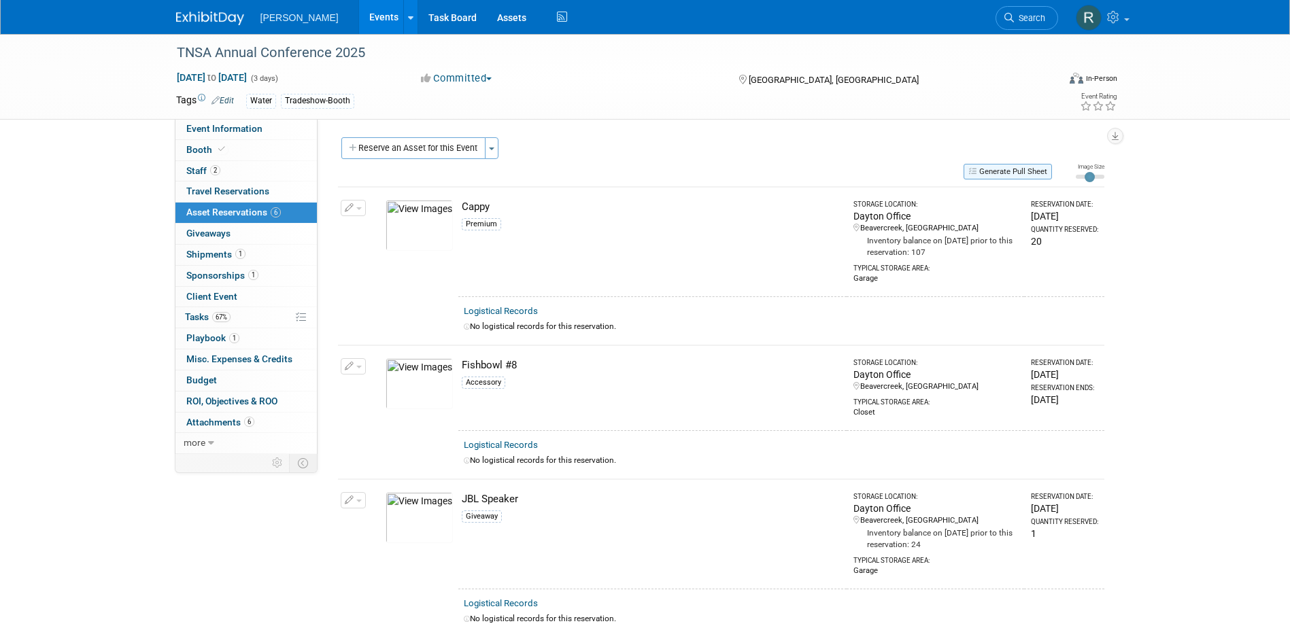
click at [1020, 173] on button "Generate Pull Sheet" at bounding box center [1008, 172] width 88 height 16
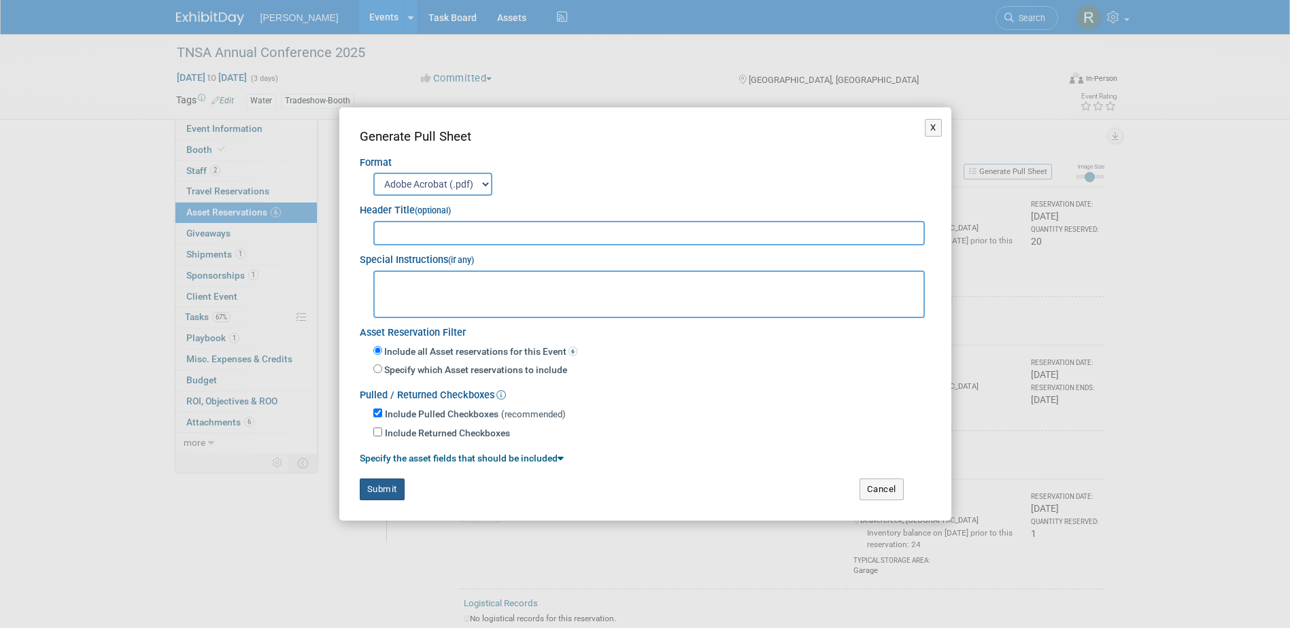
click at [383, 486] on button "Submit" at bounding box center [382, 490] width 45 height 22
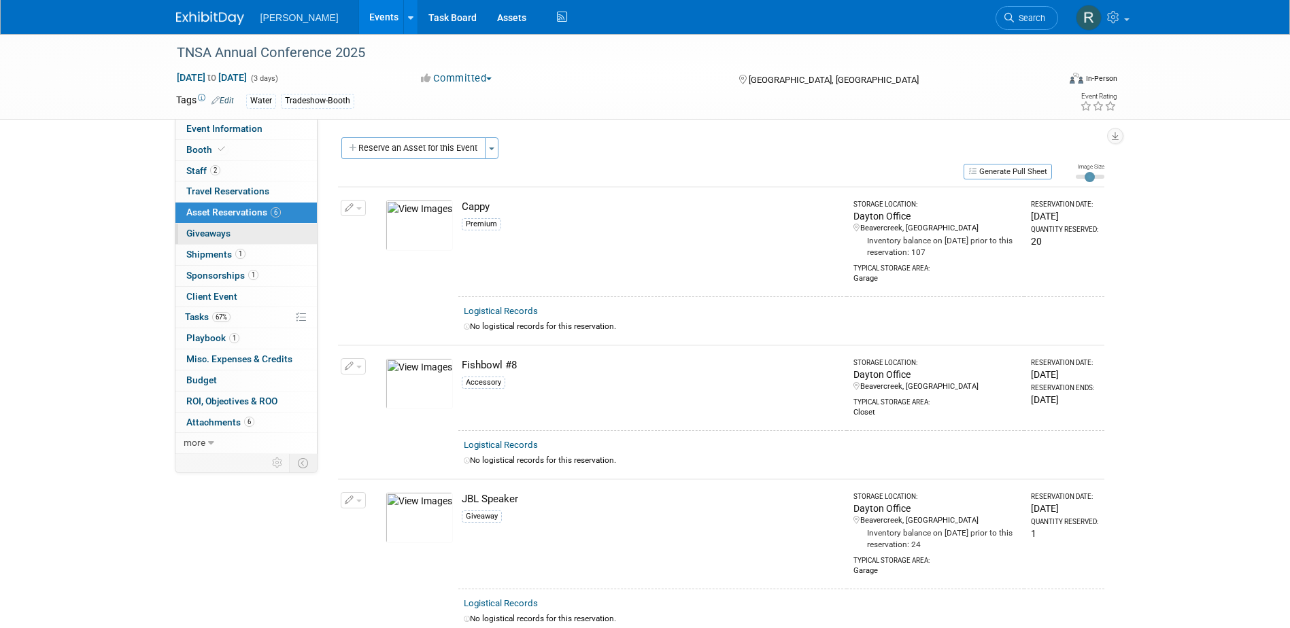
click at [223, 237] on span "Giveaways 0" at bounding box center [208, 233] width 44 height 11
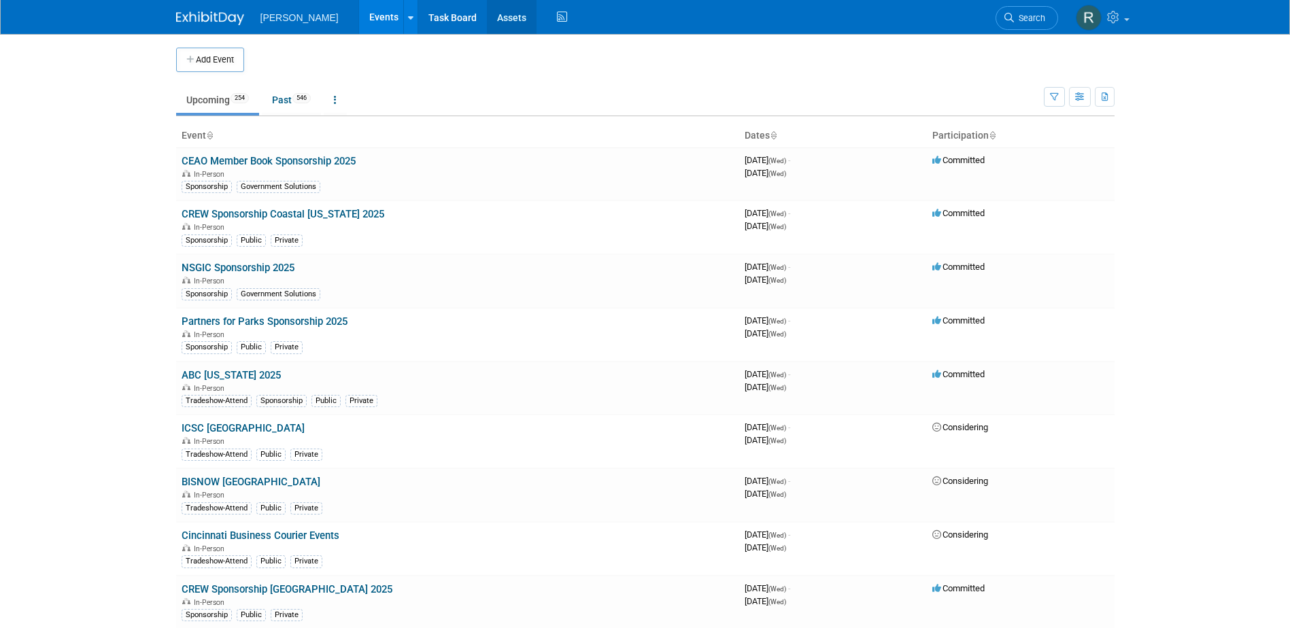
click at [487, 18] on link "Assets" at bounding box center [512, 17] width 50 height 34
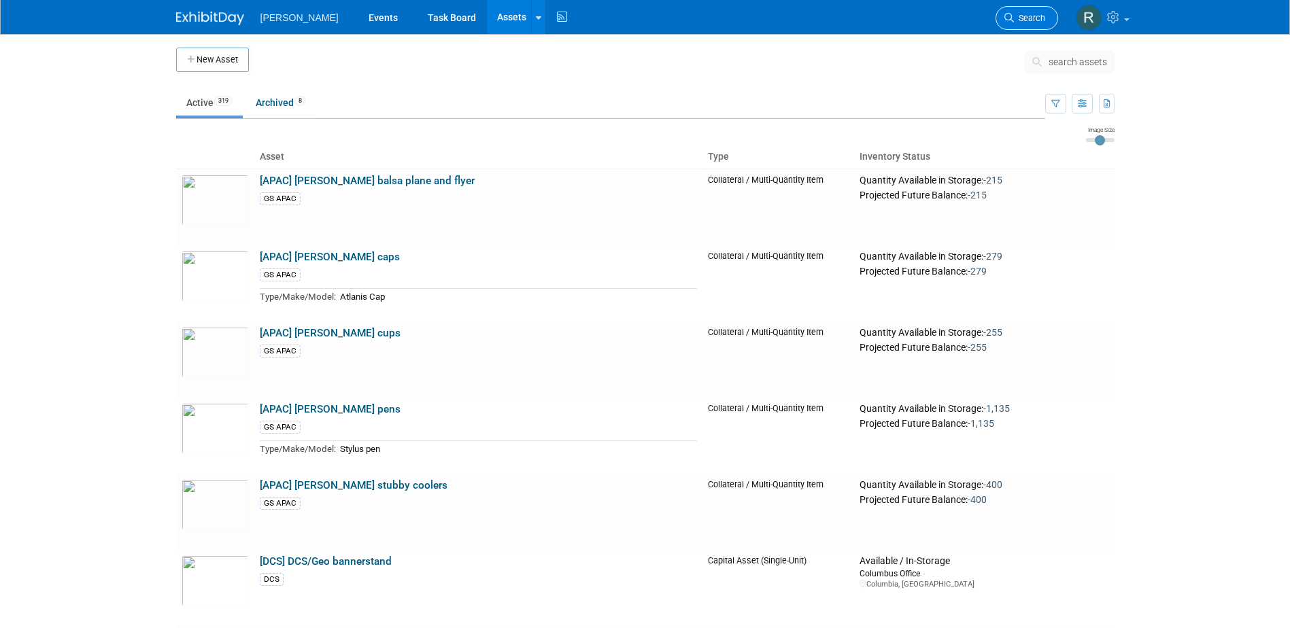
click at [1026, 20] on span "Search" at bounding box center [1029, 18] width 31 height 10
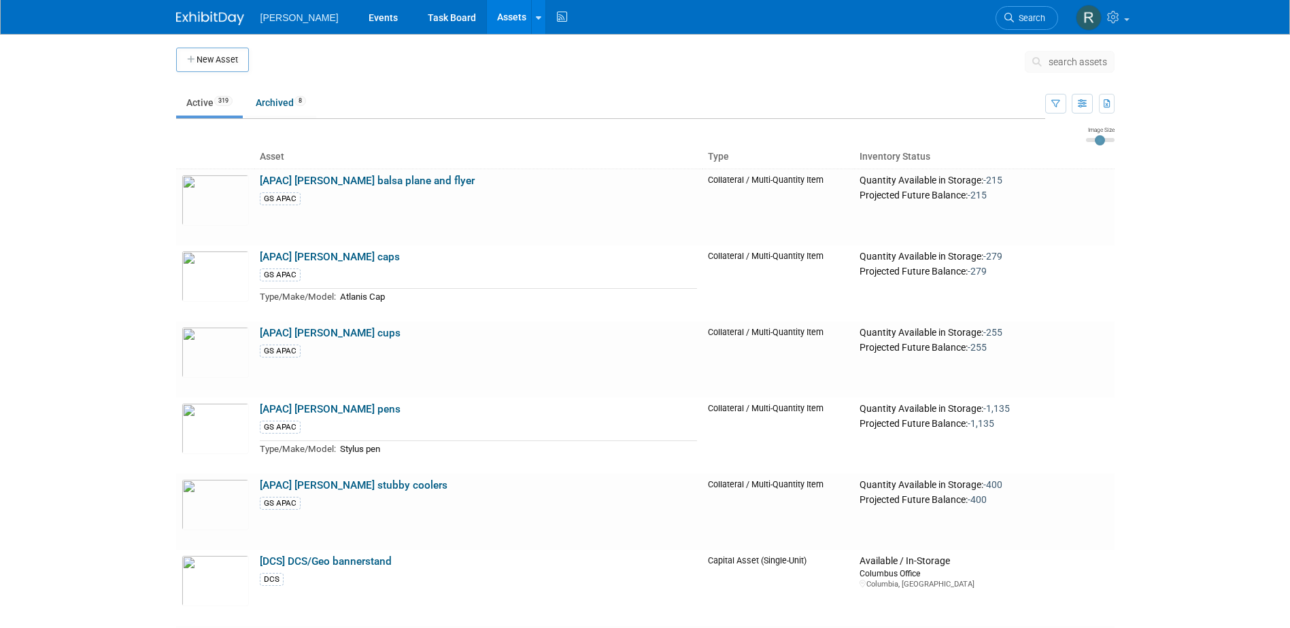
click at [1061, 65] on span "search assets" at bounding box center [1078, 61] width 58 height 11
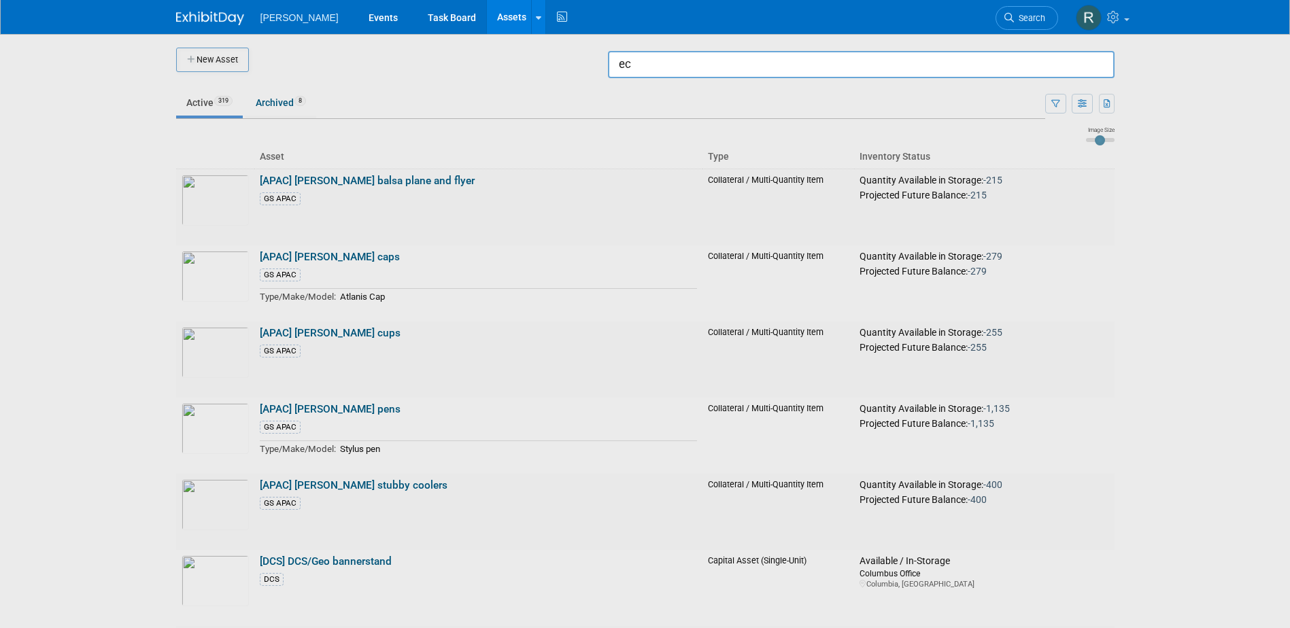
type input "e"
type input "E"
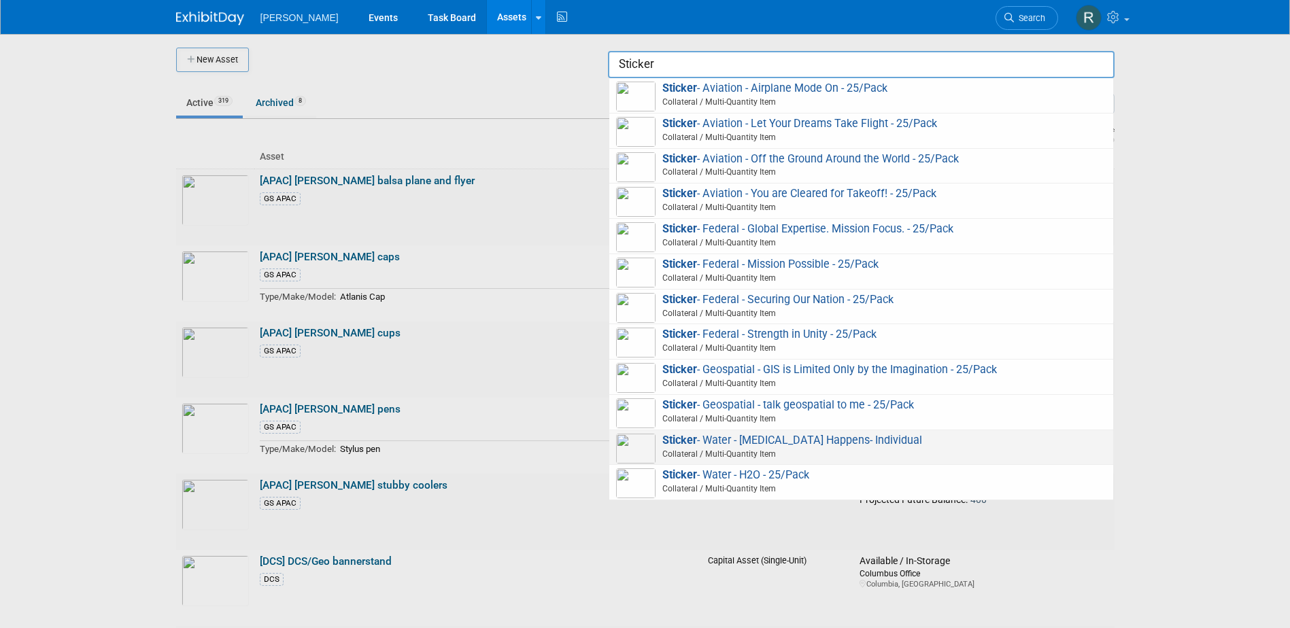
click at [755, 447] on span "Sticker - Water - [MEDICAL_DATA] Happens- Individual Collateral / Multi-Quantit…" at bounding box center [861, 448] width 490 height 28
type input "Sticker - Water - [MEDICAL_DATA] Happens- Individual"
